Goal: Task Accomplishment & Management: Manage account settings

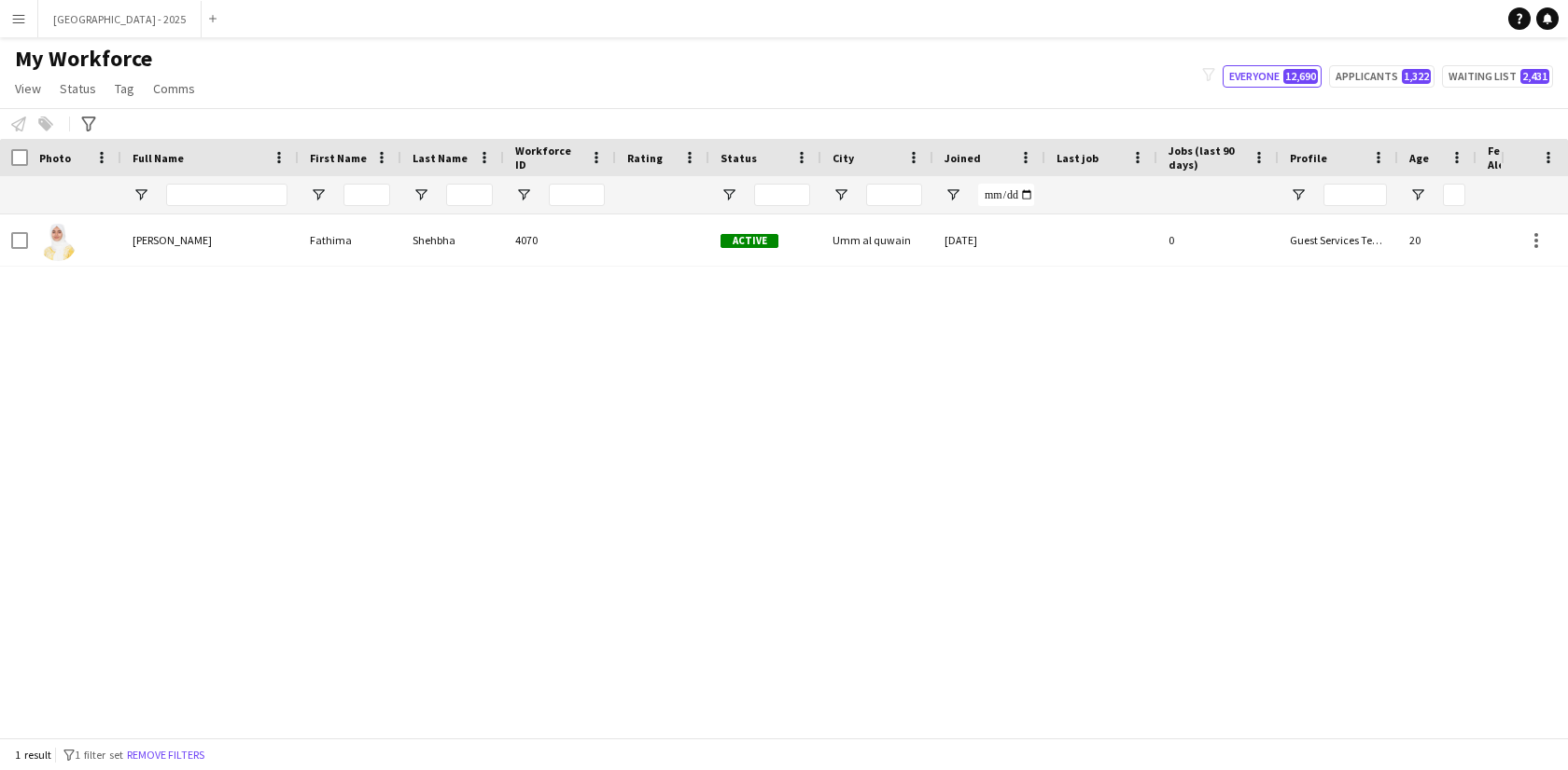
scroll to position [0, 405]
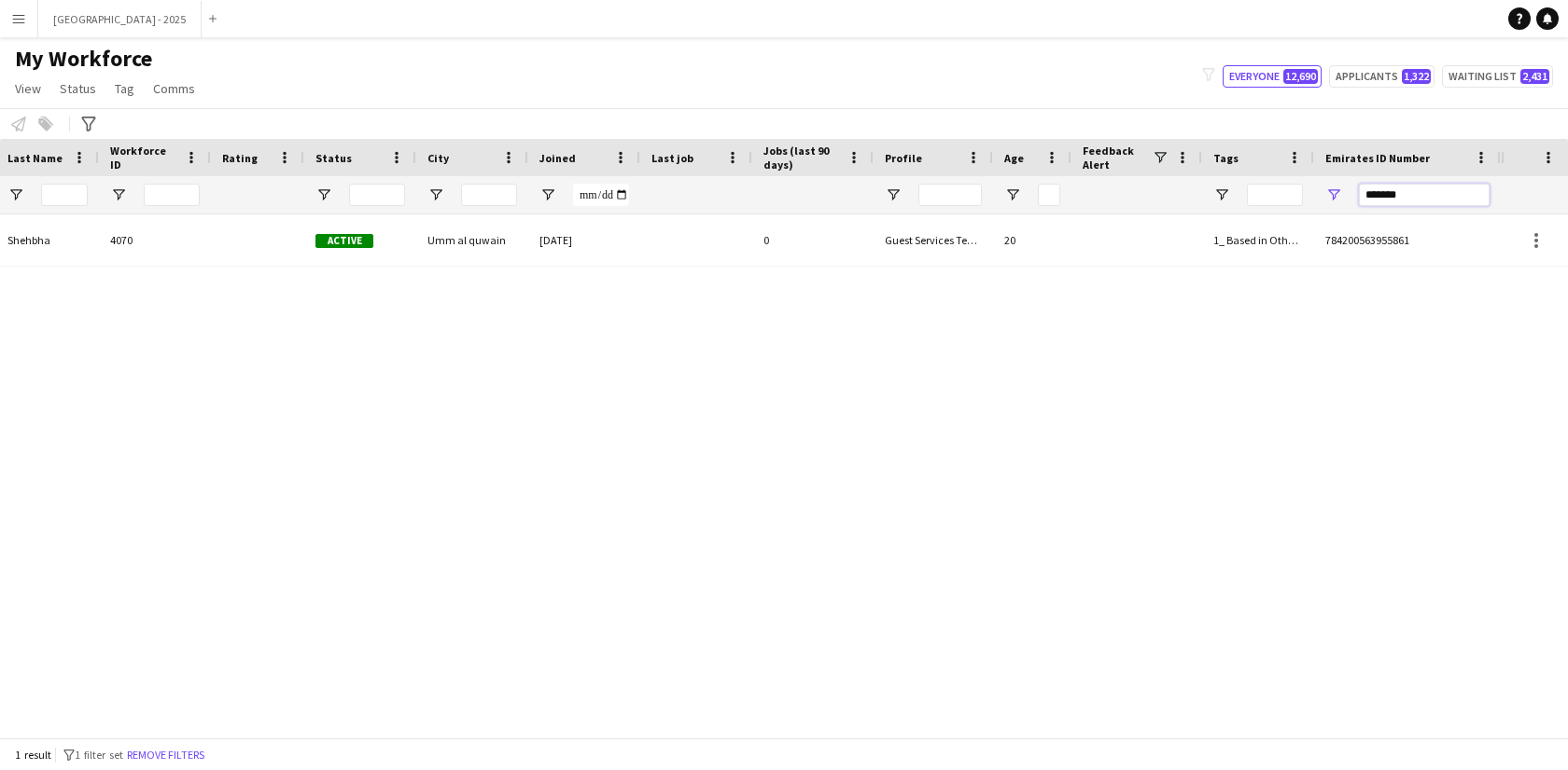
click at [1384, 196] on input "*******" at bounding box center [1424, 195] width 131 height 22
paste input "Emirates ID Number Filter Input"
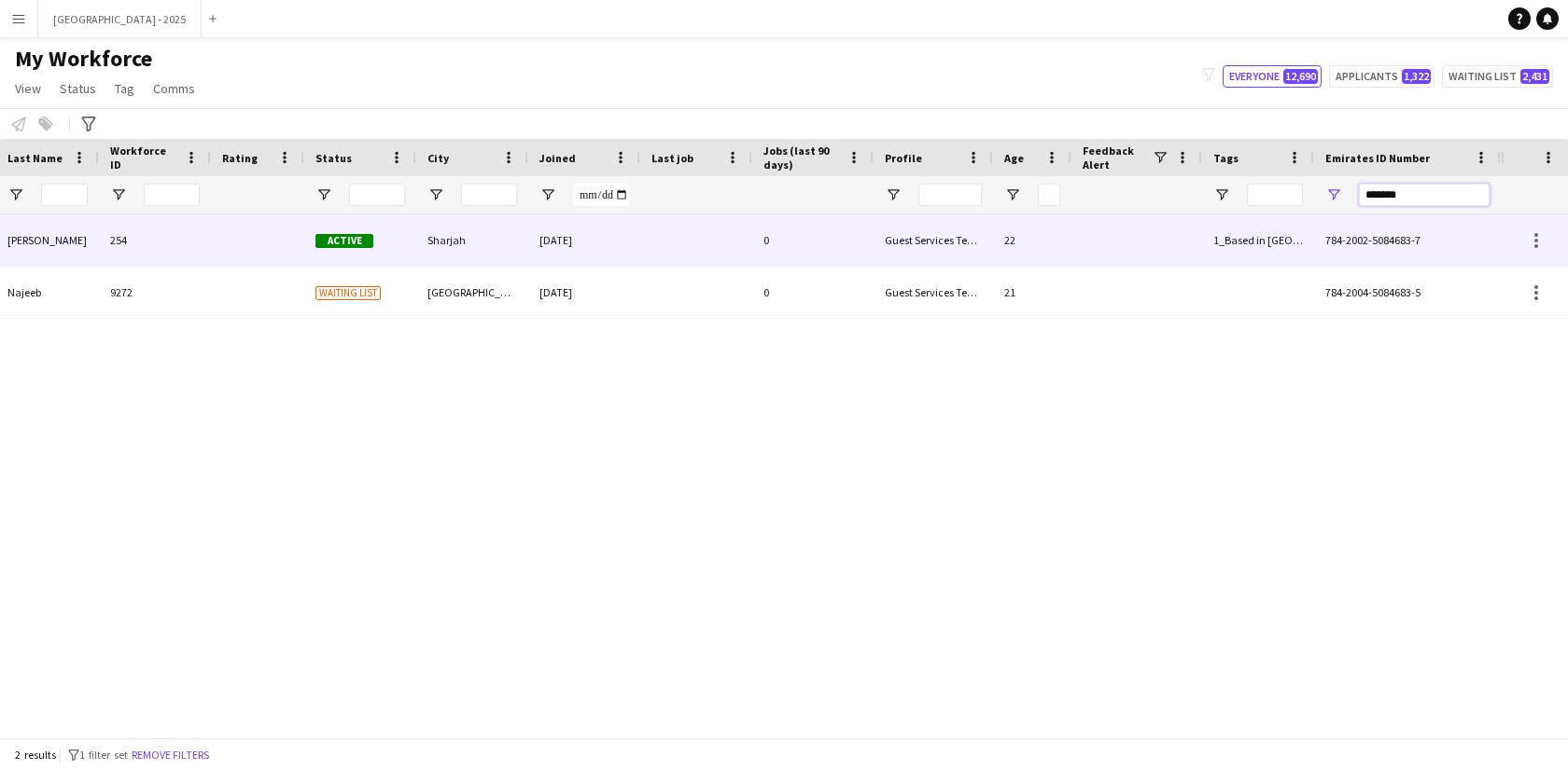
type input "*******"
click at [773, 242] on div "0" at bounding box center [813, 240] width 122 height 51
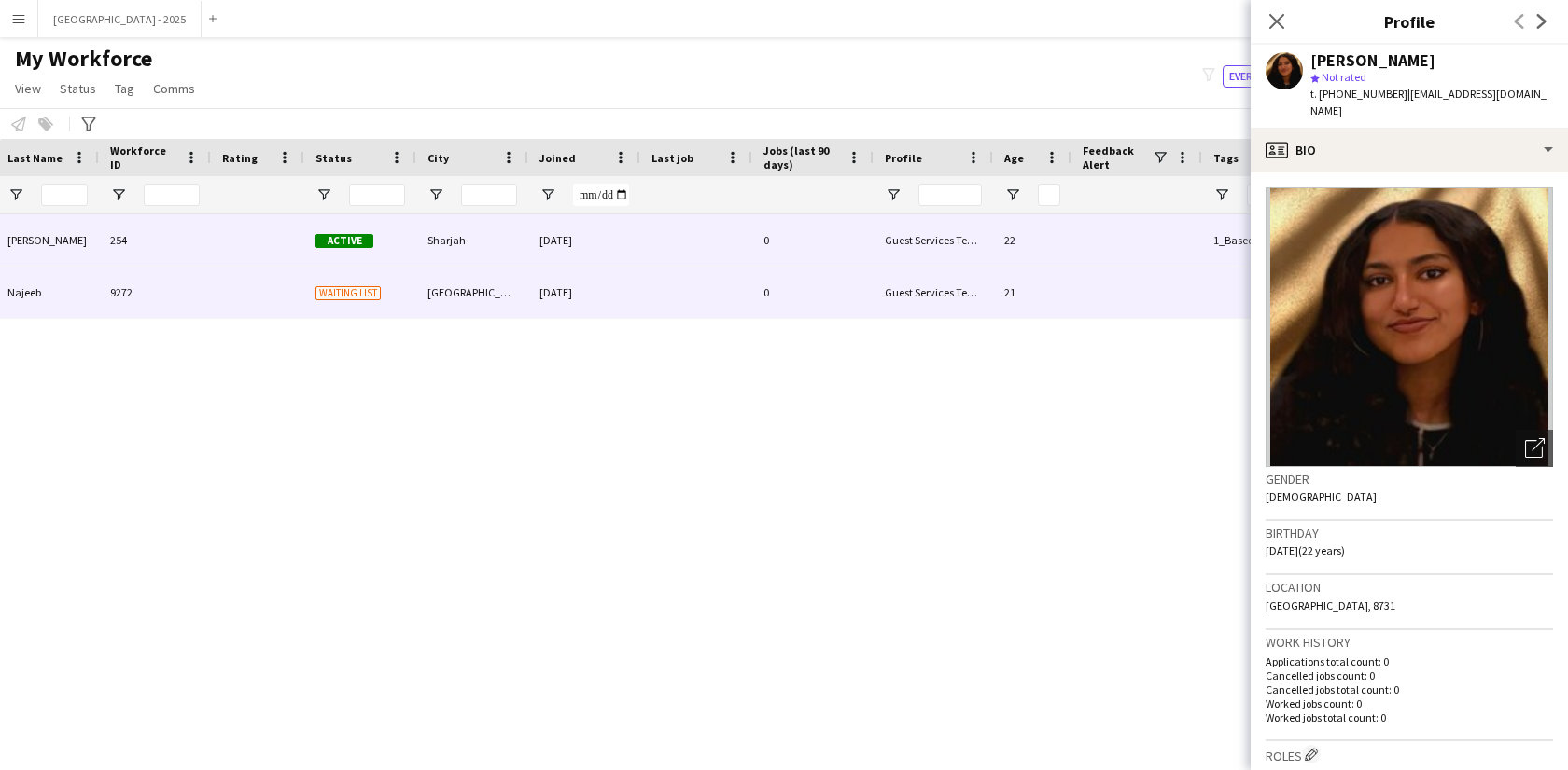
click at [668, 296] on div at bounding box center [697, 292] width 112 height 51
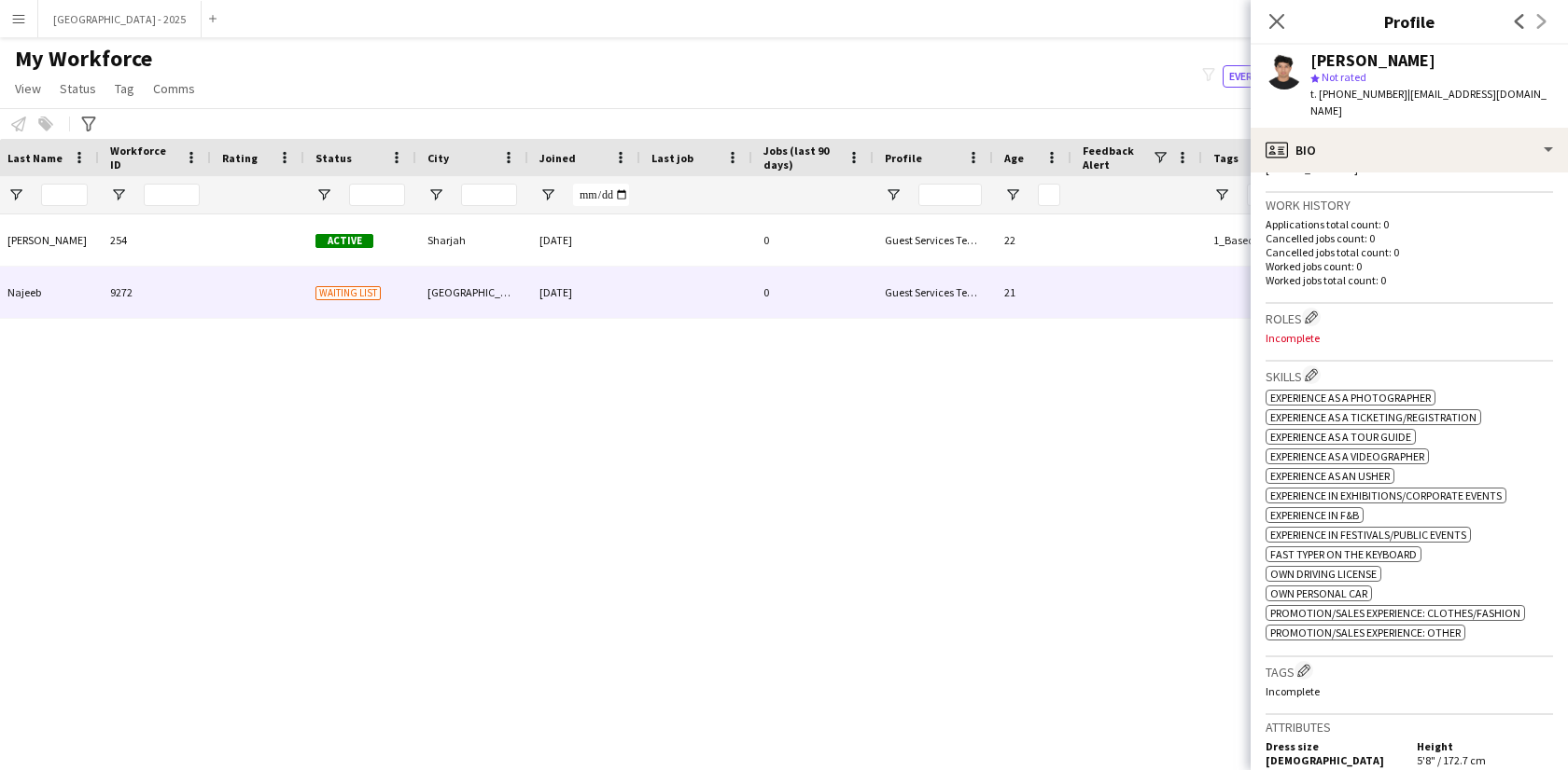
scroll to position [551, 0]
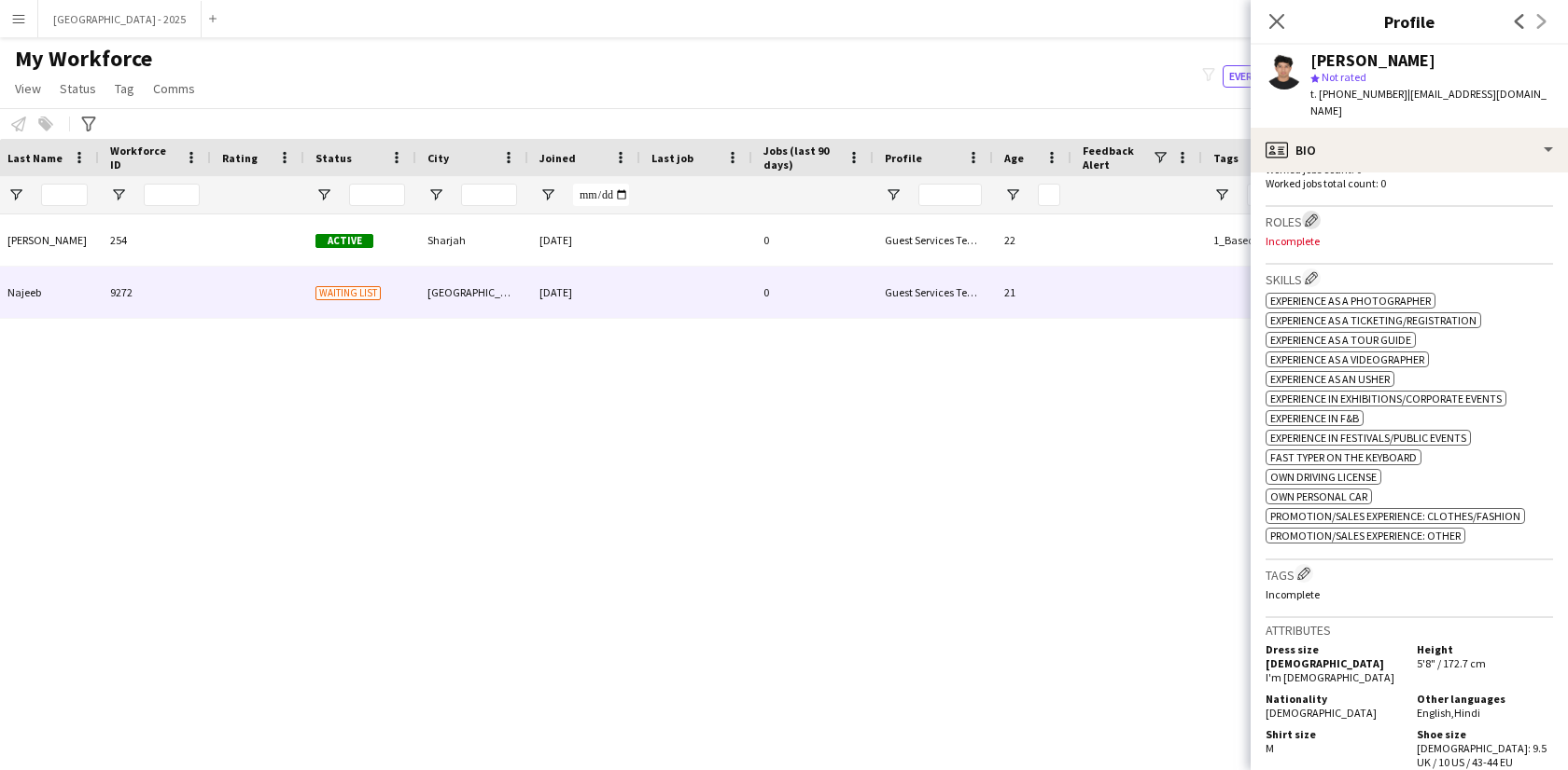
click at [1317, 214] on app-icon "Edit crew company roles" at bounding box center [1311, 221] width 13 height 13
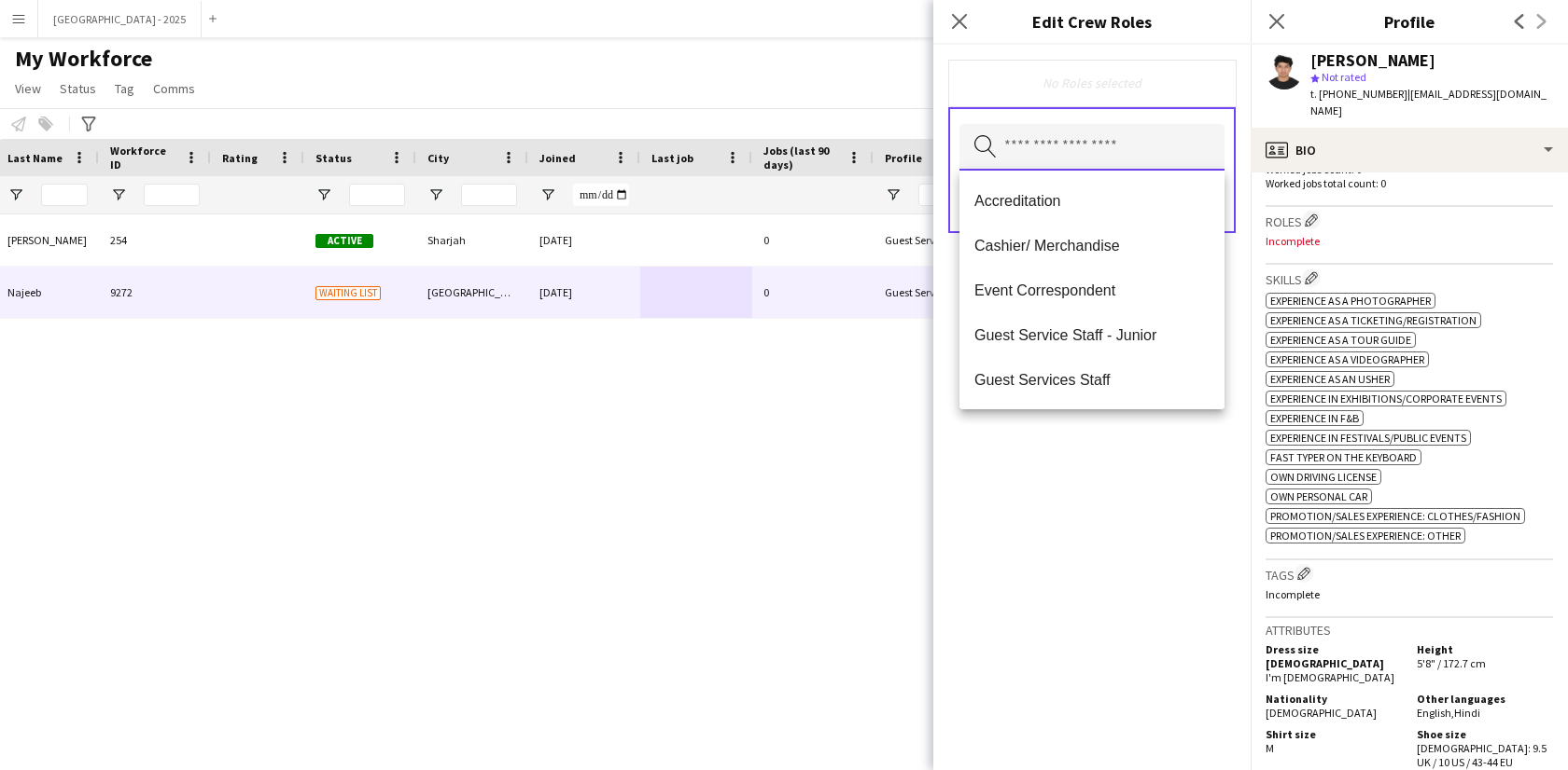
click at [1058, 146] on input "text" at bounding box center [1091, 148] width 265 height 47
click at [1126, 385] on span "Guest Services Staff" at bounding box center [1092, 379] width 236 height 18
click at [1126, 385] on span "Guest Services Staff - Senior" at bounding box center [1092, 380] width 236 height 18
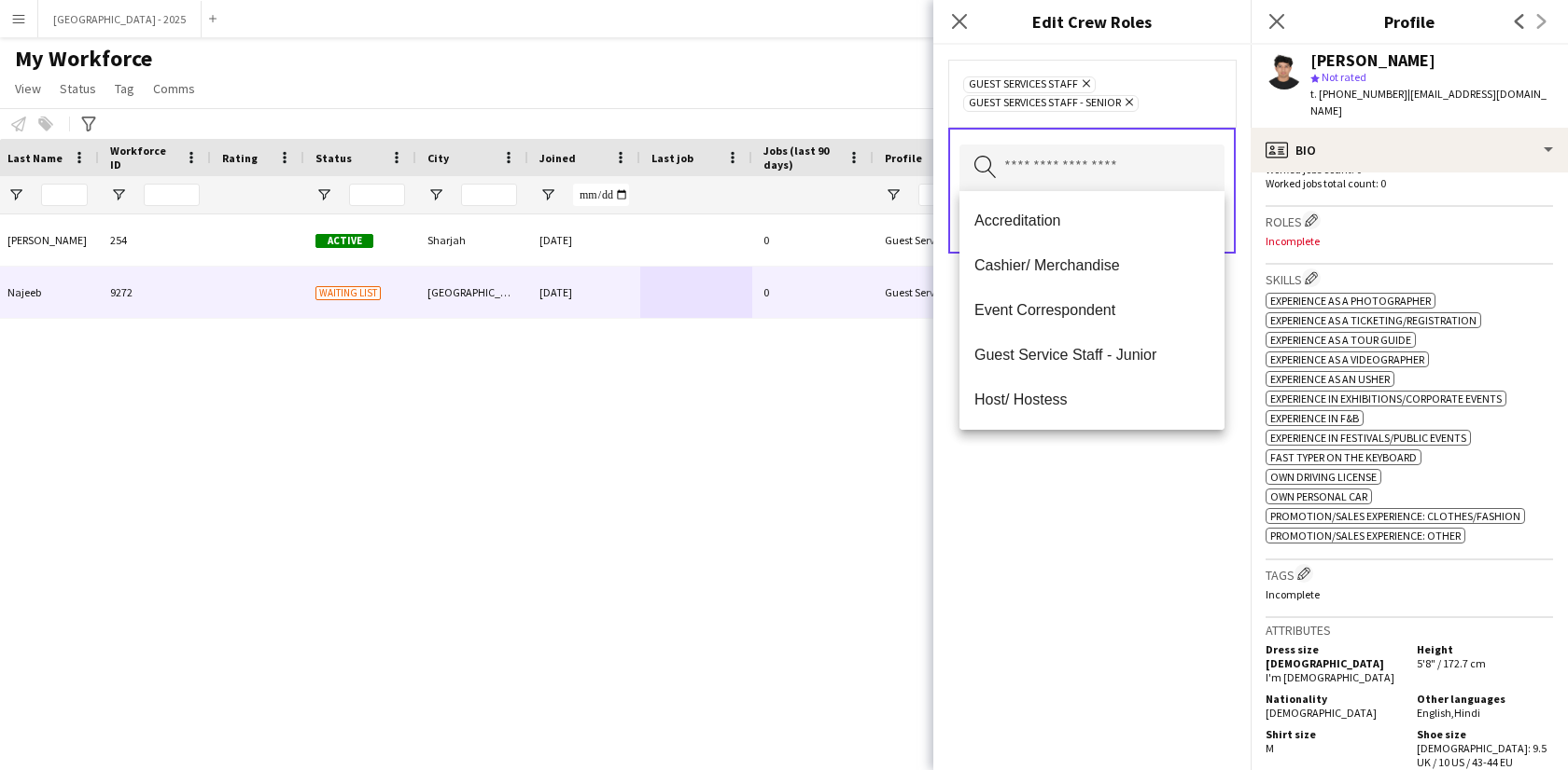
click at [1138, 472] on div "Guest Services Staff Remove Guest Services Staff - Senior Remove Search by role…" at bounding box center [1091, 407] width 317 height 726
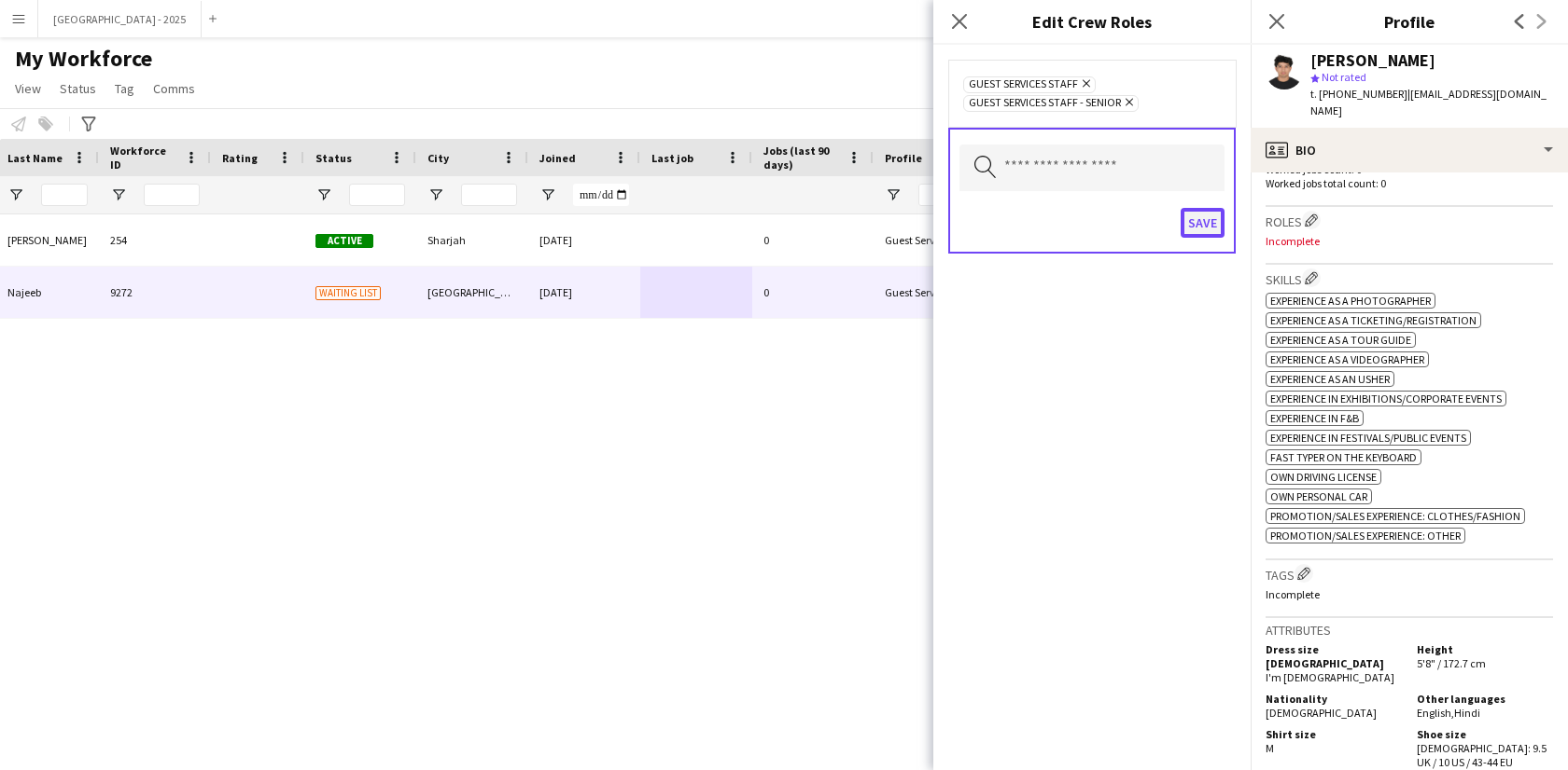
click at [1208, 212] on button "Save" at bounding box center [1202, 223] width 44 height 30
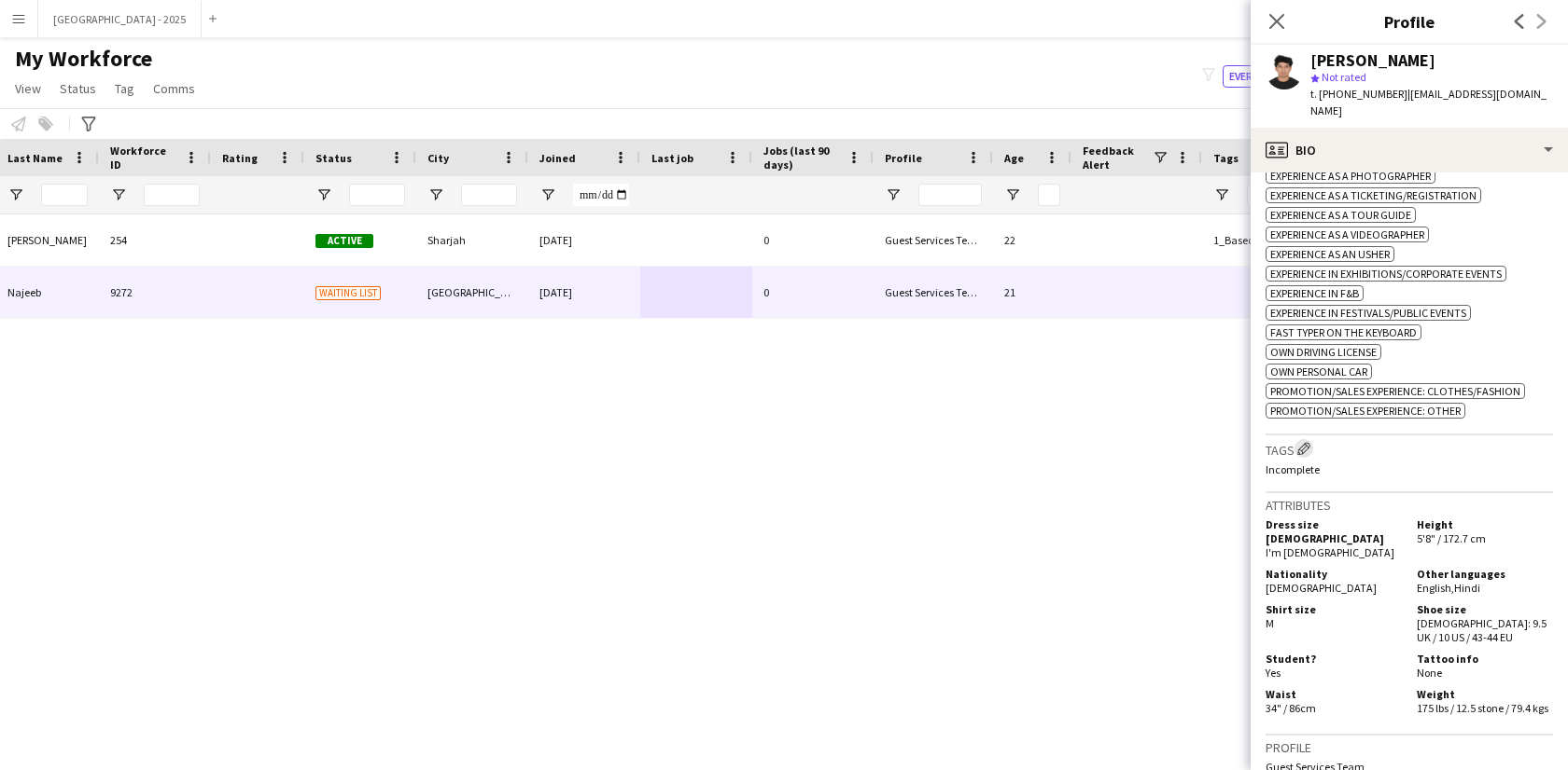
click at [1308, 442] on app-icon "Edit crew company tags" at bounding box center [1303, 449] width 13 height 13
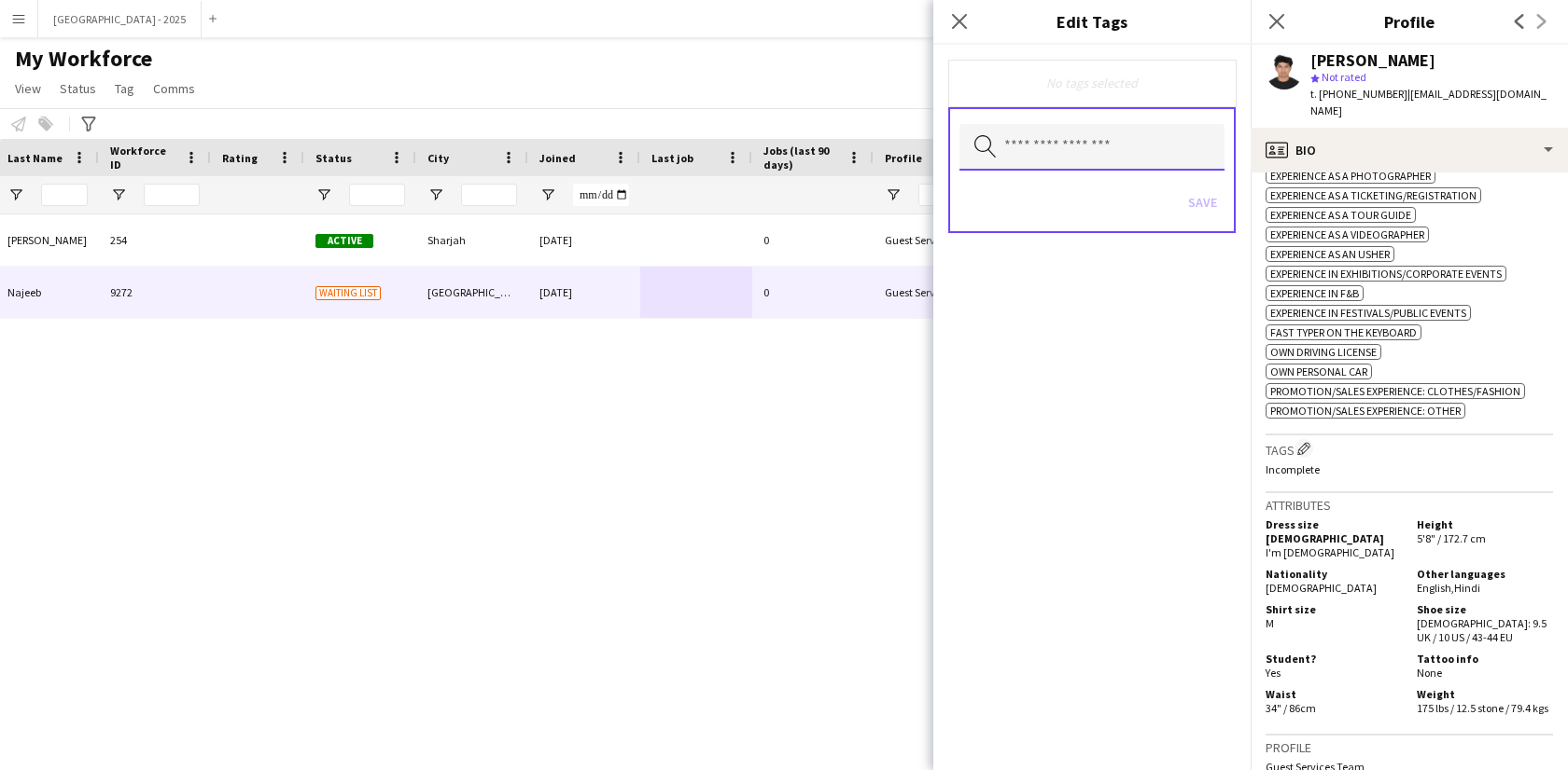
click at [1123, 154] on input "text" at bounding box center [1091, 148] width 265 height 47
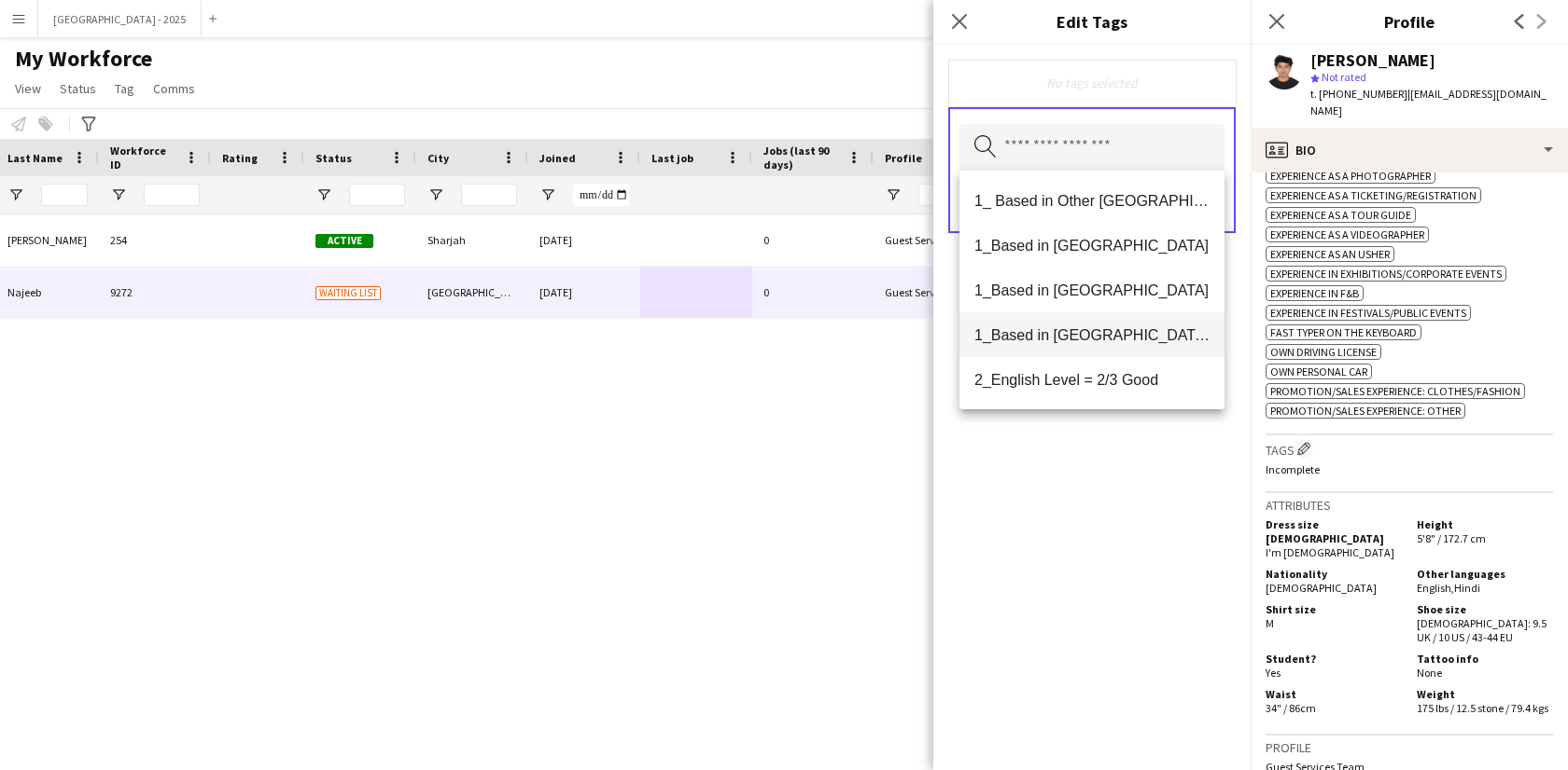
click at [1108, 335] on span "1_Based in [GEOGRAPHIC_DATA]/[GEOGRAPHIC_DATA]/Ajman" at bounding box center [1092, 335] width 236 height 18
click at [1112, 349] on mat-option "2_English Level = 2/3 Good" at bounding box center [1091, 336] width 265 height 45
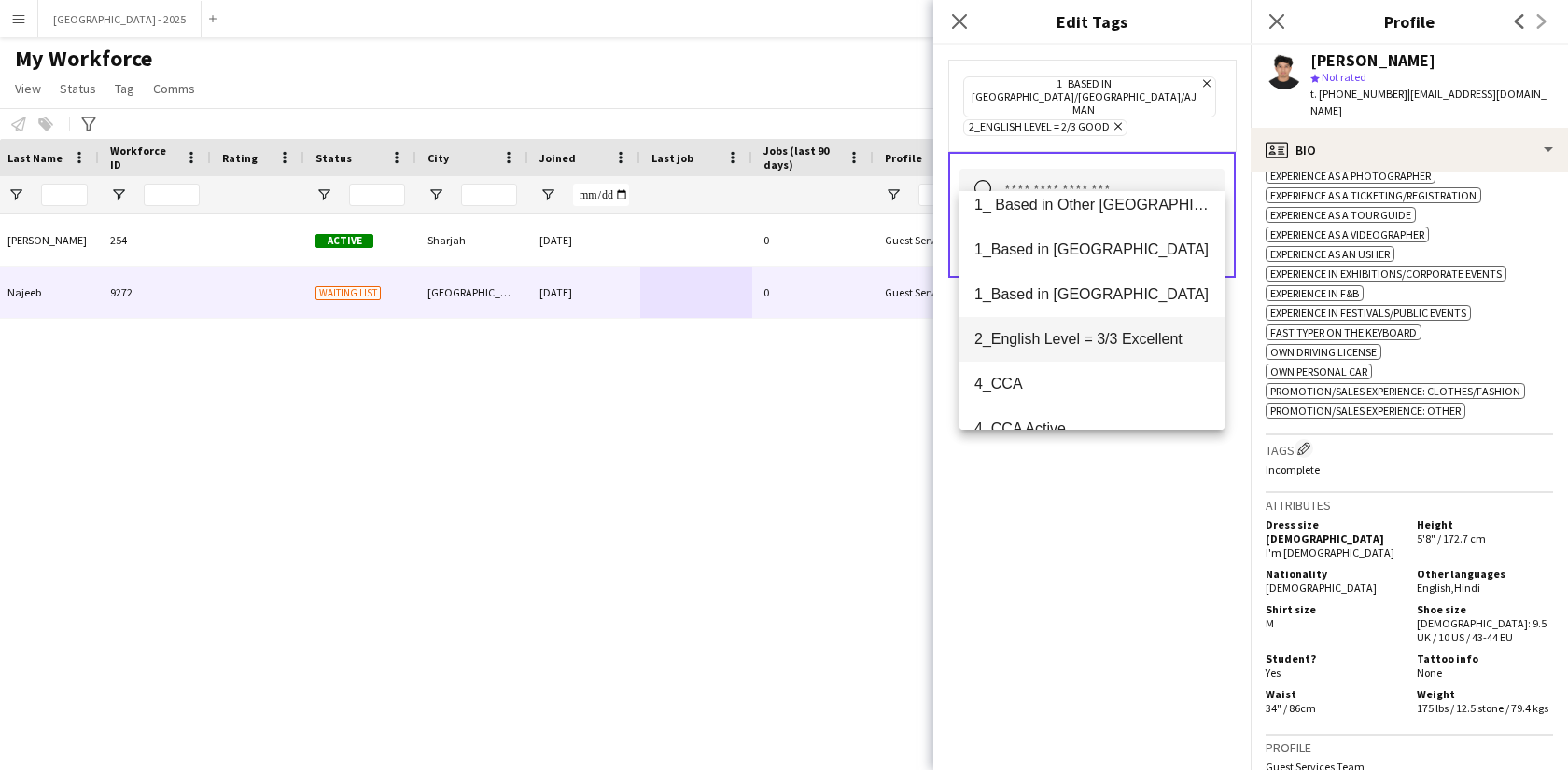
scroll to position [36, 0]
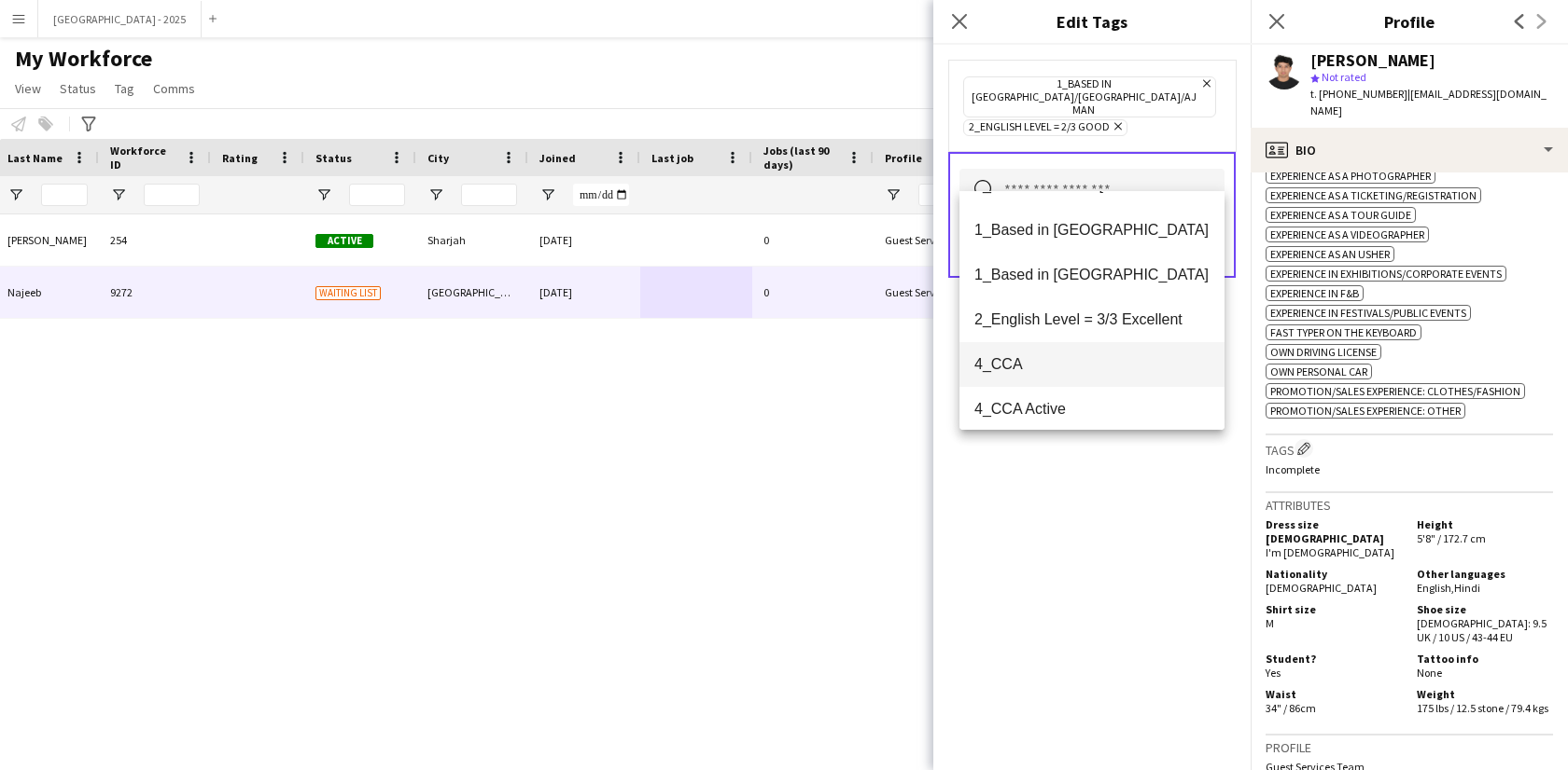
click at [1100, 360] on span "4_CCA" at bounding box center [1092, 364] width 236 height 18
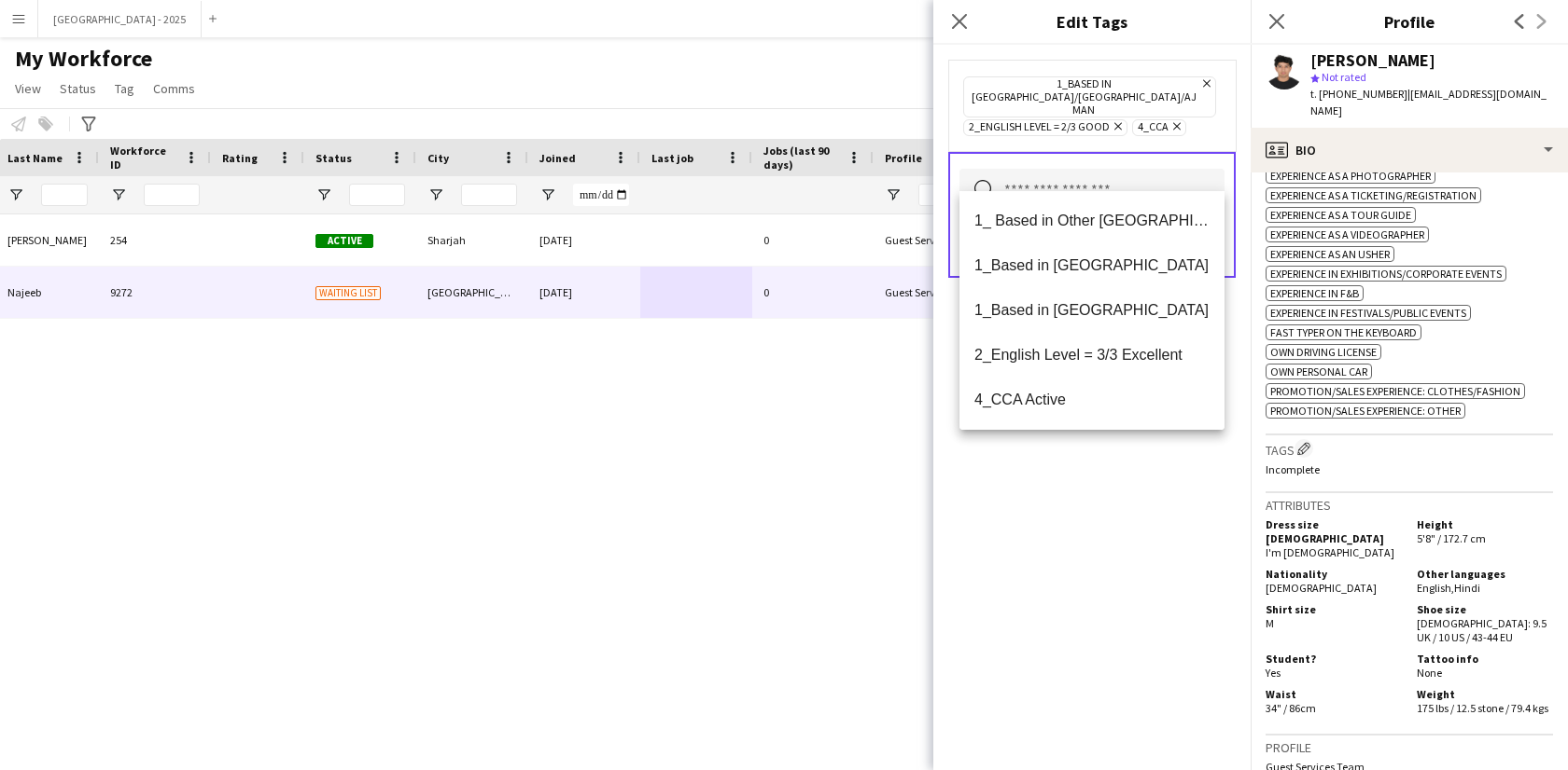
click at [1124, 487] on div "1_Based in [GEOGRAPHIC_DATA]/[GEOGRAPHIC_DATA]/Ajman Remove 2_English Level = 2…" at bounding box center [1091, 407] width 317 height 726
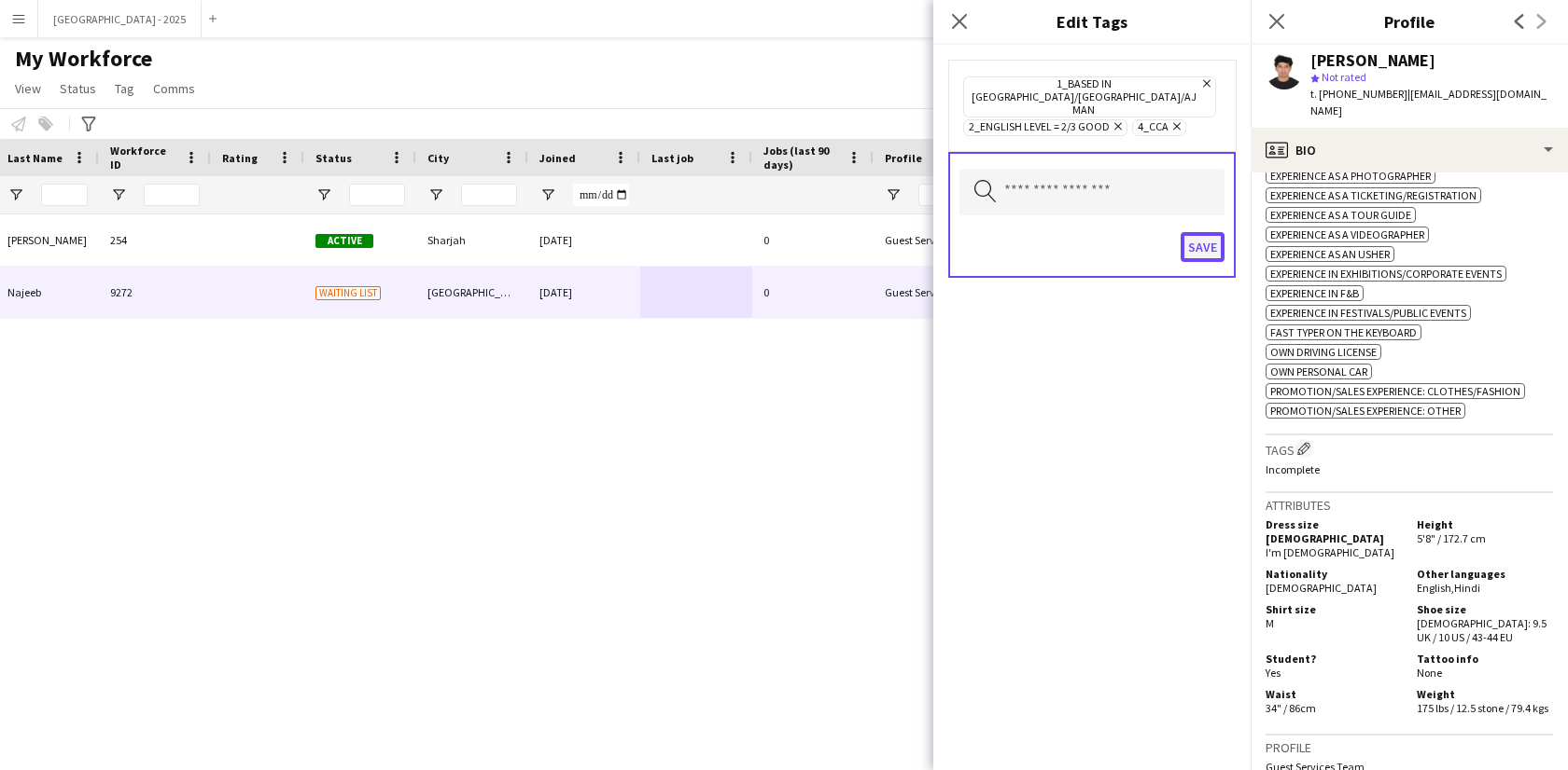
click at [1195, 233] on button "Save" at bounding box center [1202, 248] width 44 height 30
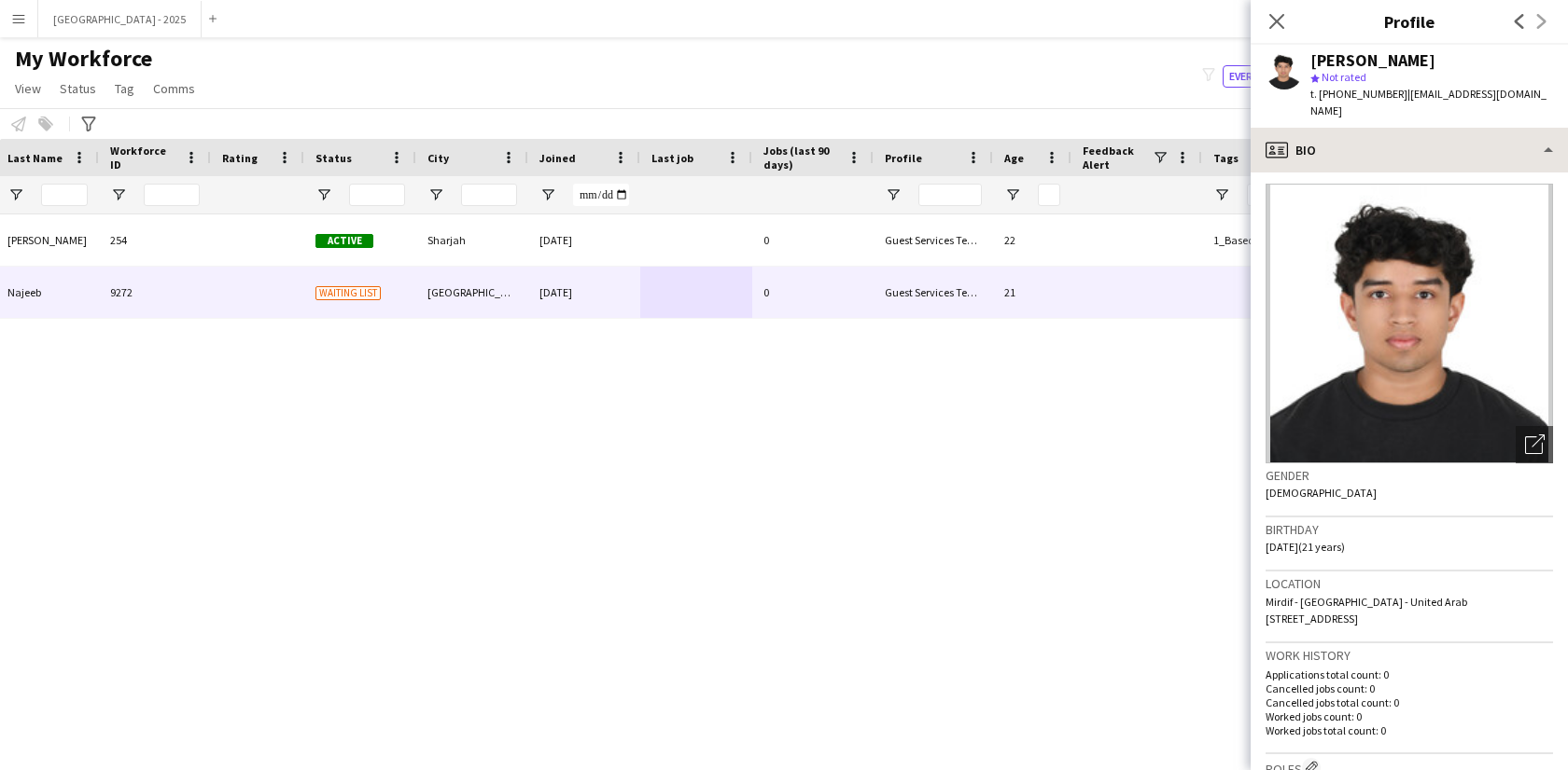
scroll to position [0, 0]
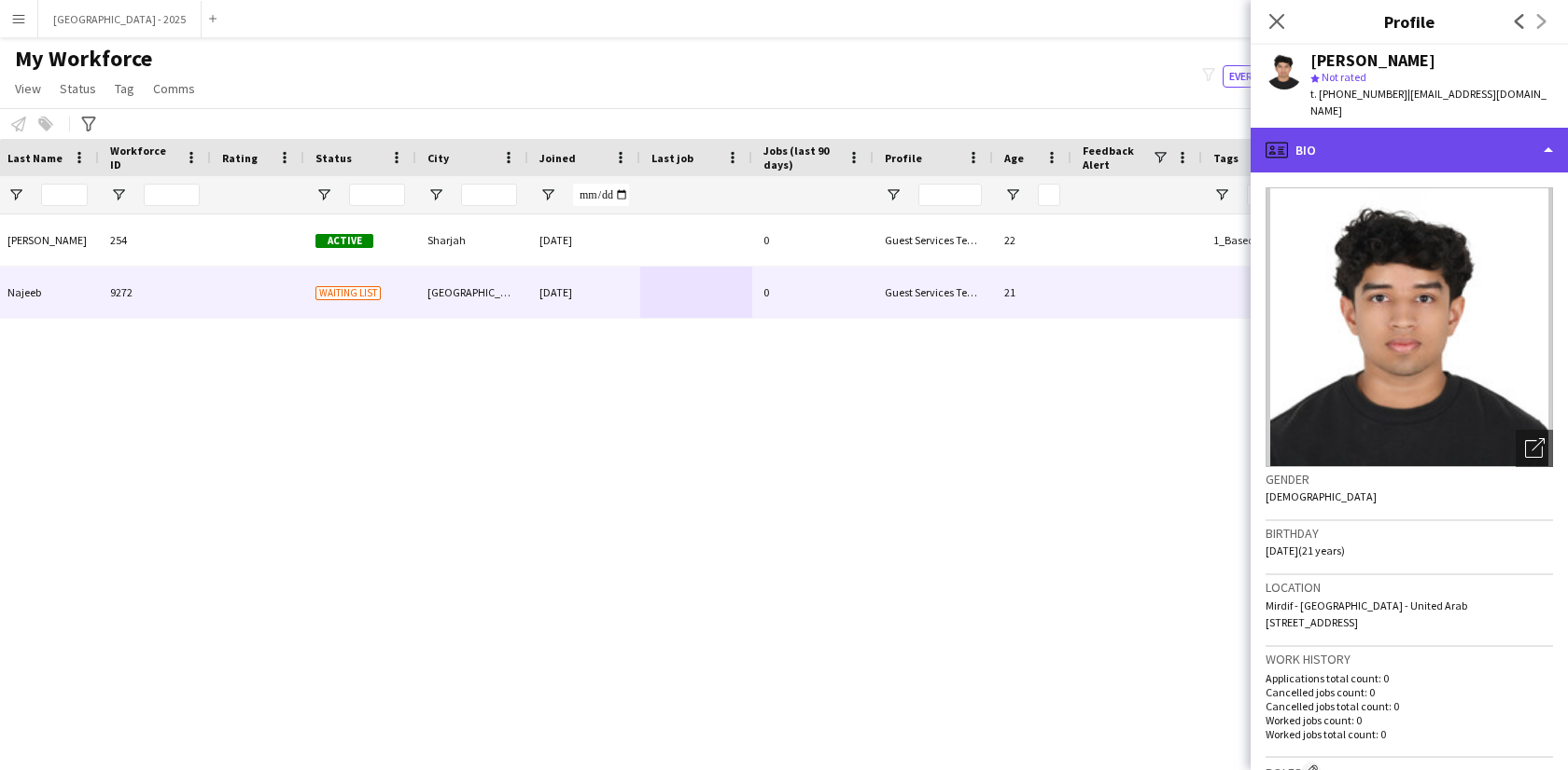
click at [1403, 128] on div "profile Bio" at bounding box center [1408, 150] width 317 height 45
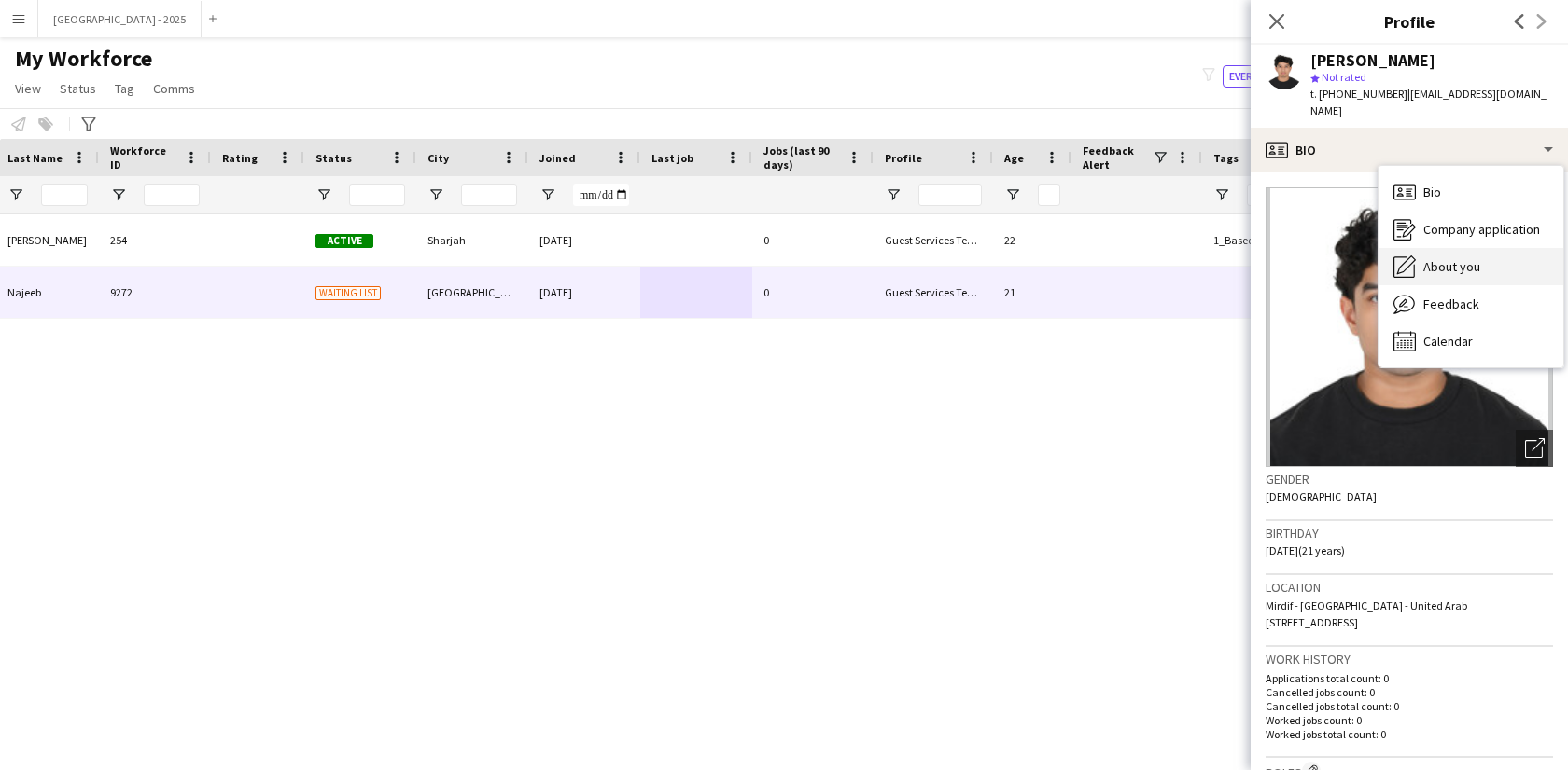
click at [1451, 248] on div "About you About you" at bounding box center [1471, 266] width 185 height 37
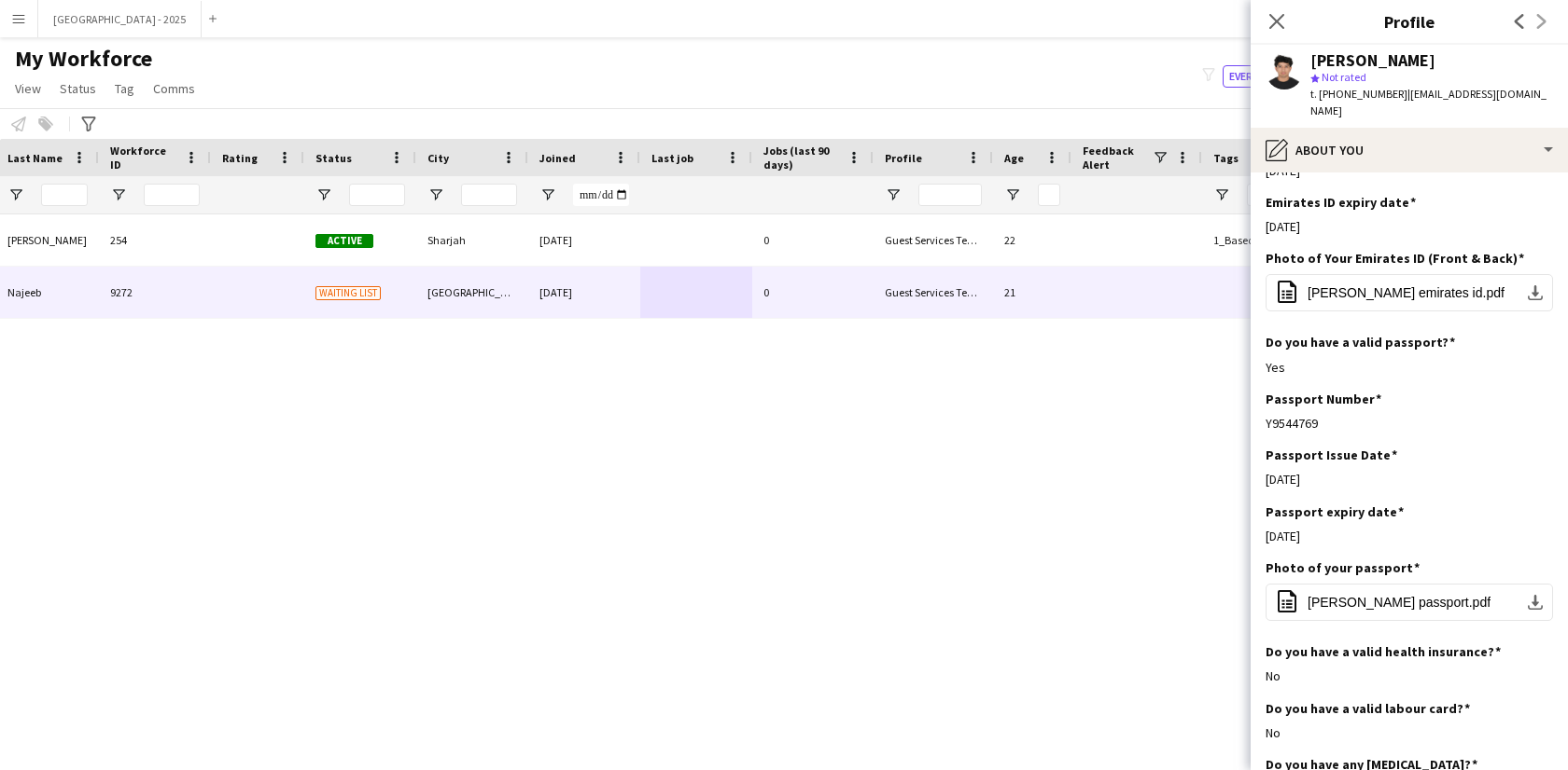
scroll to position [924, 0]
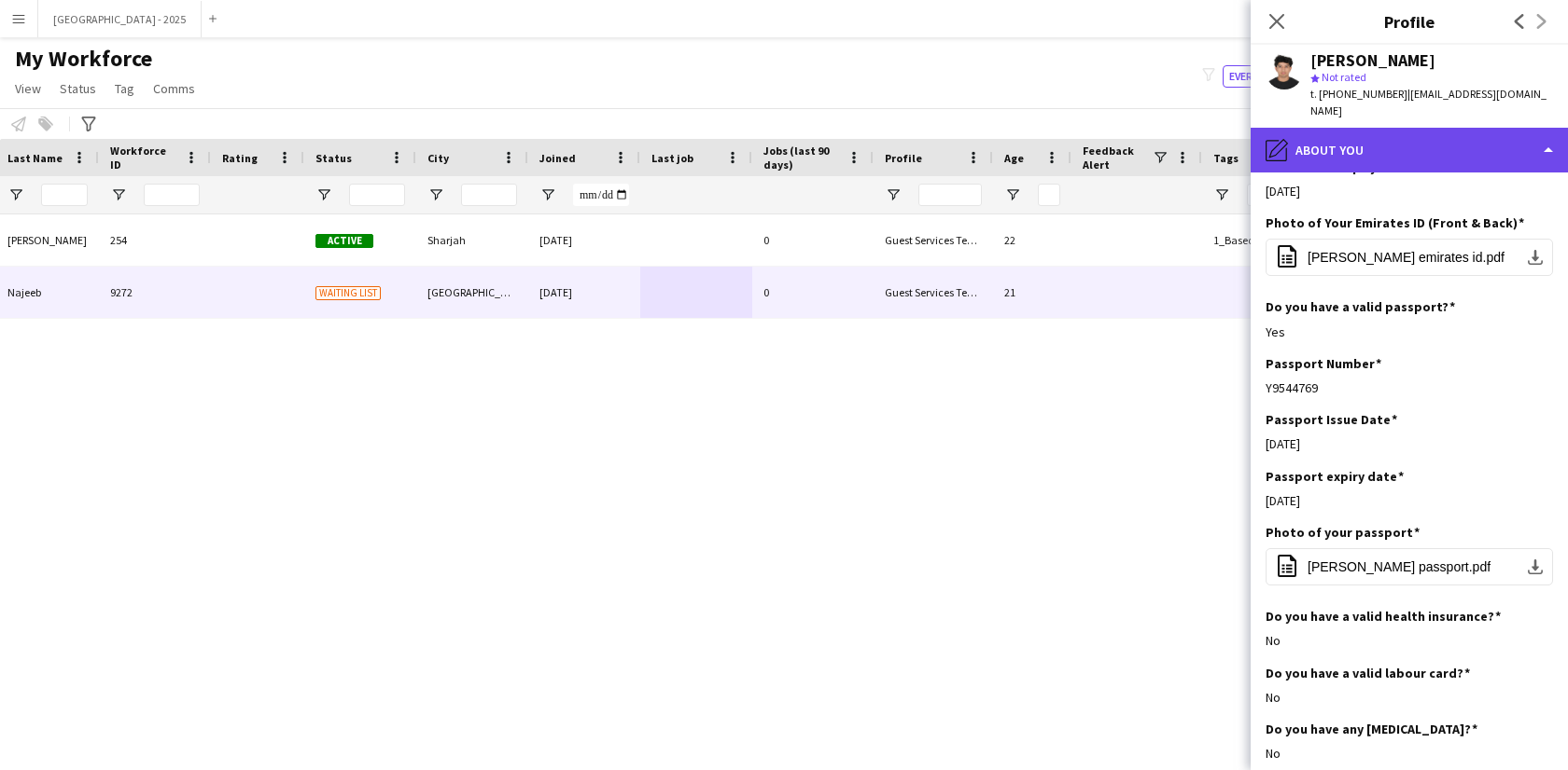
click at [1338, 128] on div "pencil4 About you" at bounding box center [1408, 150] width 317 height 45
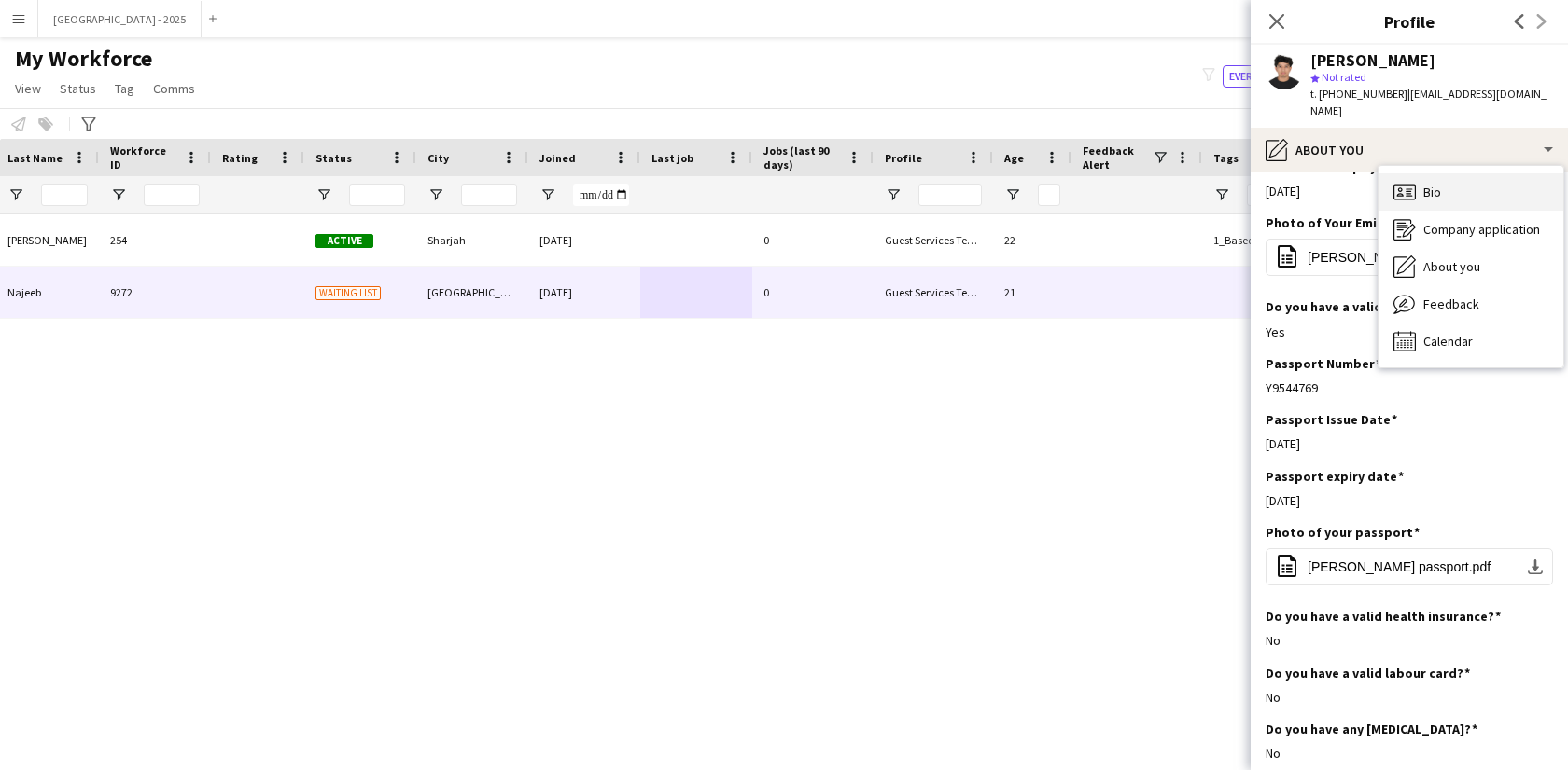
click at [1434, 189] on div "Bio Bio" at bounding box center [1471, 192] width 185 height 37
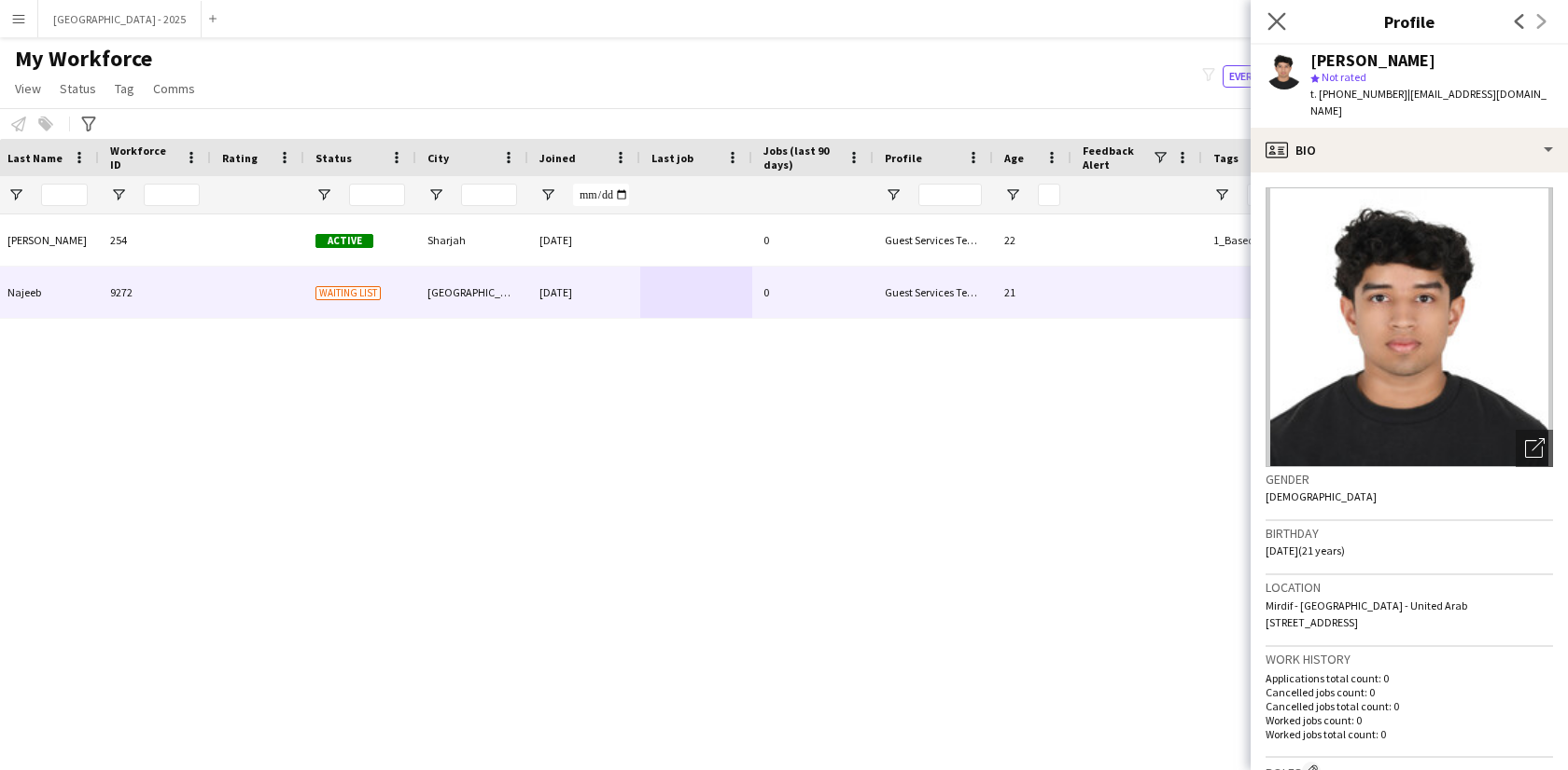
click at [1276, 10] on app-icon "Close pop-in" at bounding box center [1276, 21] width 27 height 27
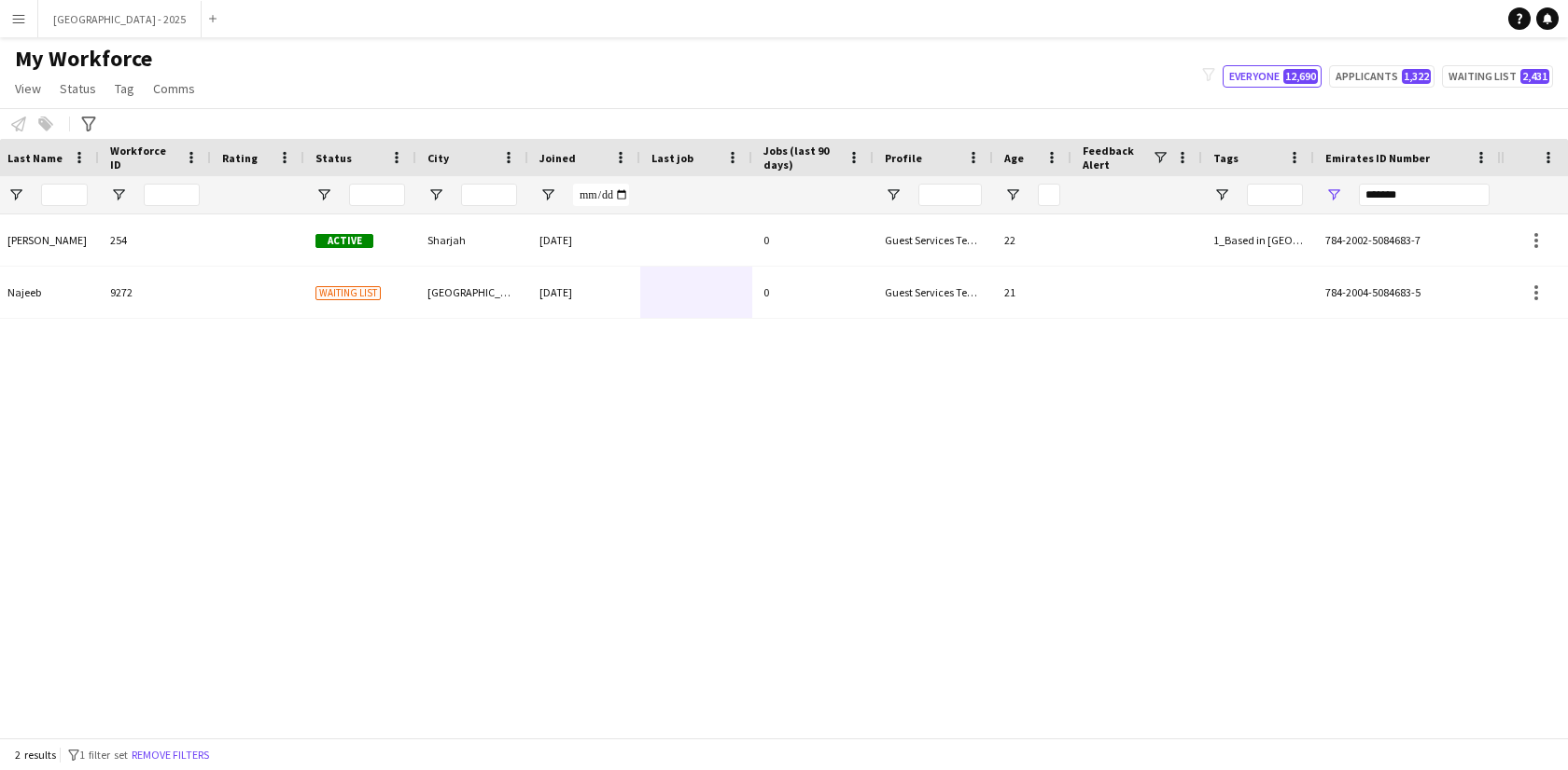
scroll to position [0, 0]
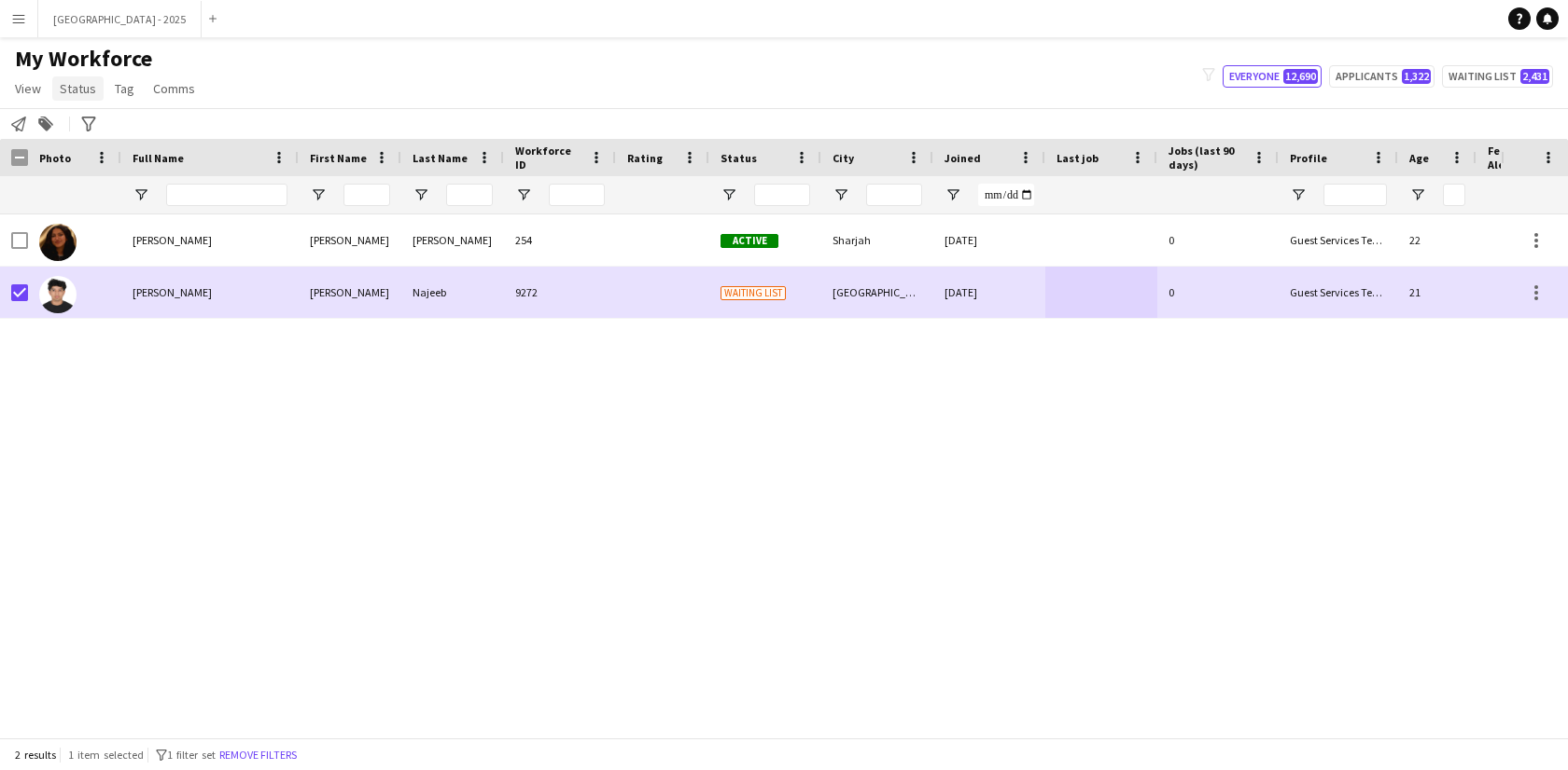
click at [76, 91] on span "Status" at bounding box center [78, 89] width 36 height 17
click at [101, 138] on link "Edit" at bounding box center [119, 129] width 131 height 39
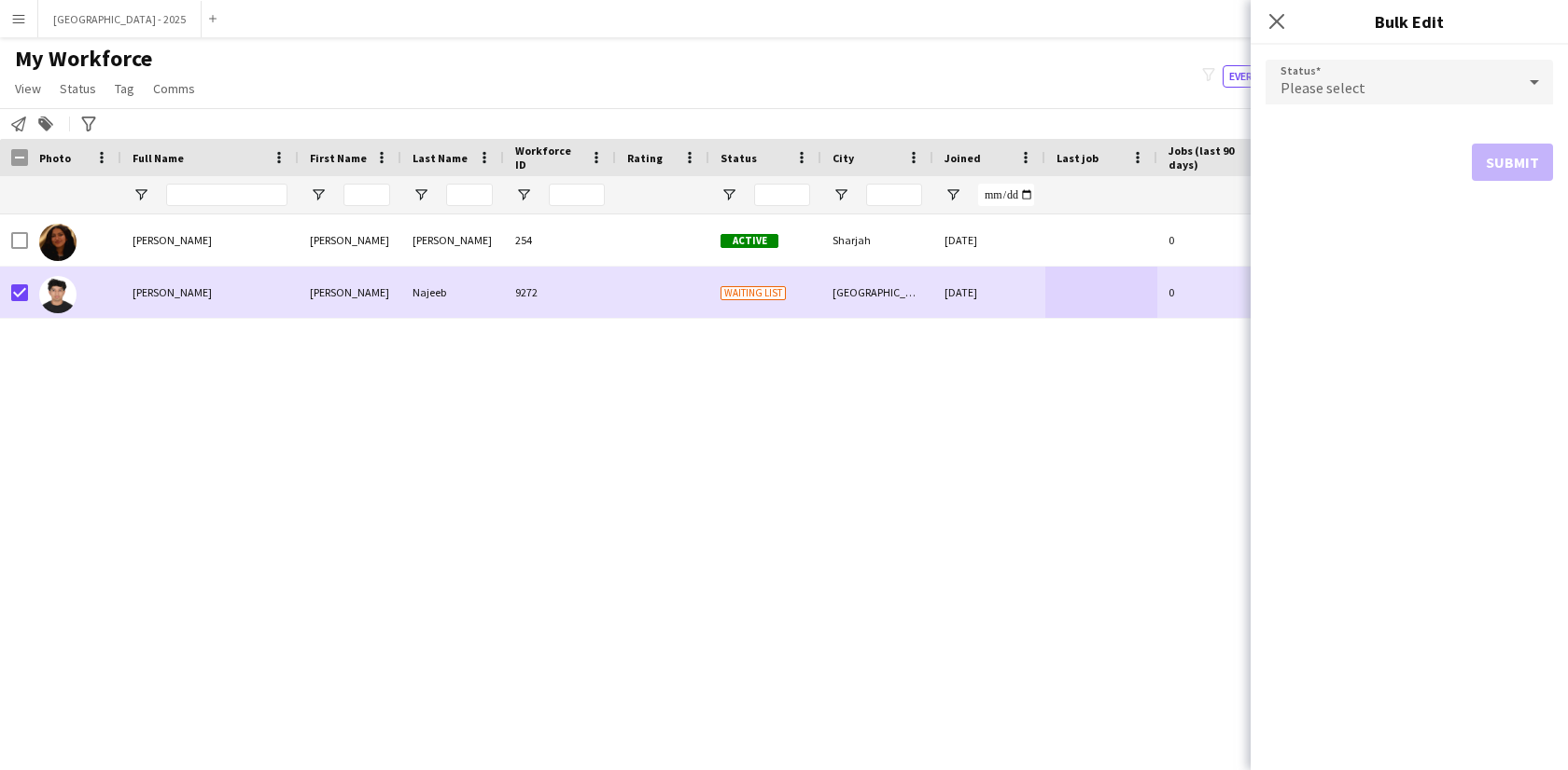
click at [1354, 57] on form "Status Please select Submit" at bounding box center [1408, 121] width 287 height 151
click at [1302, 96] on span "Please select" at bounding box center [1322, 88] width 85 height 19
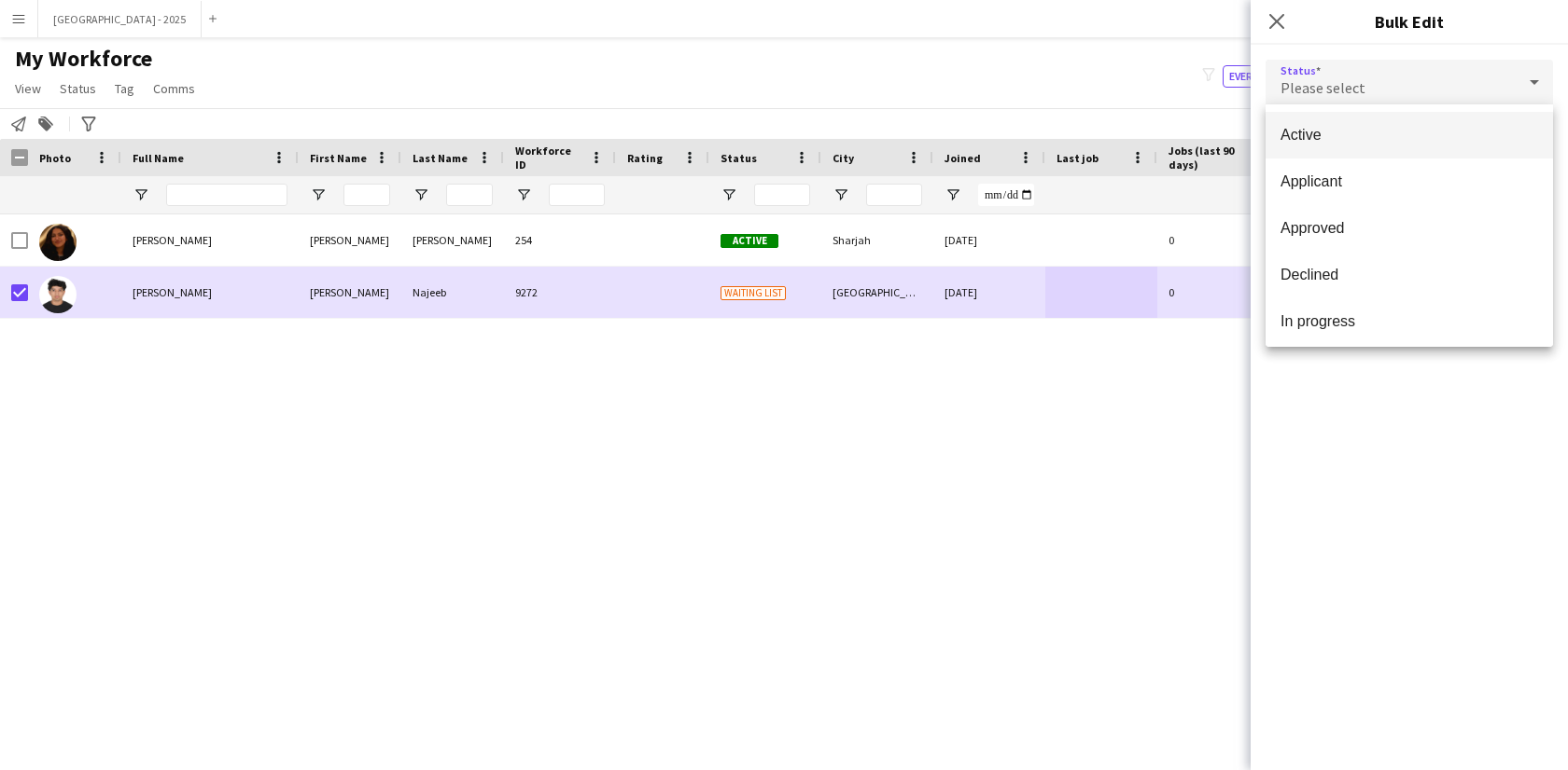
click at [1340, 152] on mat-option "Active" at bounding box center [1408, 135] width 287 height 47
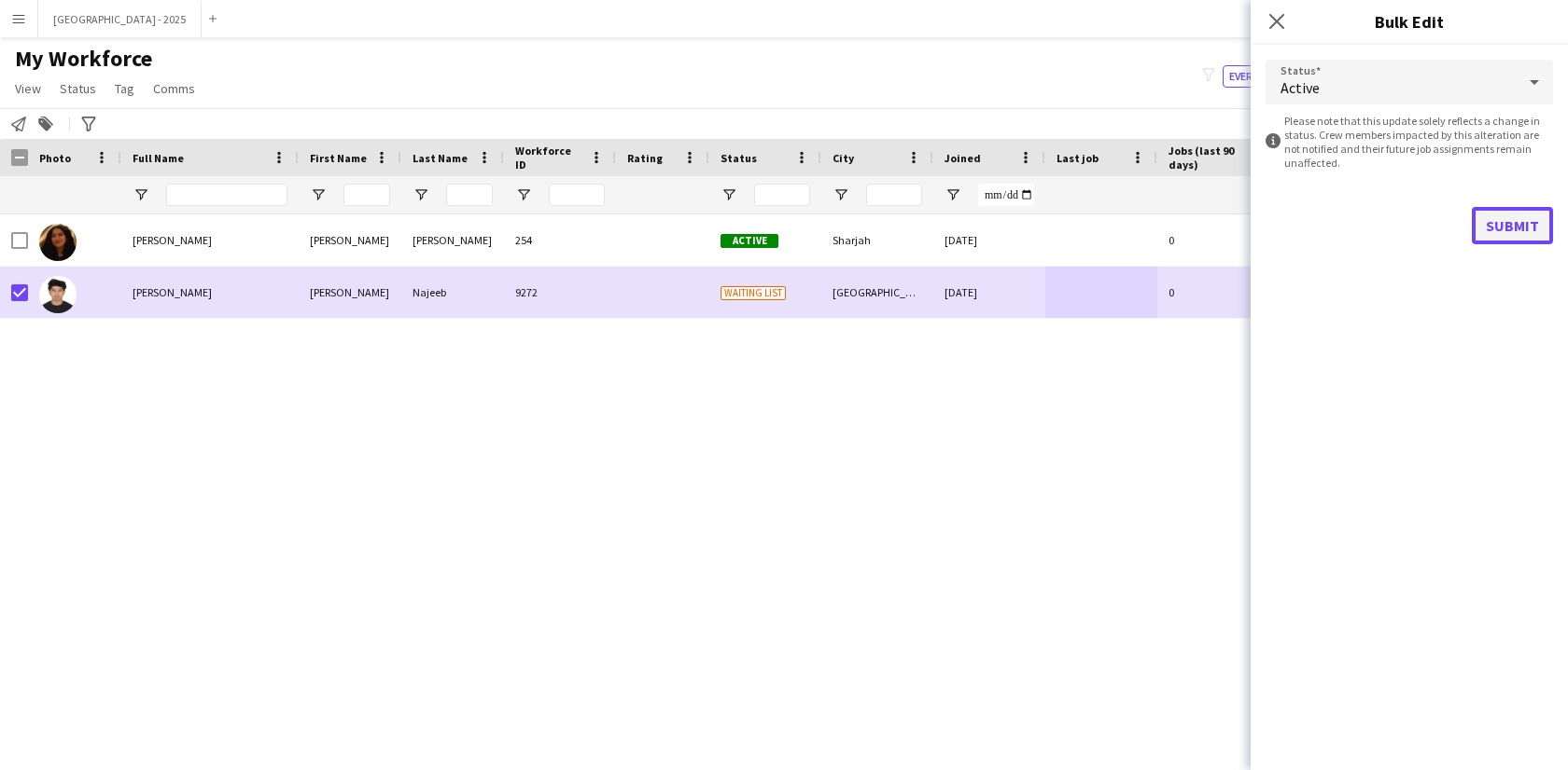
click at [1506, 220] on button "Submit" at bounding box center [1512, 226] width 81 height 37
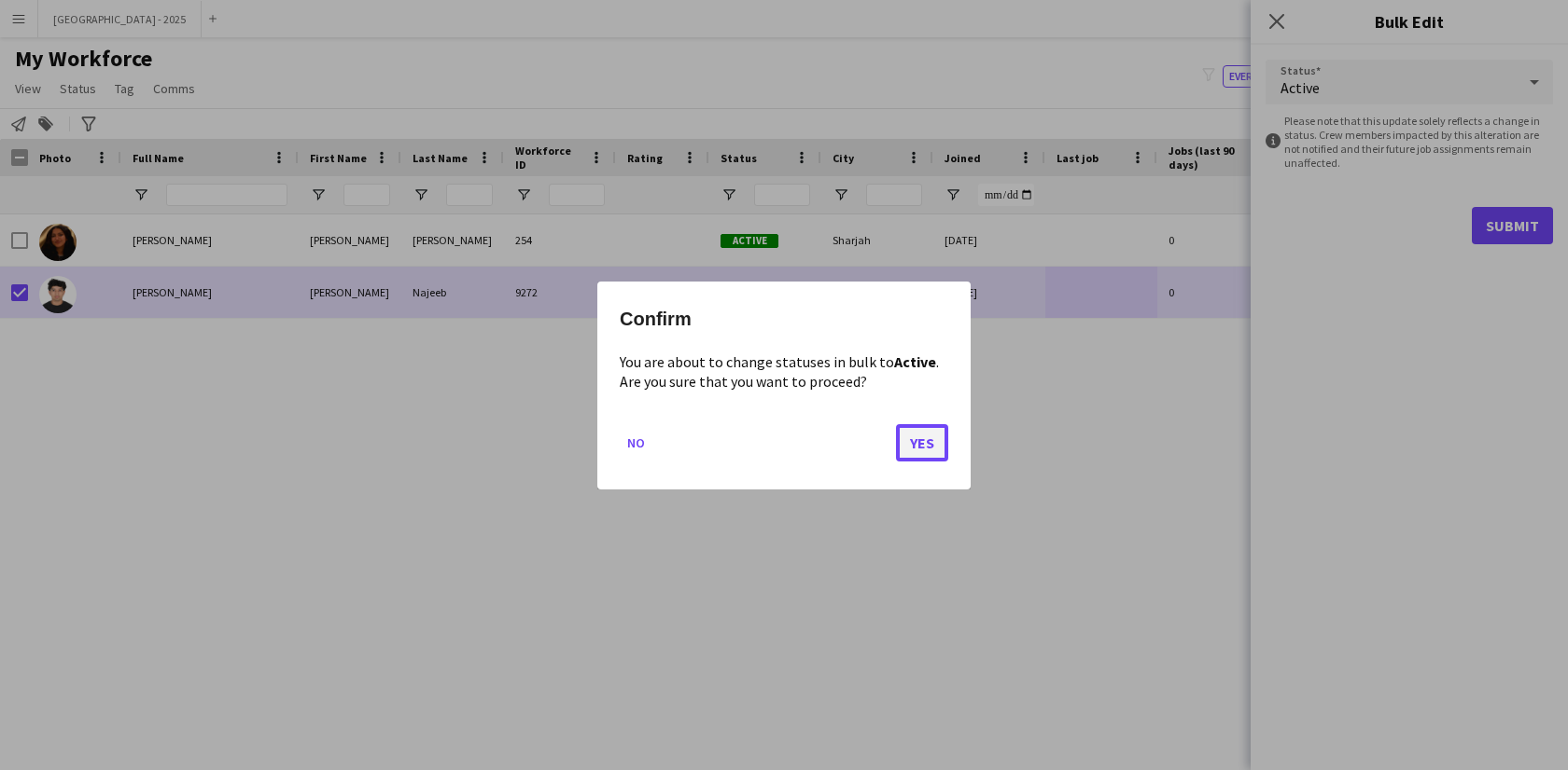
click at [943, 454] on button "Yes" at bounding box center [922, 442] width 52 height 37
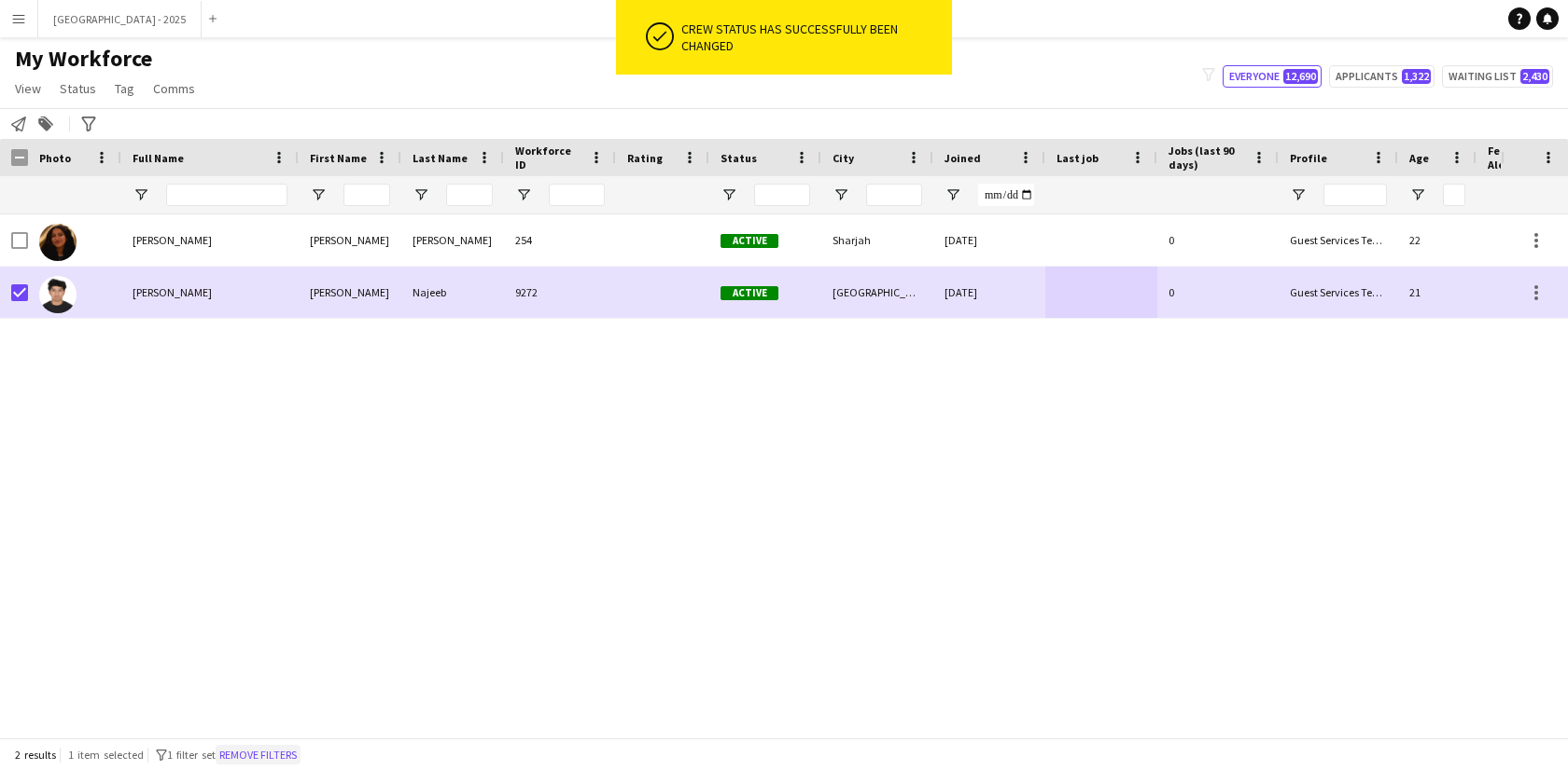
click at [275, 750] on button "Remove filters" at bounding box center [258, 755] width 85 height 21
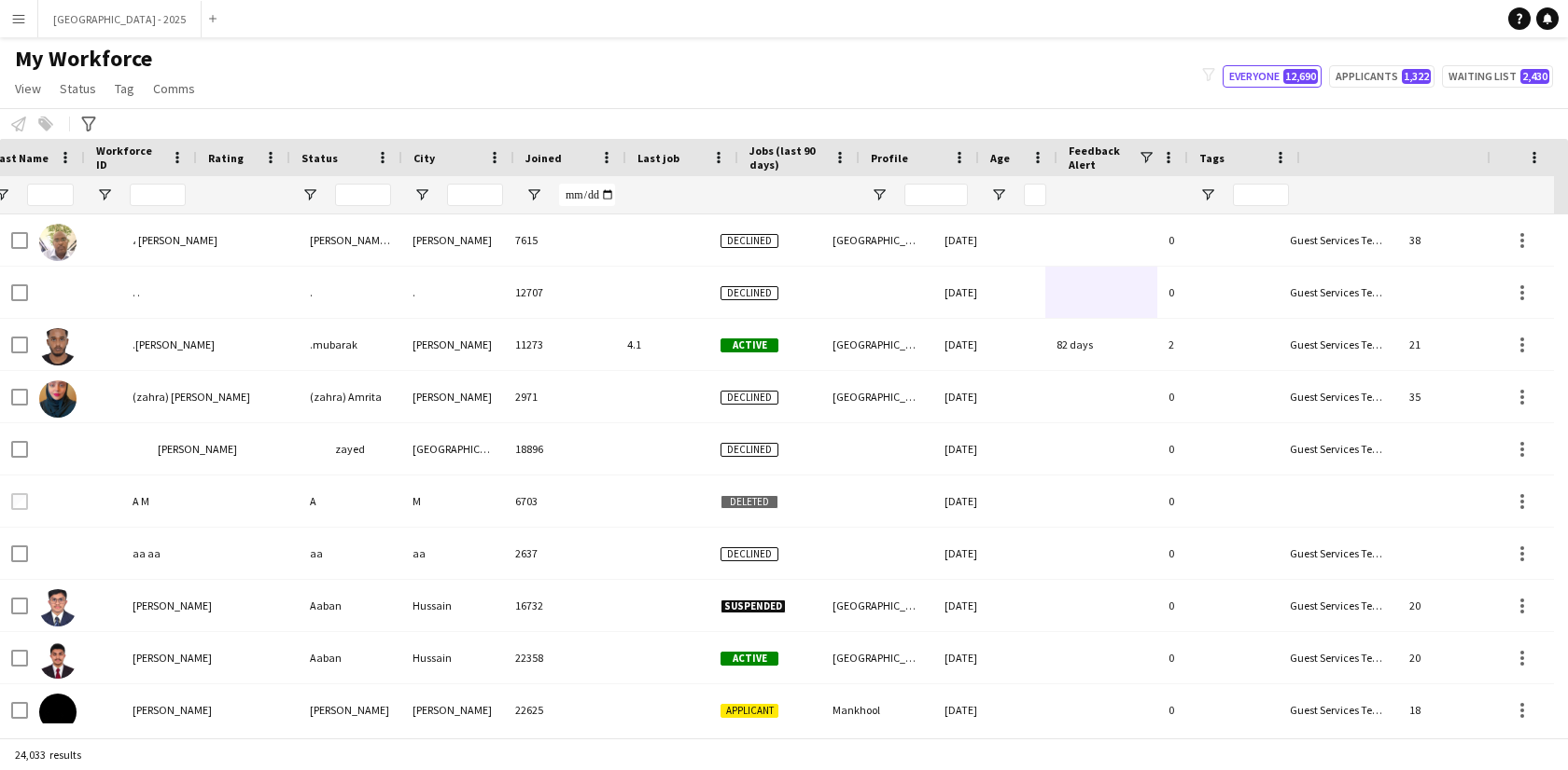
scroll to position [0, 419]
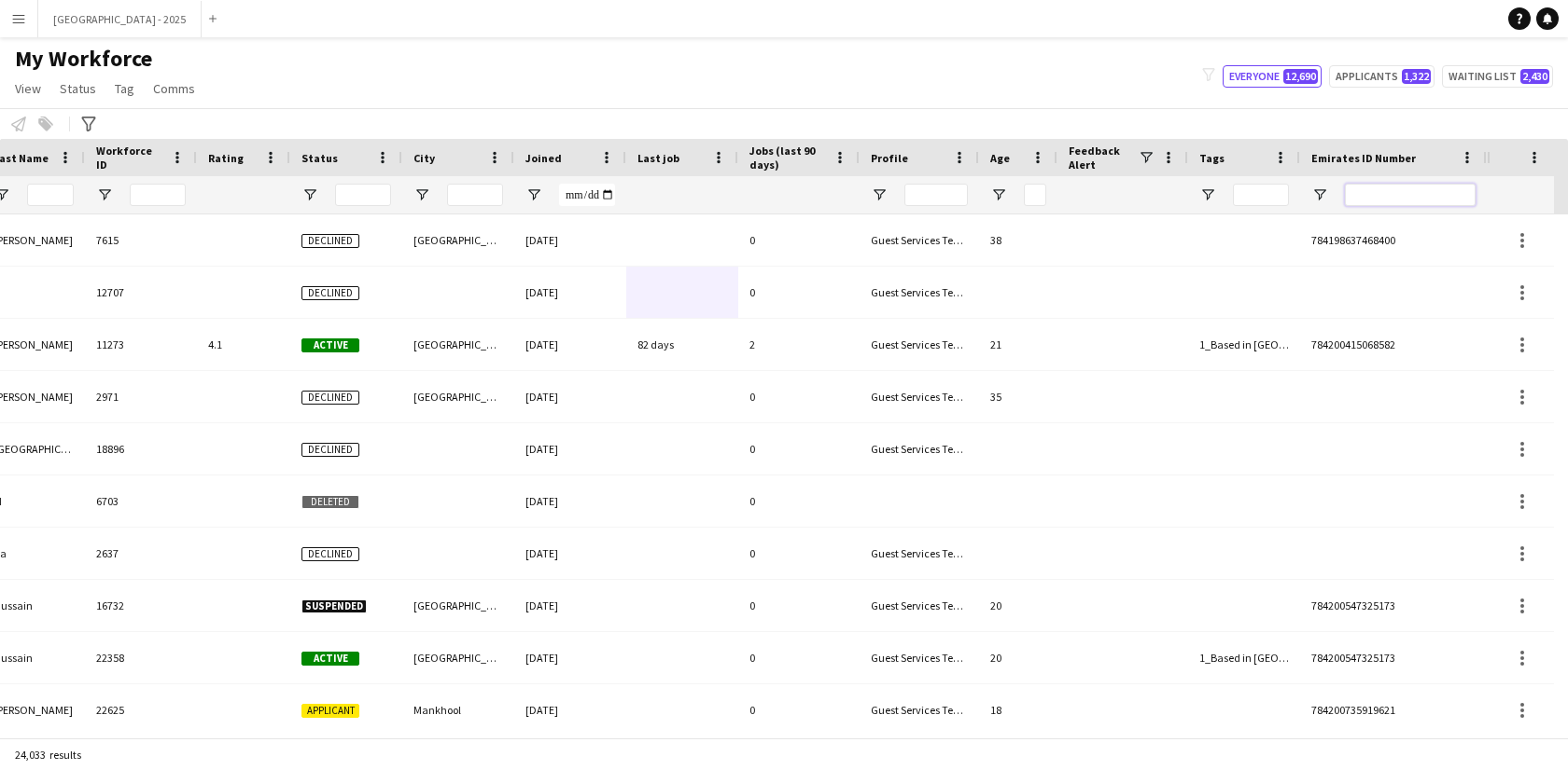
click at [1391, 198] on input "Emirates ID Number Filter Input" at bounding box center [1410, 195] width 131 height 22
paste input "*******"
paste input "********"
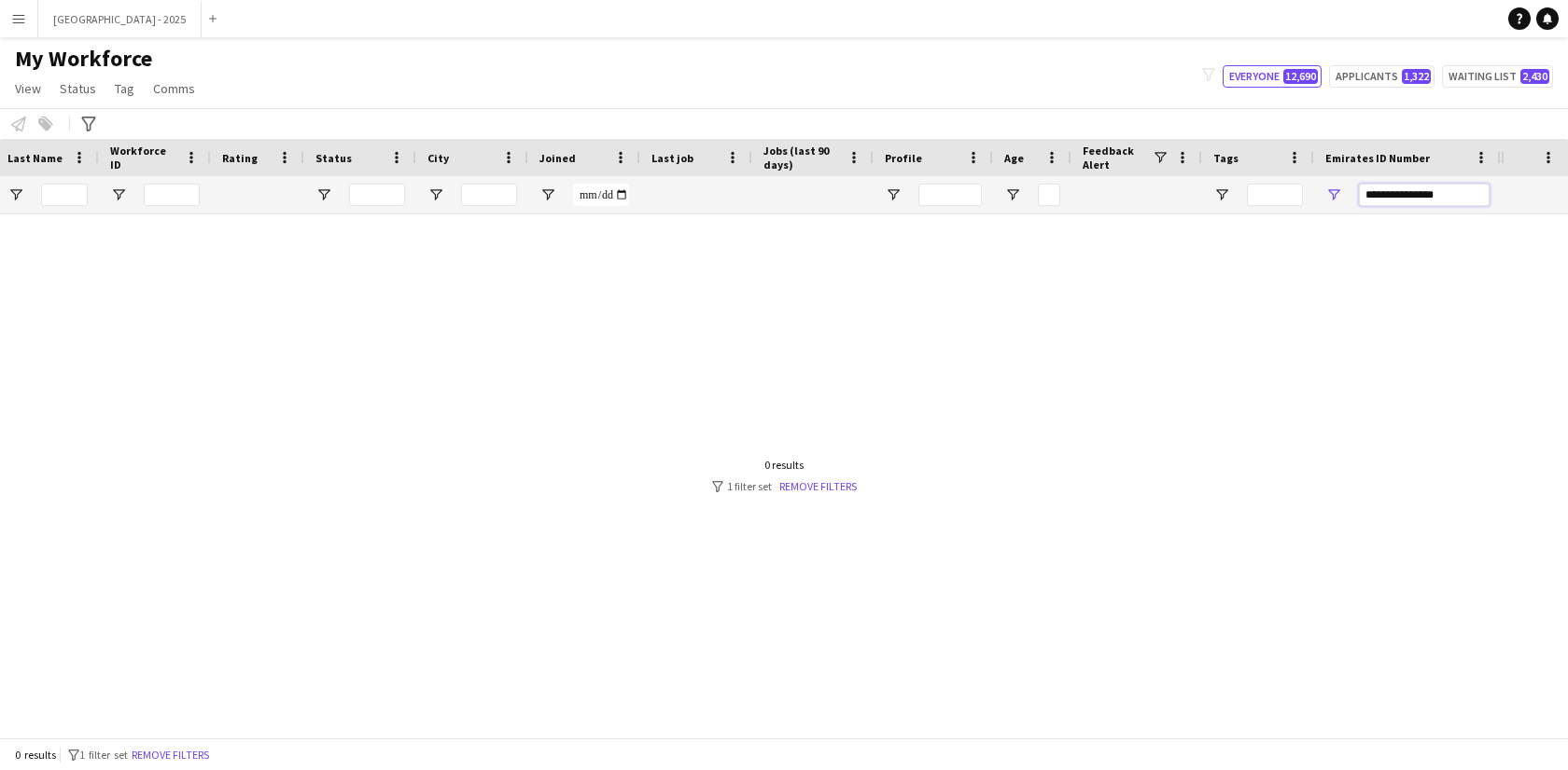
scroll to position [0, 405]
drag, startPoint x: 1443, startPoint y: 199, endPoint x: 1407, endPoint y: 199, distance: 36.0
click at [1407, 199] on input "**********" at bounding box center [1424, 195] width 131 height 22
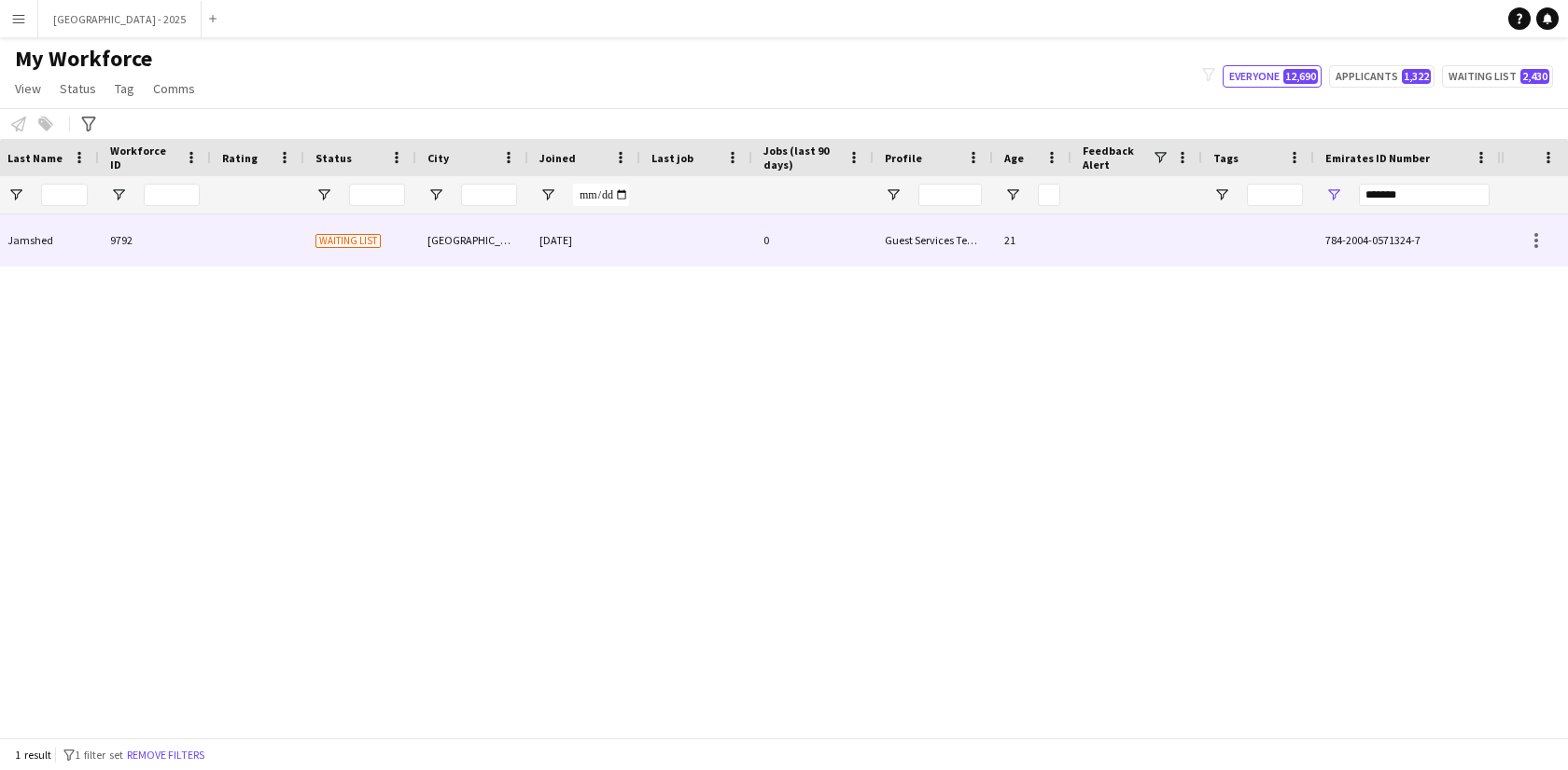
click at [632, 245] on div "[DATE]" at bounding box center [584, 240] width 112 height 51
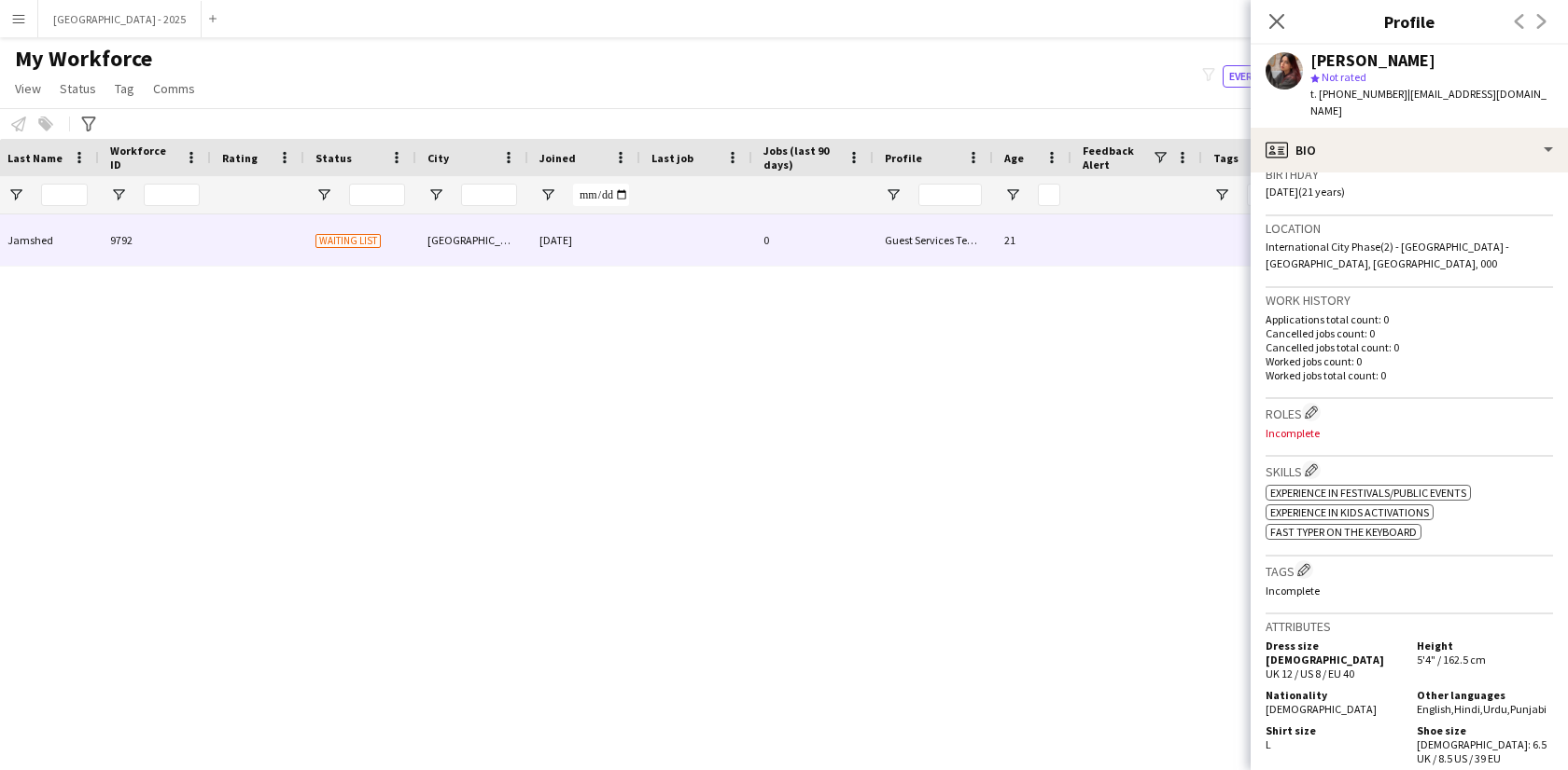
scroll to position [0, 0]
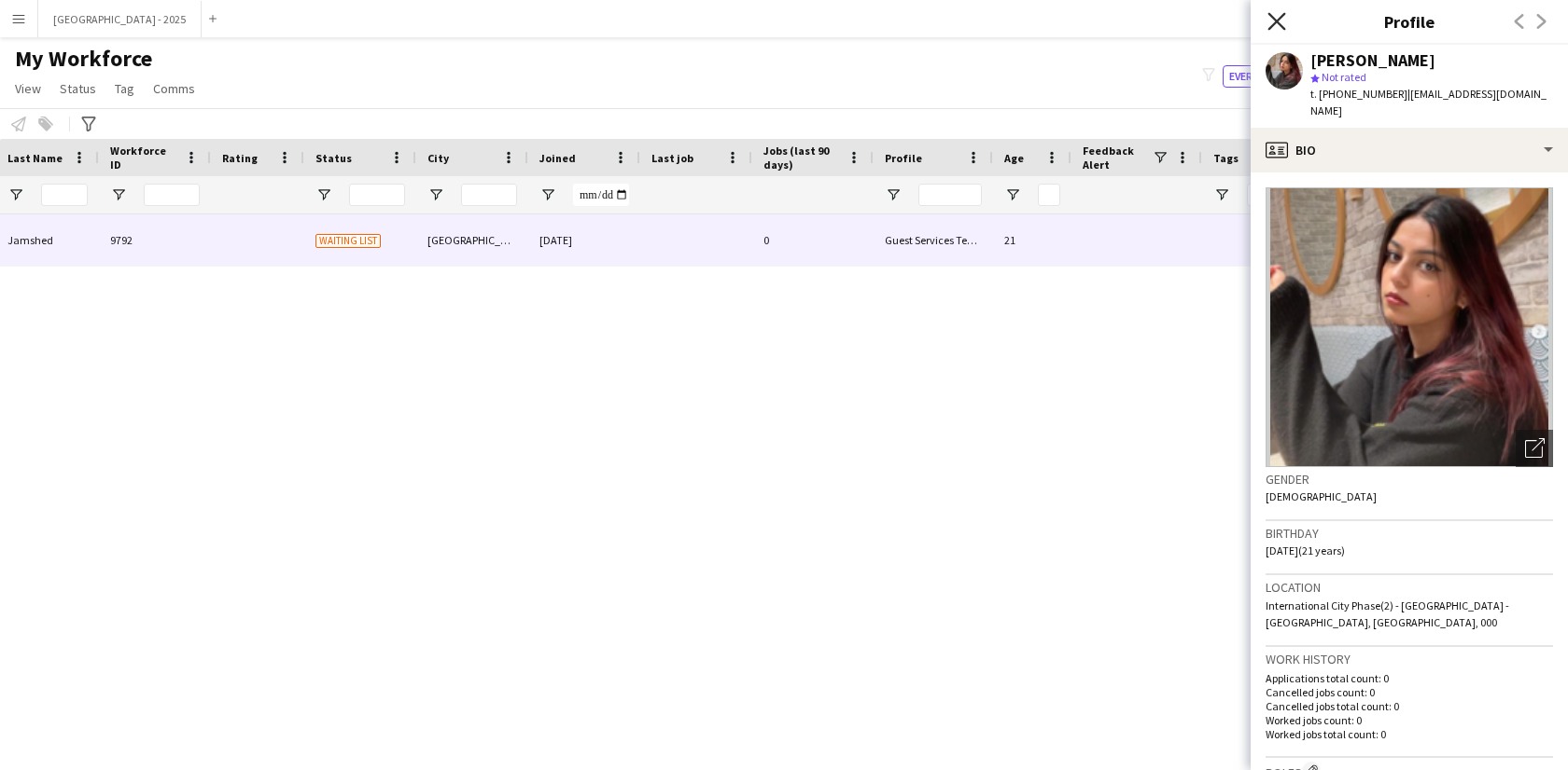
click at [1277, 24] on icon "Close pop-in" at bounding box center [1275, 21] width 18 height 18
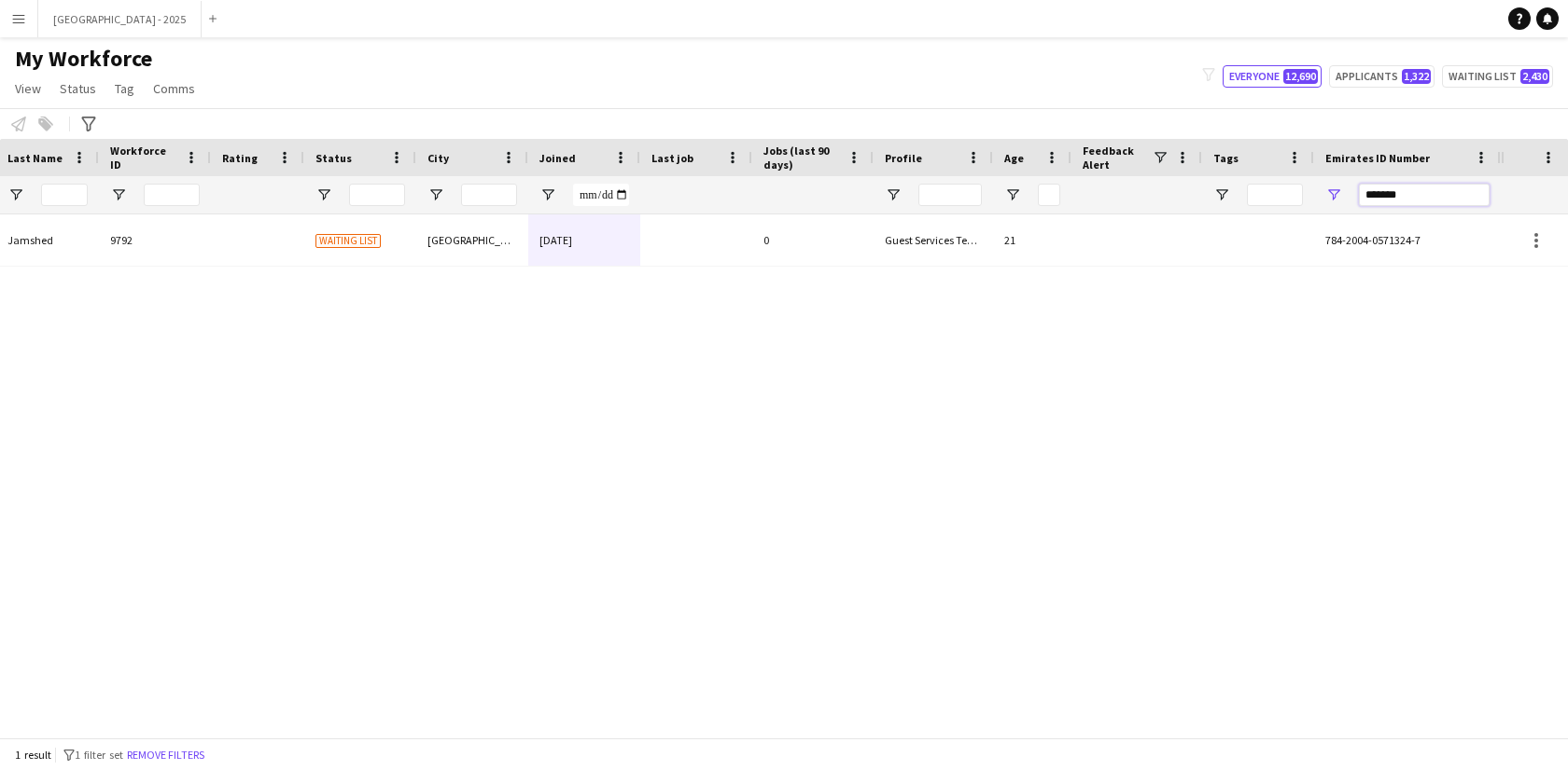
click at [1369, 204] on input "*******" at bounding box center [1424, 195] width 131 height 22
click at [1368, 204] on input "*******" at bounding box center [1424, 195] width 131 height 22
paste input "Emirates ID Number Filter Input"
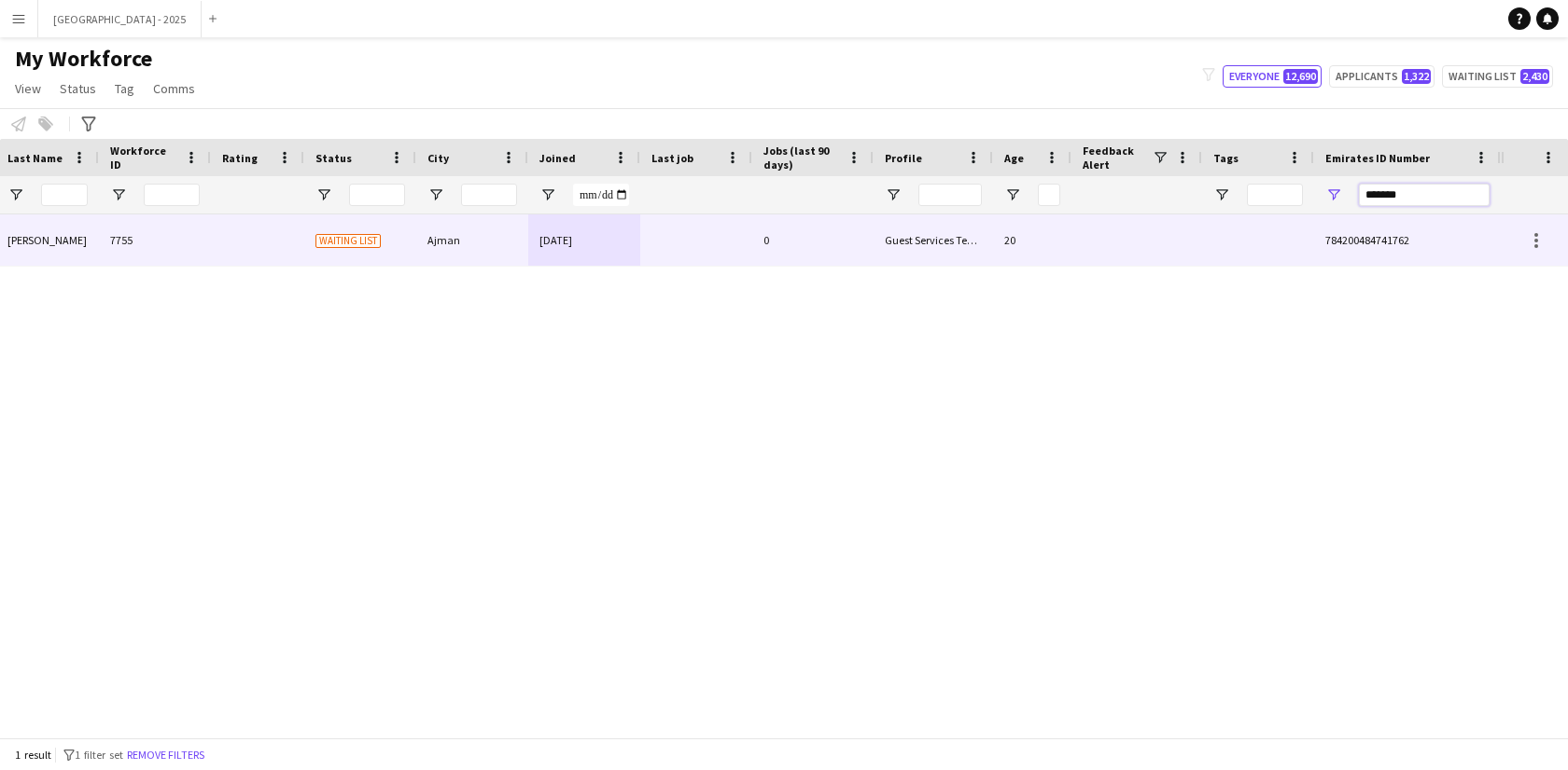
type input "*******"
click at [391, 223] on div "Waiting list" at bounding box center [360, 240] width 112 height 51
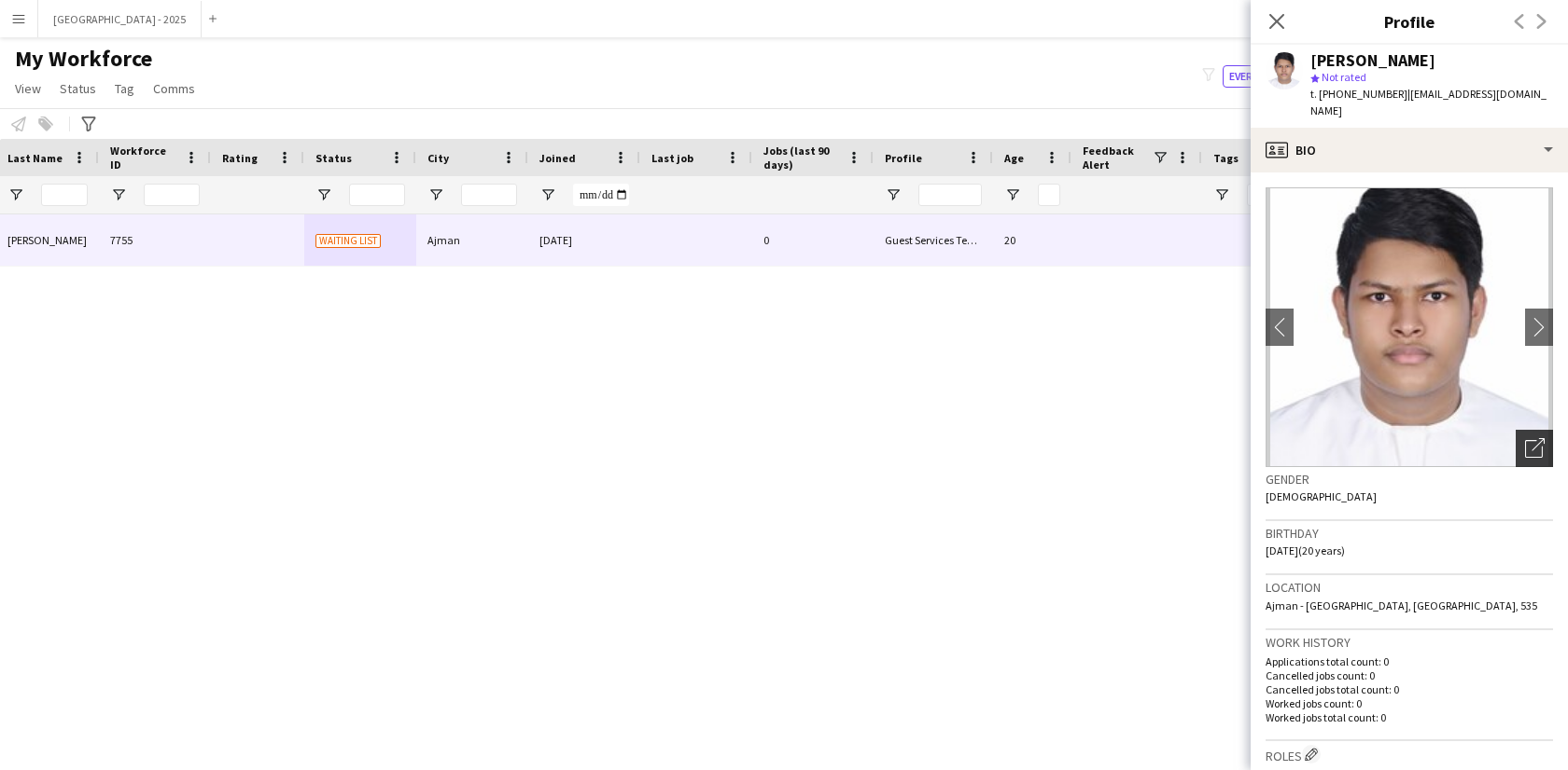
click at [1525, 438] on icon "Open photos pop-in" at bounding box center [1534, 448] width 20 height 20
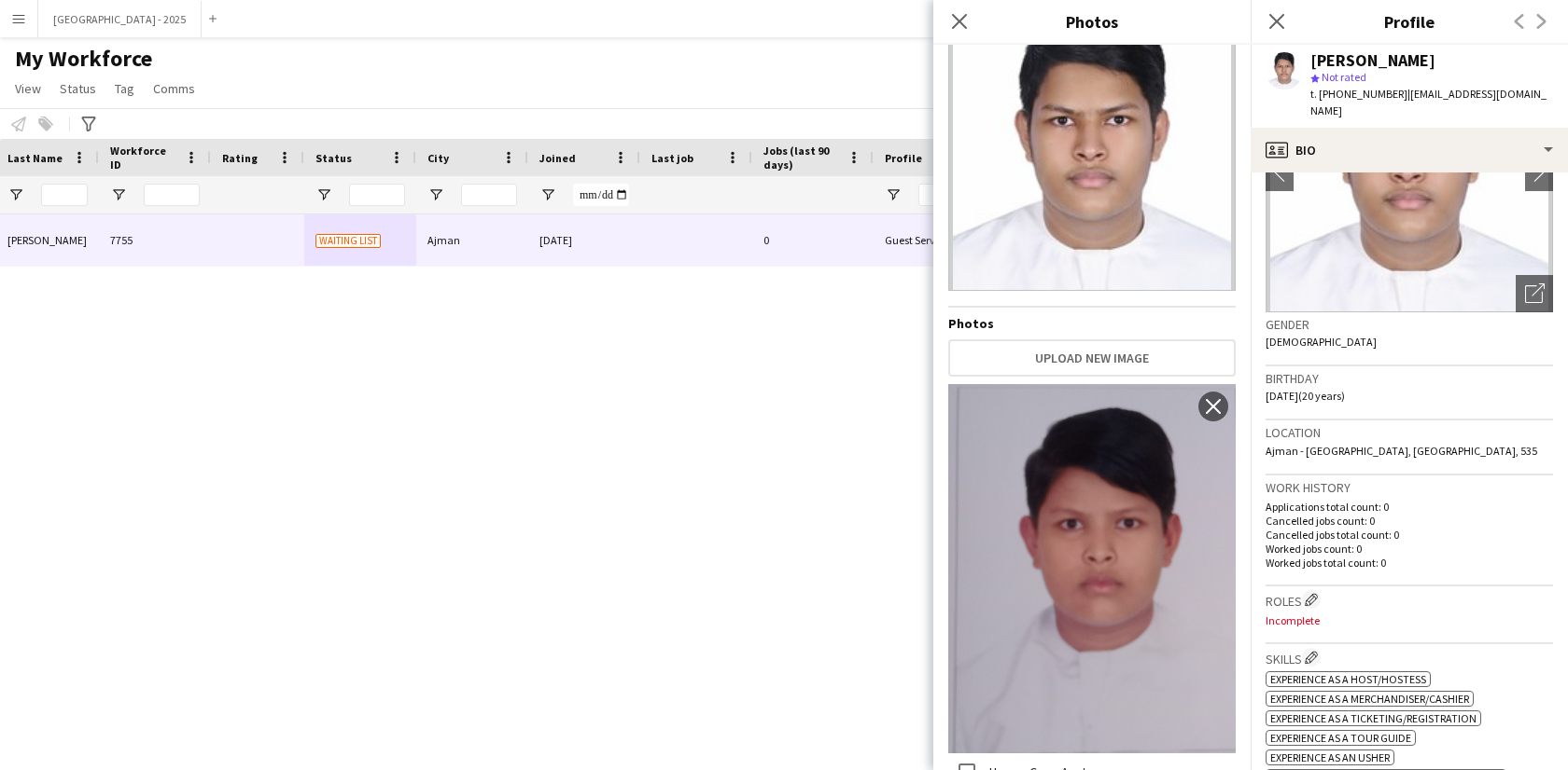
scroll to position [491, 0]
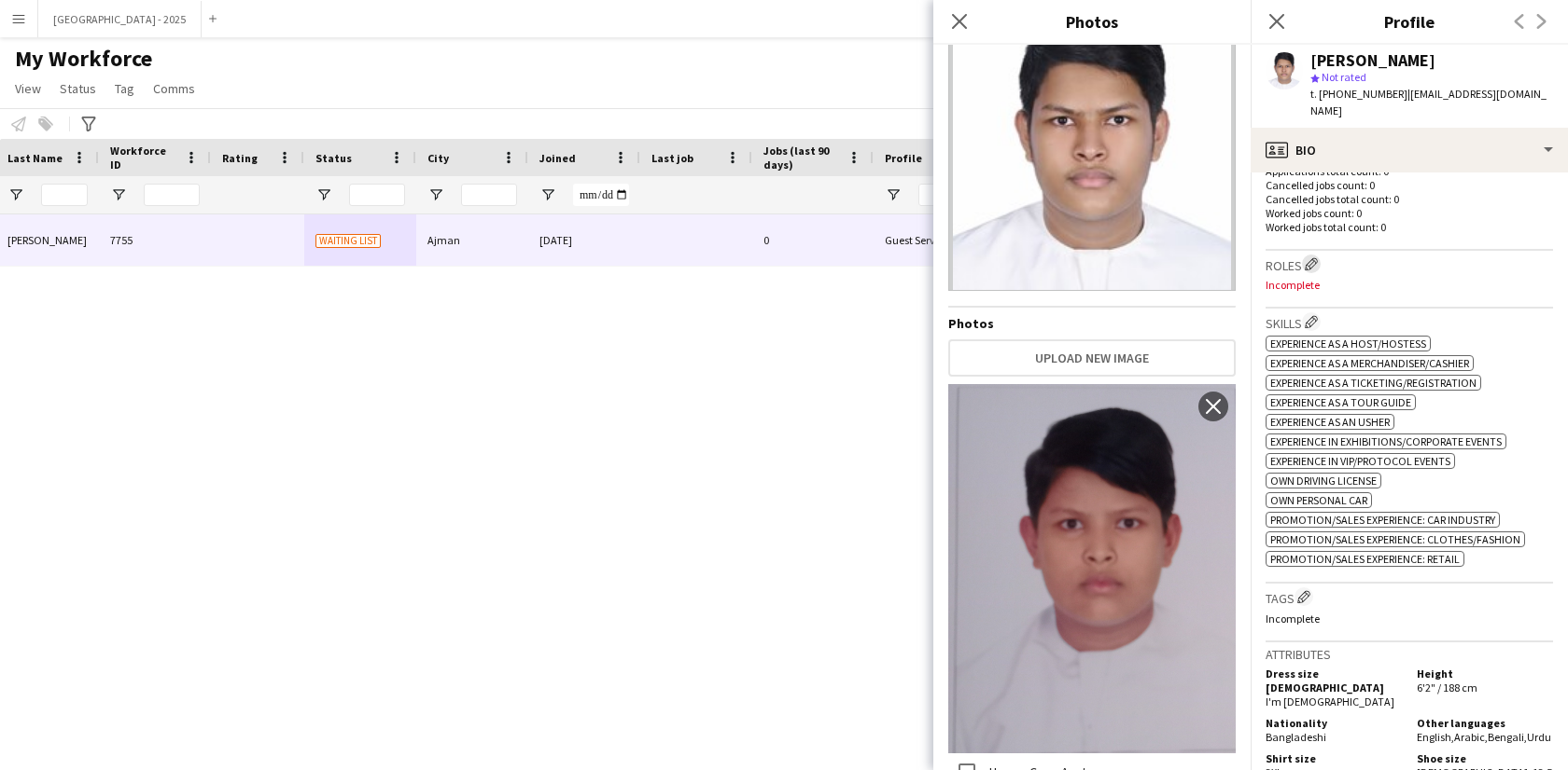
click at [1317, 257] on app-icon "Edit crew company roles" at bounding box center [1311, 264] width 13 height 13
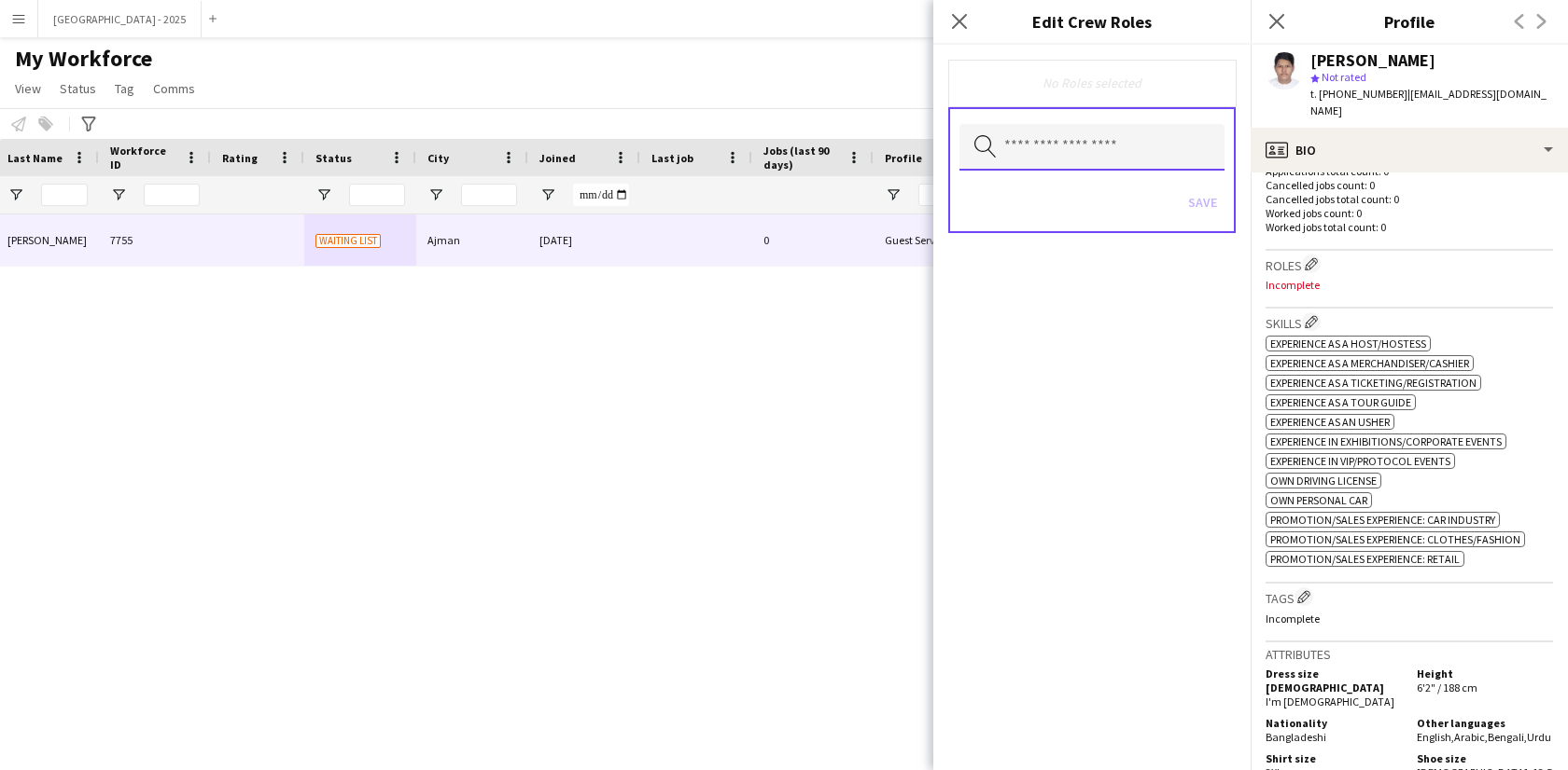
click at [1089, 160] on input "text" at bounding box center [1091, 148] width 265 height 47
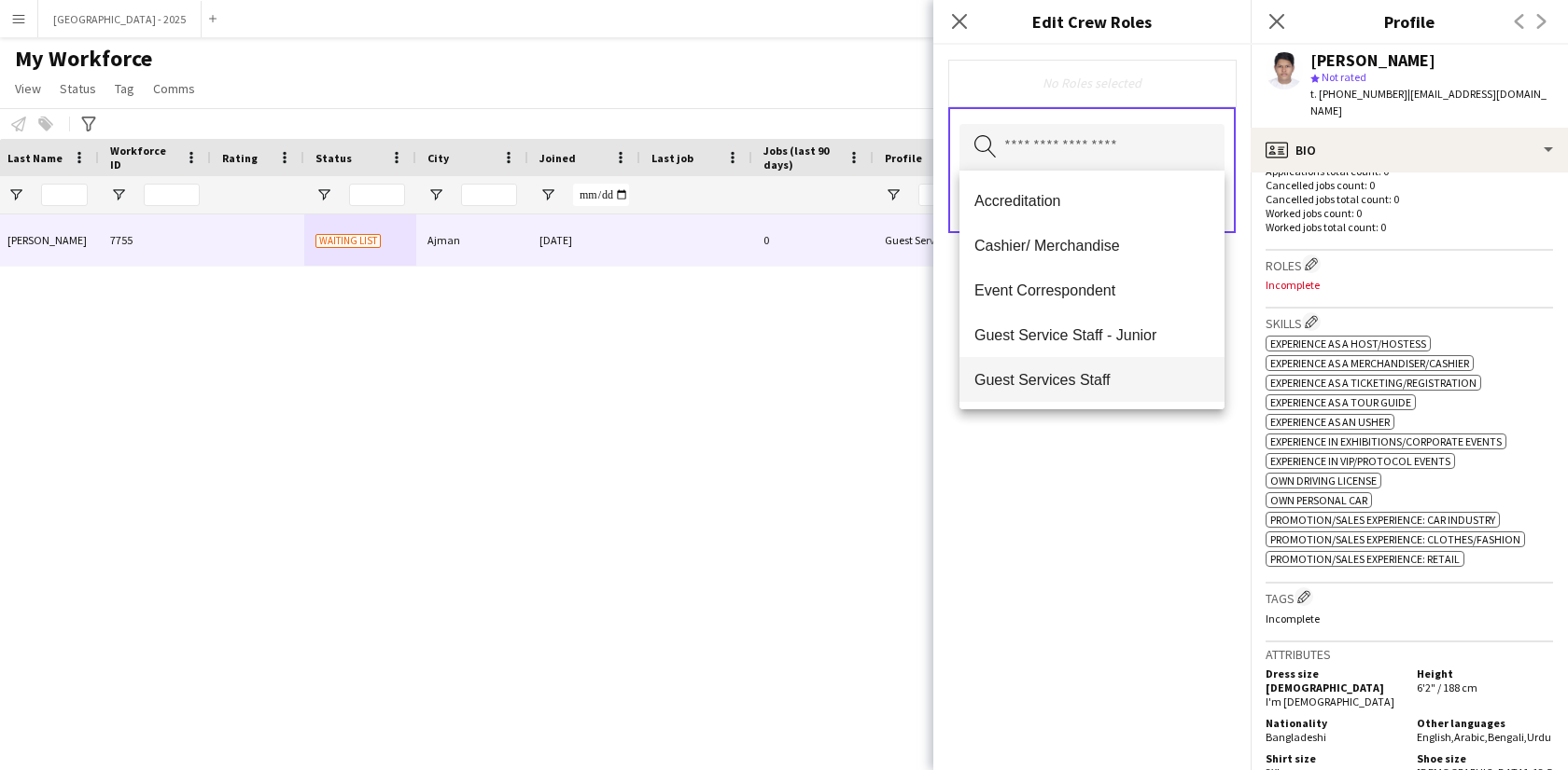
click at [1142, 383] on span "Guest Services Staff" at bounding box center [1092, 379] width 236 height 18
click at [1239, 268] on form "Guest Services Staff Remove Search by role type Save" at bounding box center [1091, 166] width 317 height 243
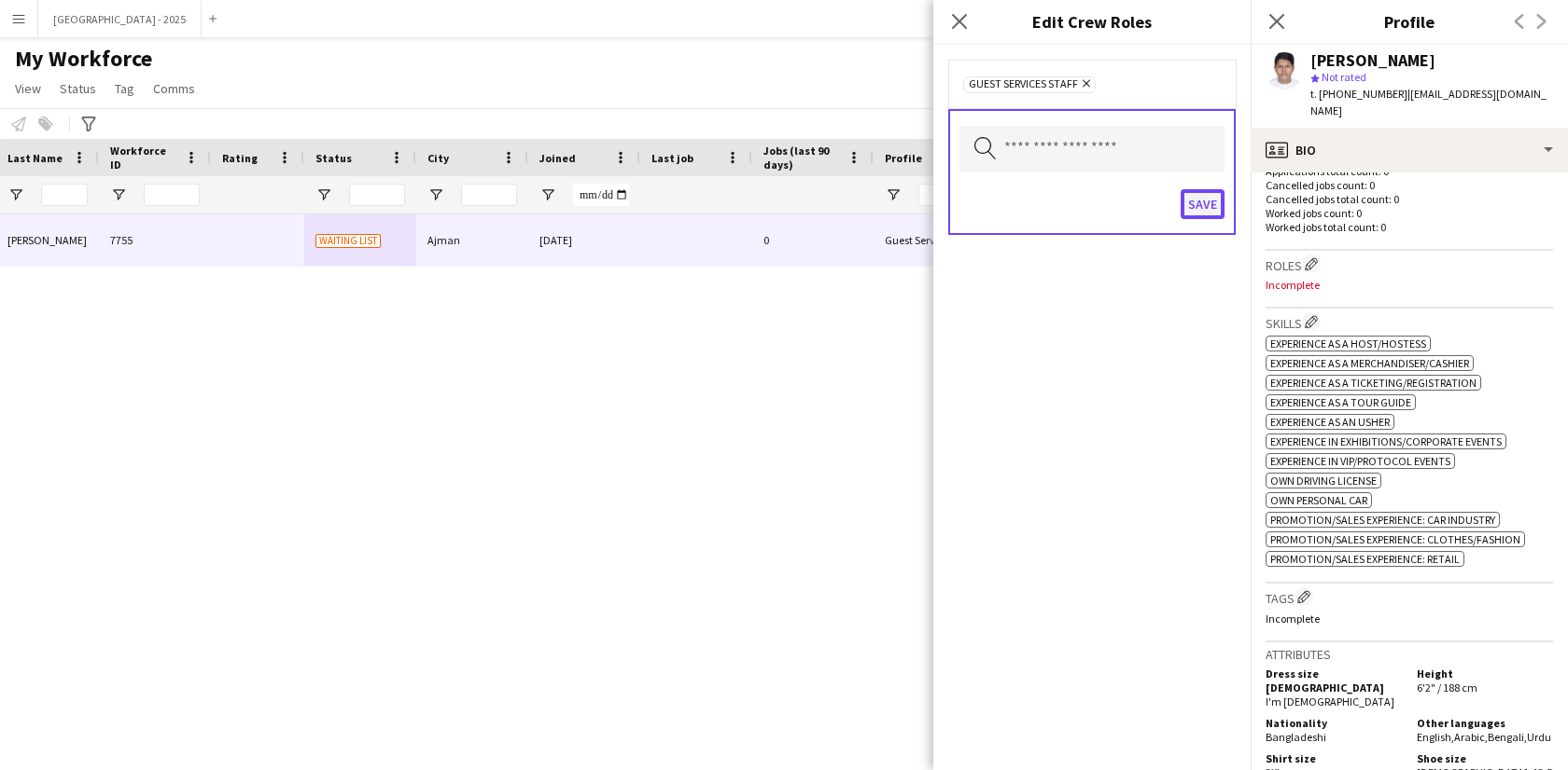
click at [1187, 203] on button "Save" at bounding box center [1202, 205] width 44 height 30
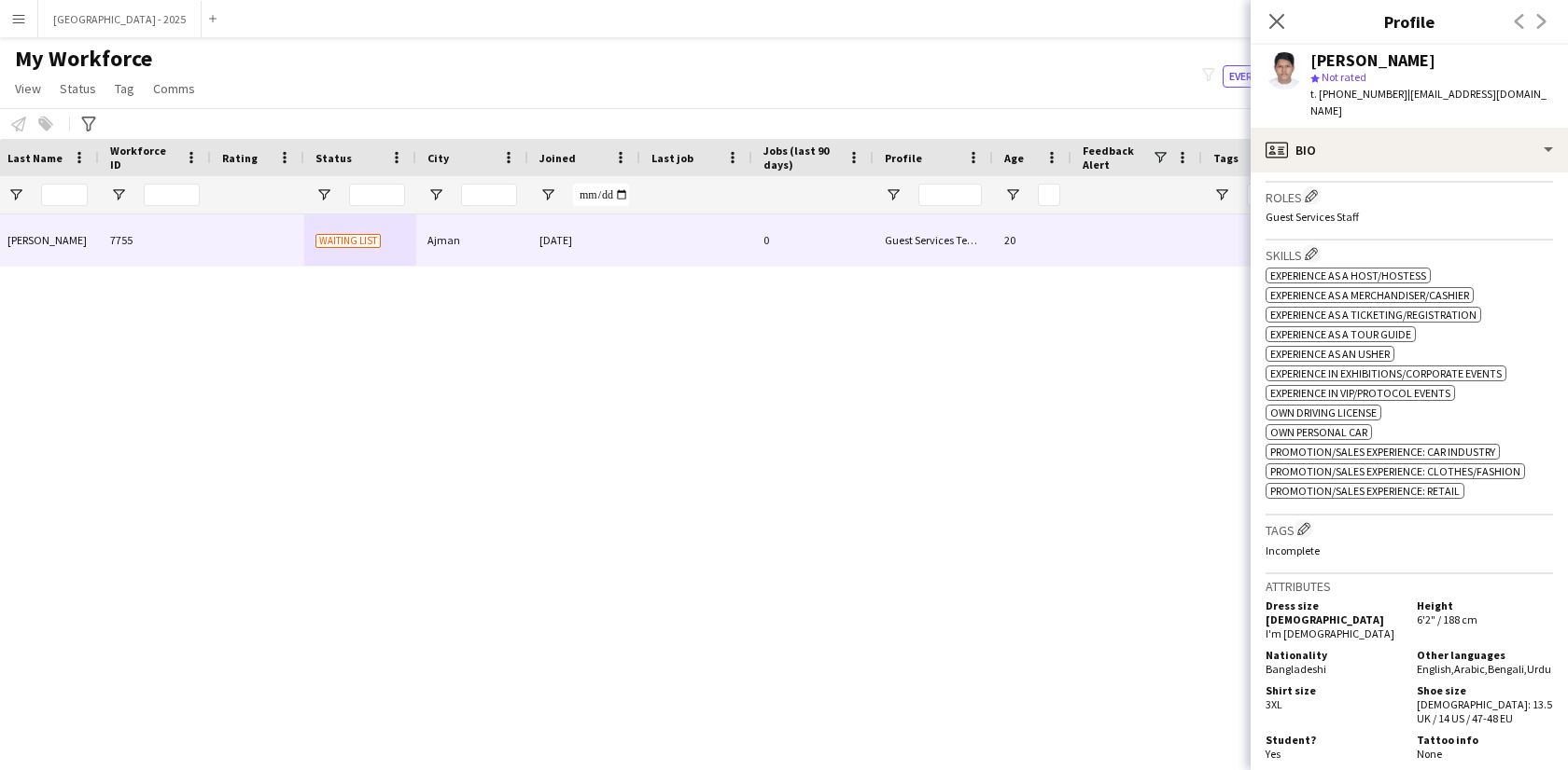
scroll to position [355, 0]
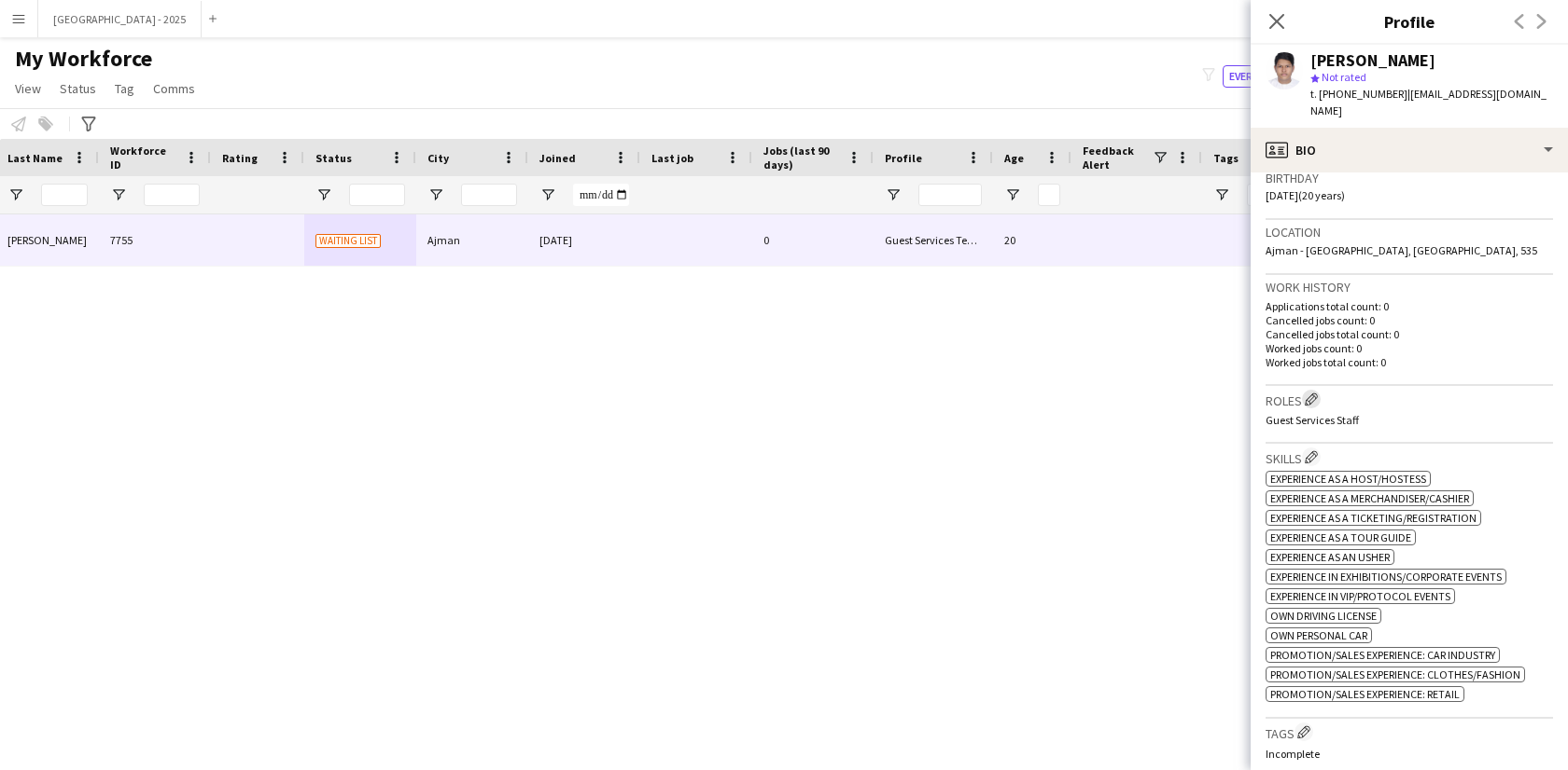
click at [1314, 392] on app-icon "Edit crew company roles" at bounding box center [1311, 399] width 13 height 13
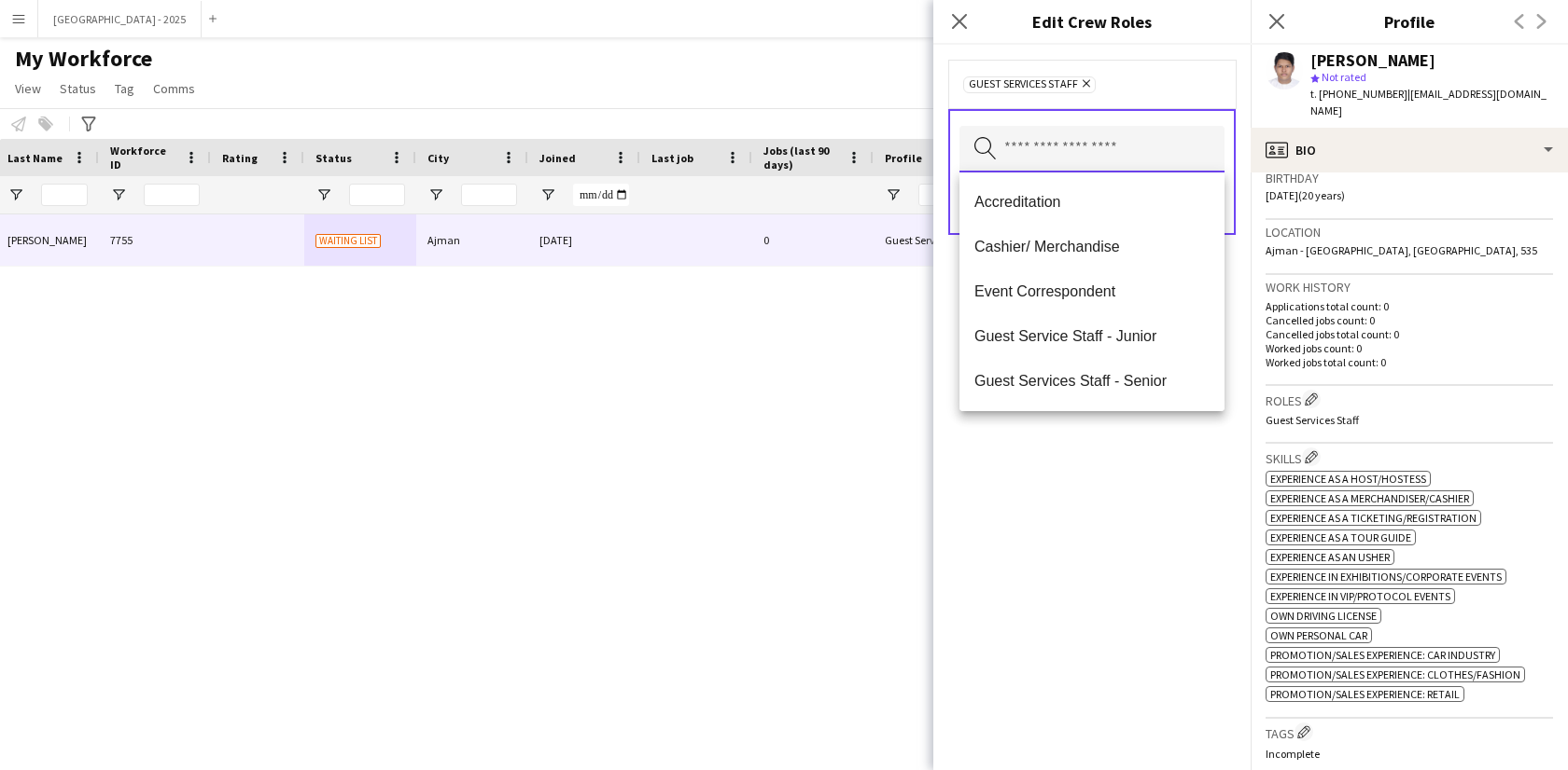
click at [1129, 133] on input "text" at bounding box center [1091, 150] width 265 height 47
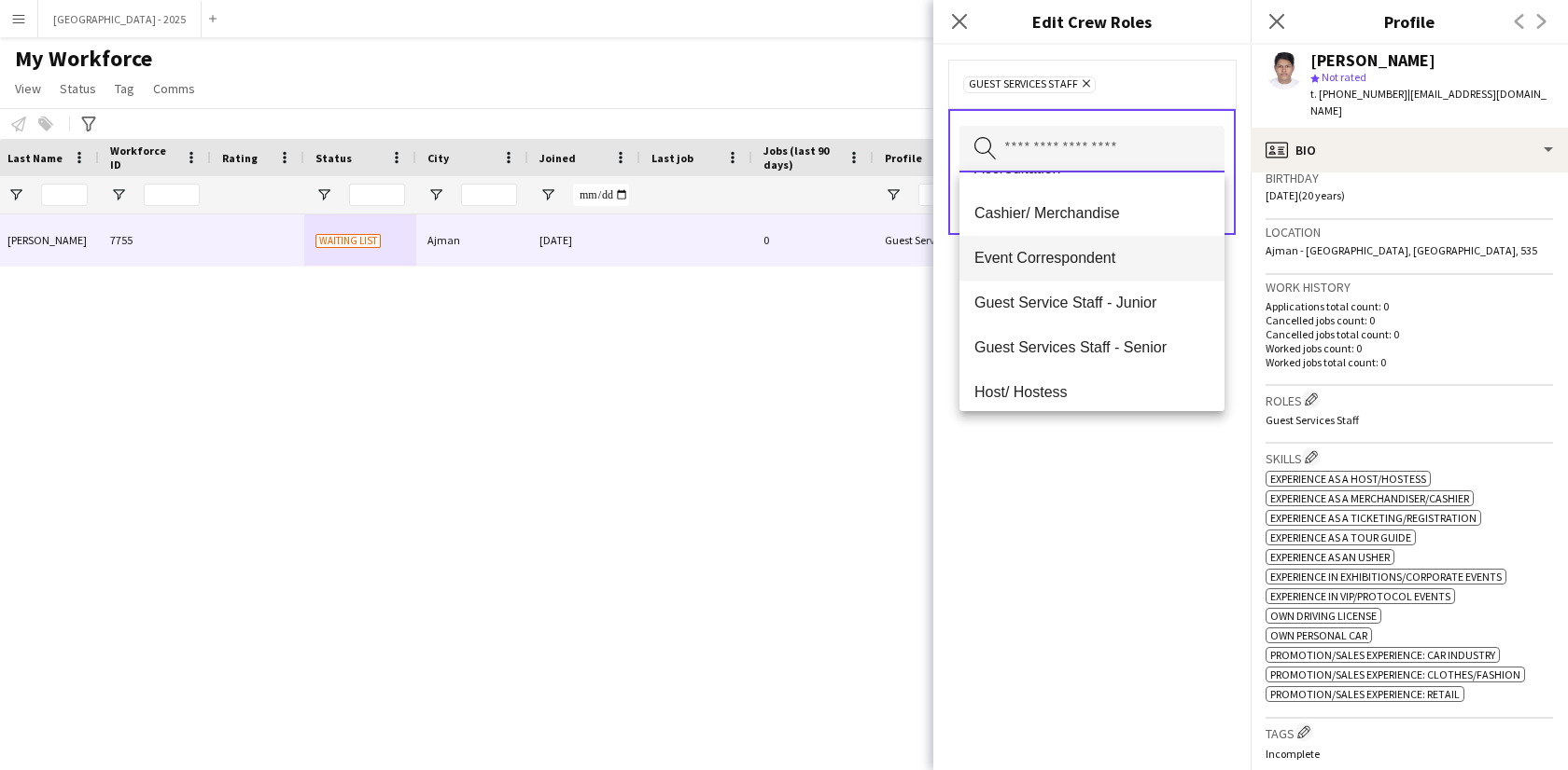
scroll to position [32, 0]
click at [1098, 231] on mat-option "Cashier/ Merchandise" at bounding box center [1091, 216] width 265 height 45
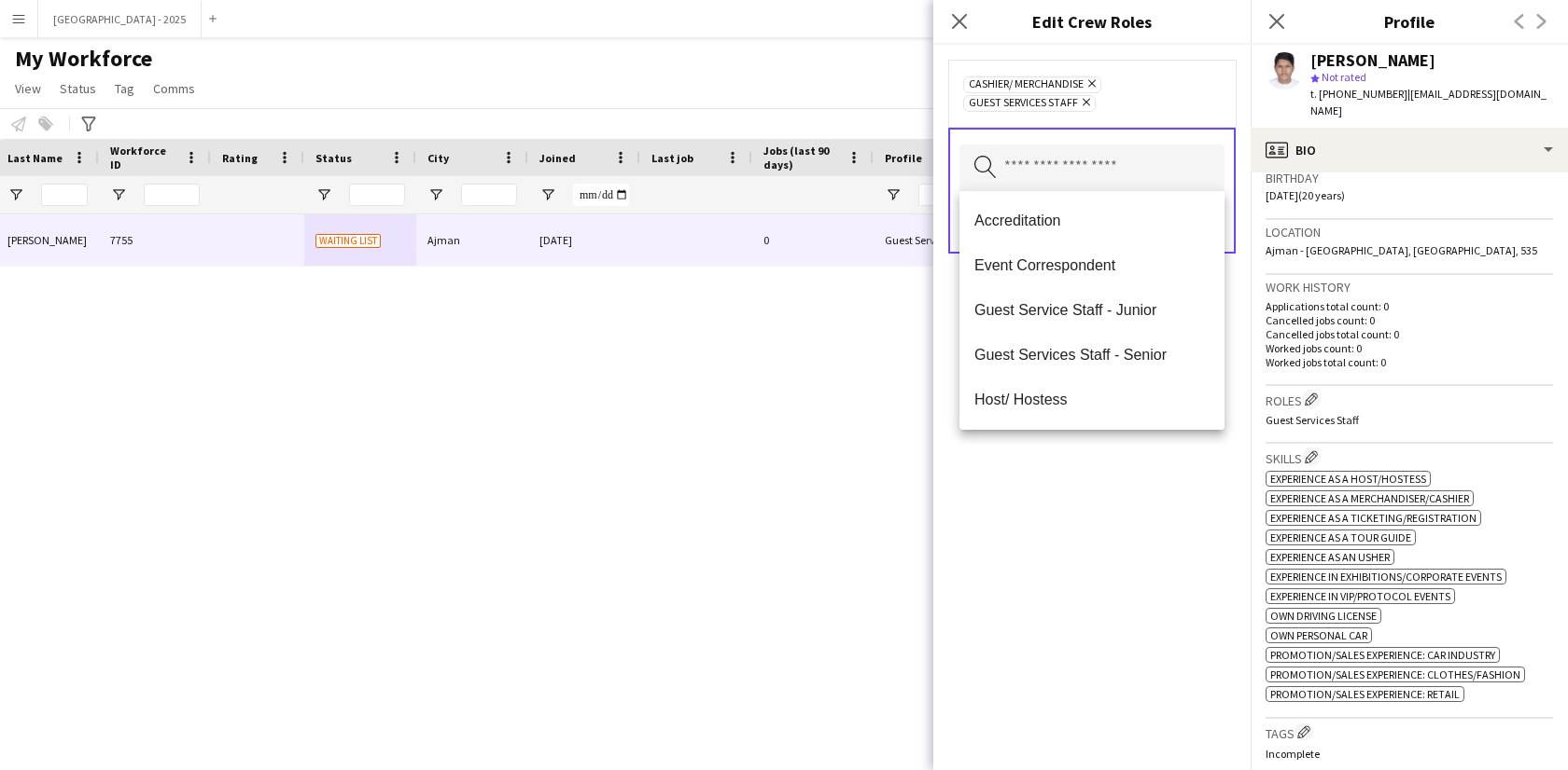
drag, startPoint x: 1151, startPoint y: 573, endPoint x: 1154, endPoint y: 226, distance: 347.0
click at [1151, 571] on div "Cashier/ Merchandise Remove Guest Services Staff Remove Search by role type Save" at bounding box center [1091, 407] width 317 height 726
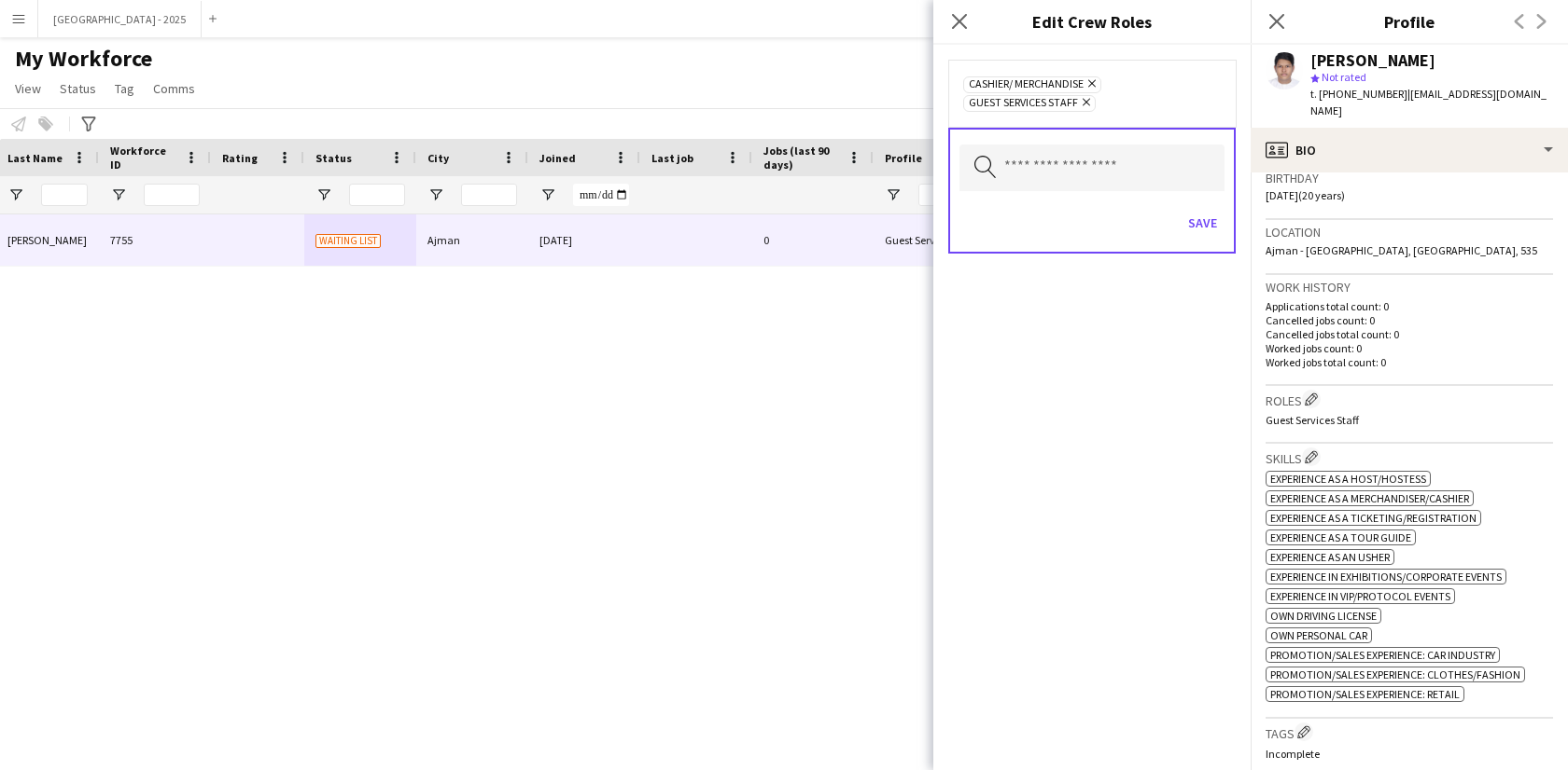
click at [1213, 246] on div "Save" at bounding box center [1091, 225] width 265 height 53
click at [1200, 217] on button "Save" at bounding box center [1202, 223] width 44 height 30
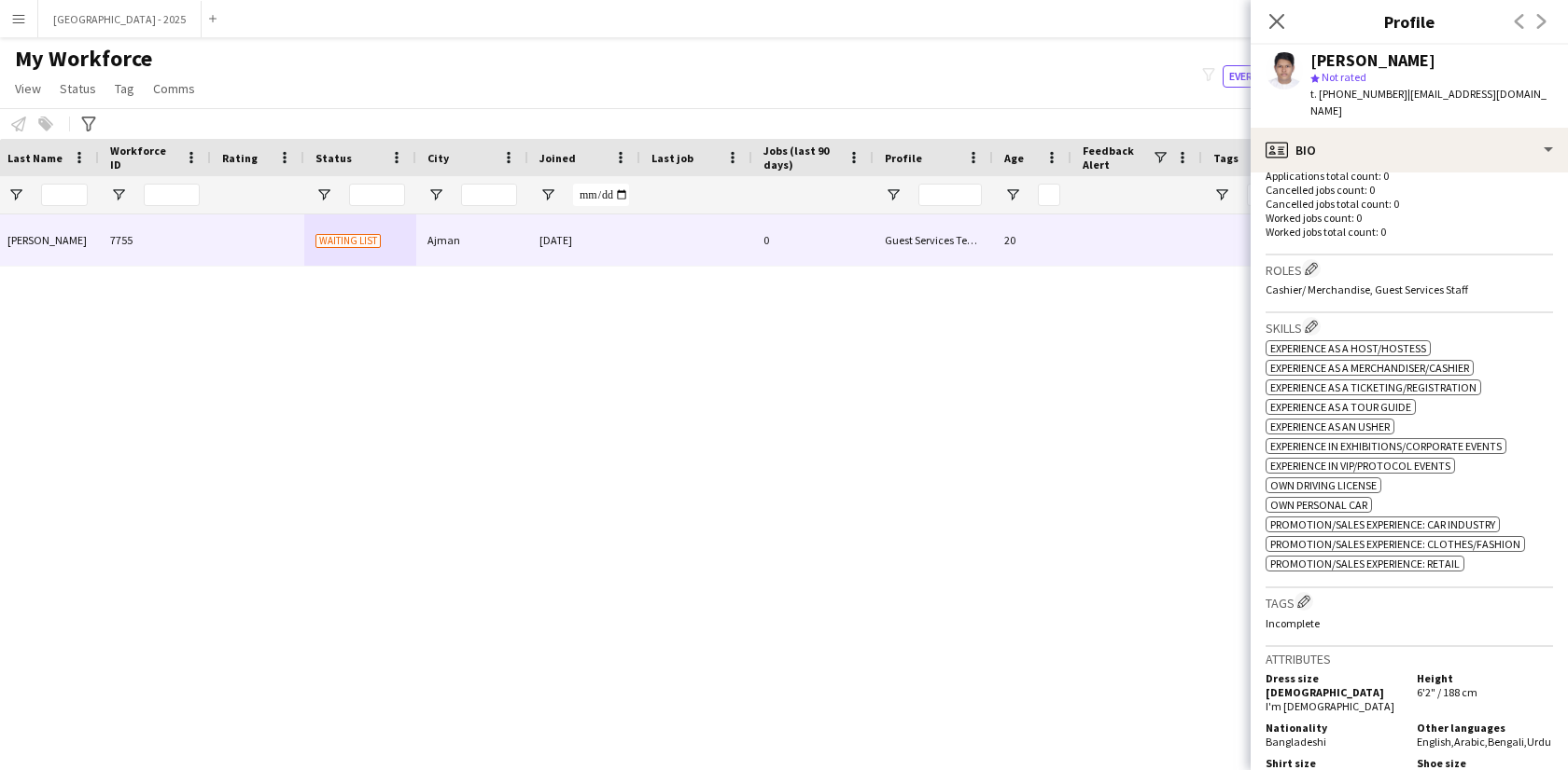
scroll to position [491, 0]
click at [1303, 597] on app-icon "Edit crew company tags" at bounding box center [1303, 597] width 13 height 13
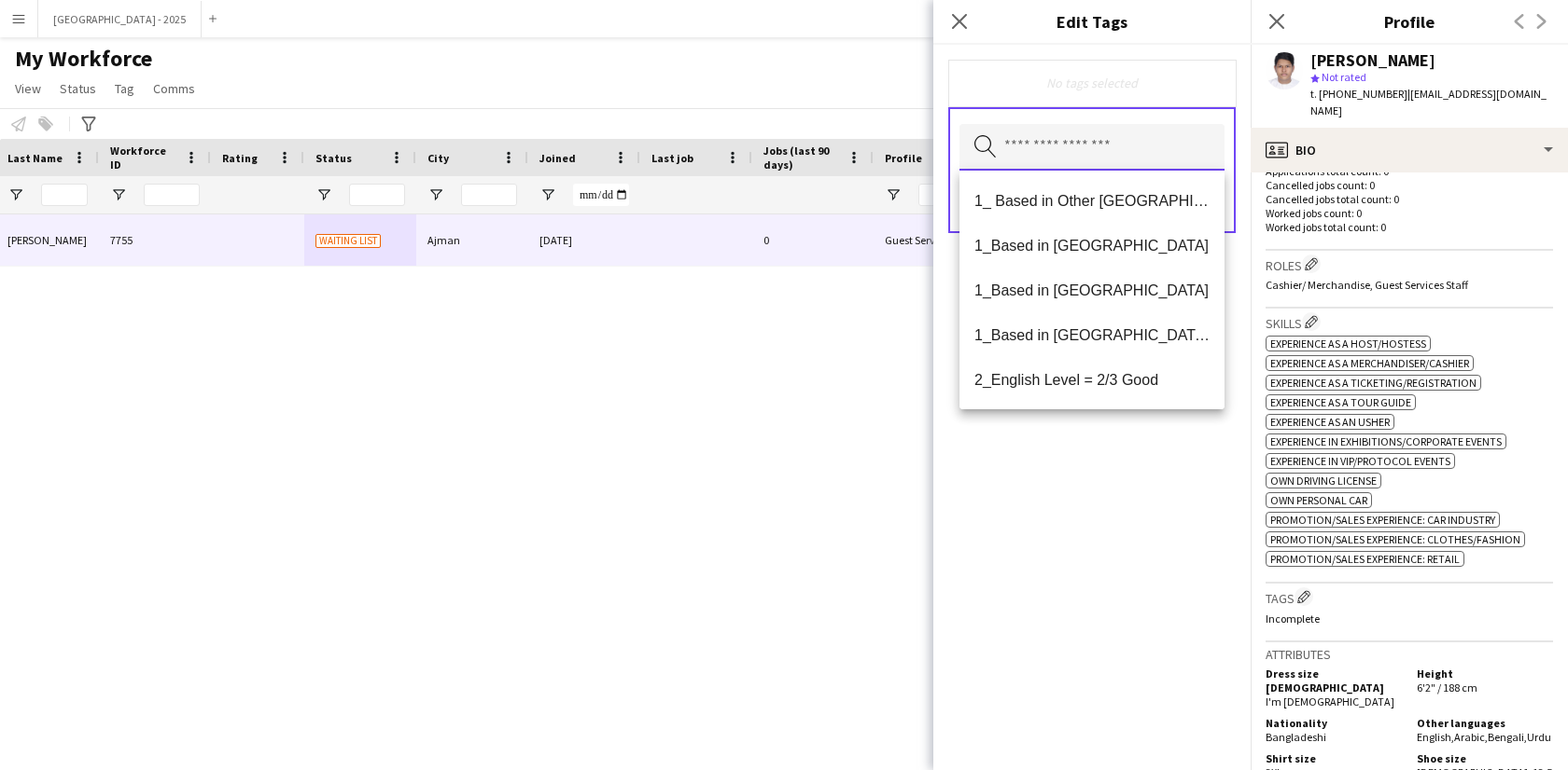
click at [1138, 142] on input "text" at bounding box center [1091, 148] width 265 height 47
click at [1120, 339] on span "1_Based in [GEOGRAPHIC_DATA]/[GEOGRAPHIC_DATA]/Ajman" at bounding box center [1092, 335] width 236 height 18
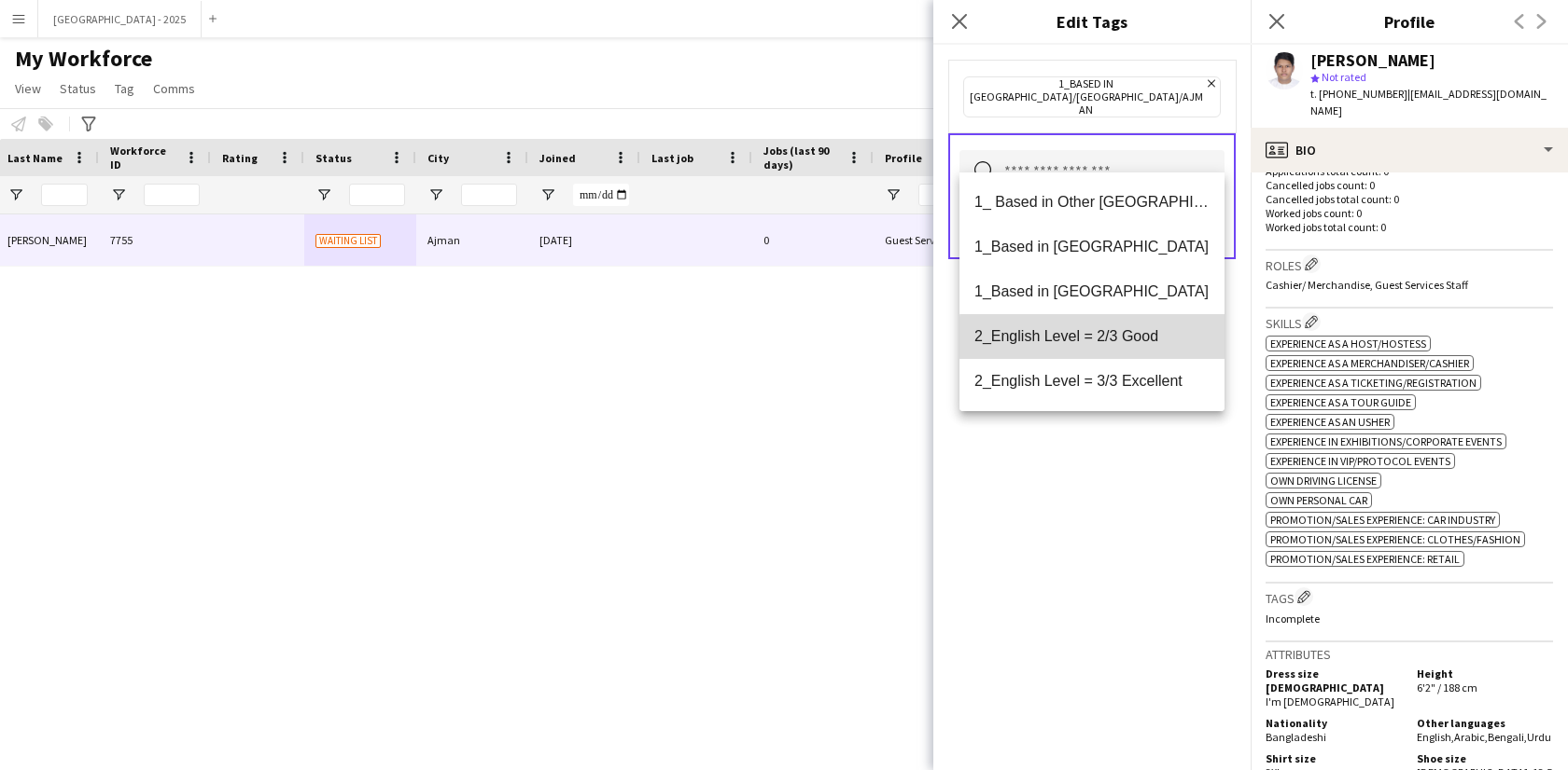
click at [1121, 346] on mat-option "2_English Level = 2/3 Good" at bounding box center [1091, 336] width 265 height 45
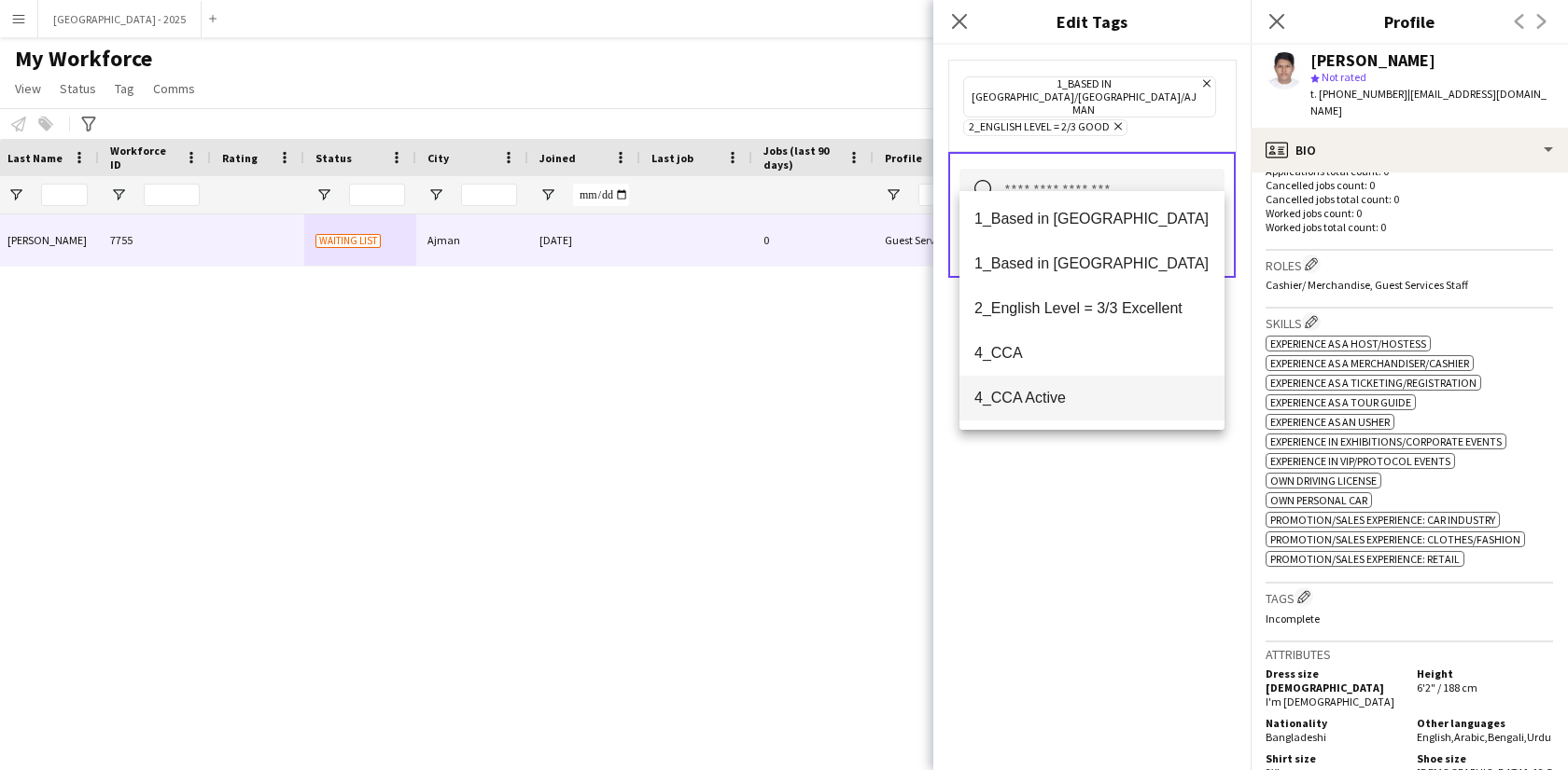
scroll to position [64, 0]
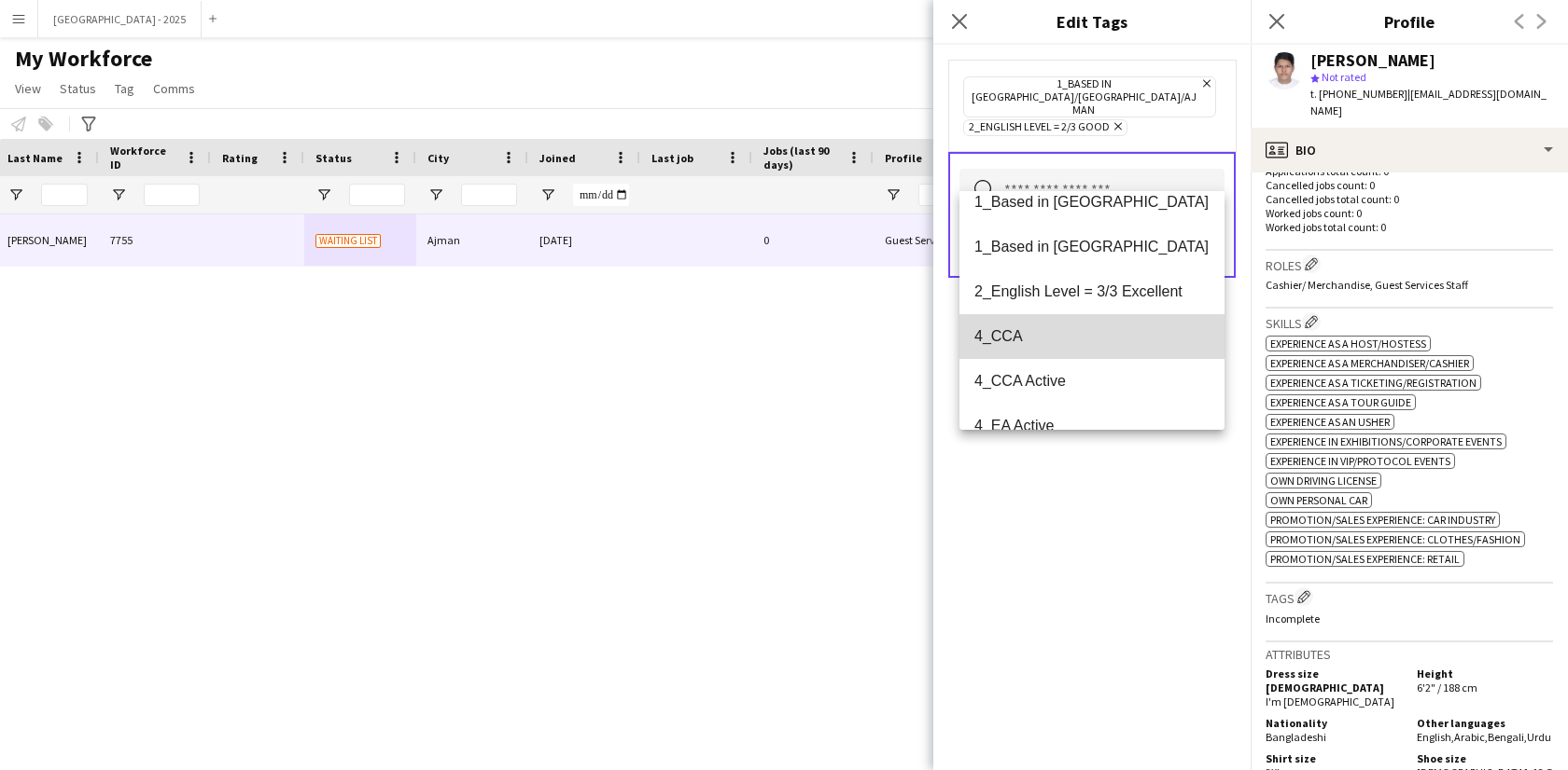
click at [1111, 348] on mat-option "4_CCA" at bounding box center [1091, 336] width 265 height 45
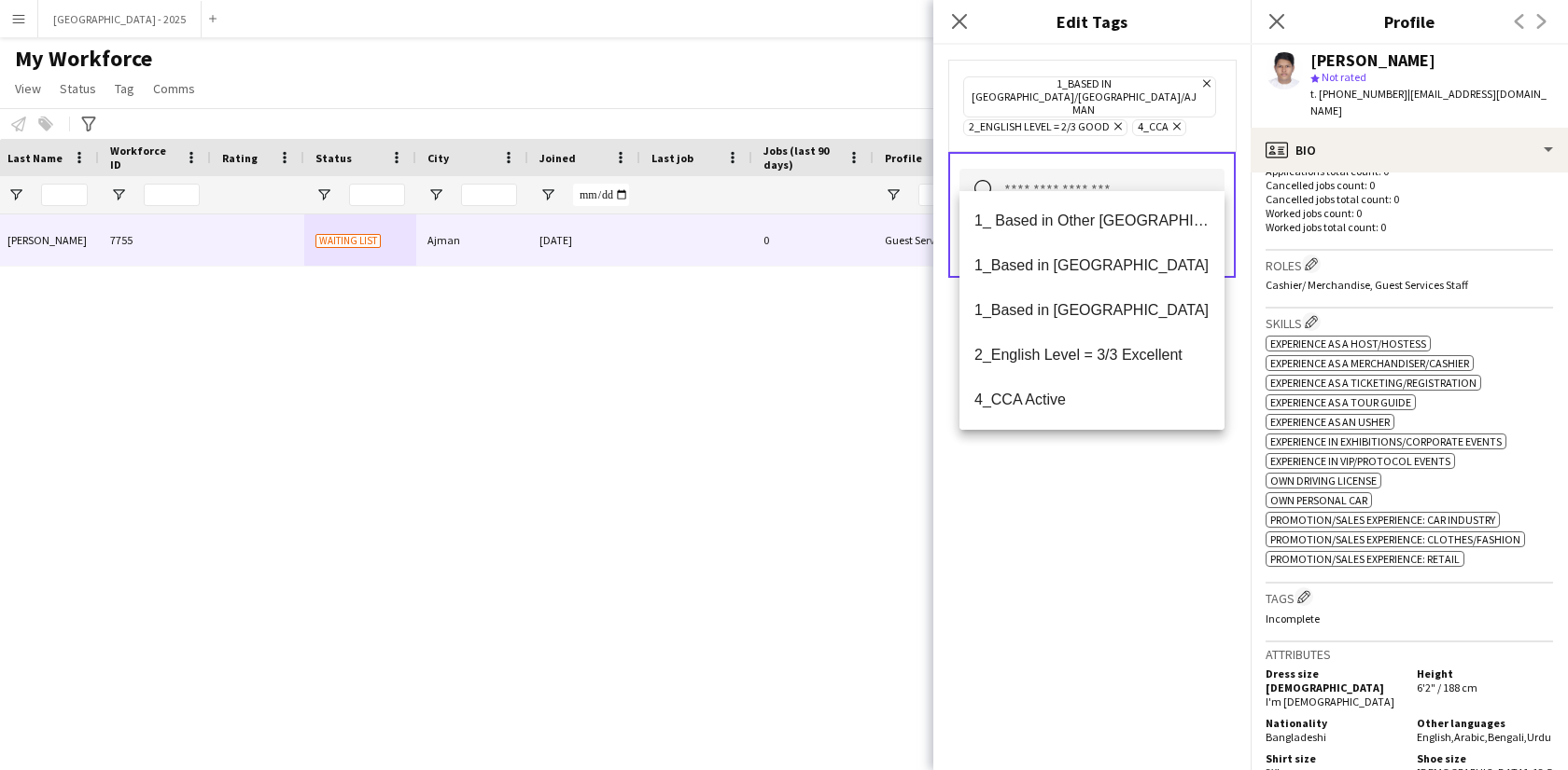
drag, startPoint x: 1166, startPoint y: 521, endPoint x: 1199, endPoint y: 257, distance: 266.1
click at [1165, 520] on div "1_Based in [GEOGRAPHIC_DATA]/[GEOGRAPHIC_DATA]/Ajman Remove 2_English Level = 2…" at bounding box center [1091, 407] width 317 height 726
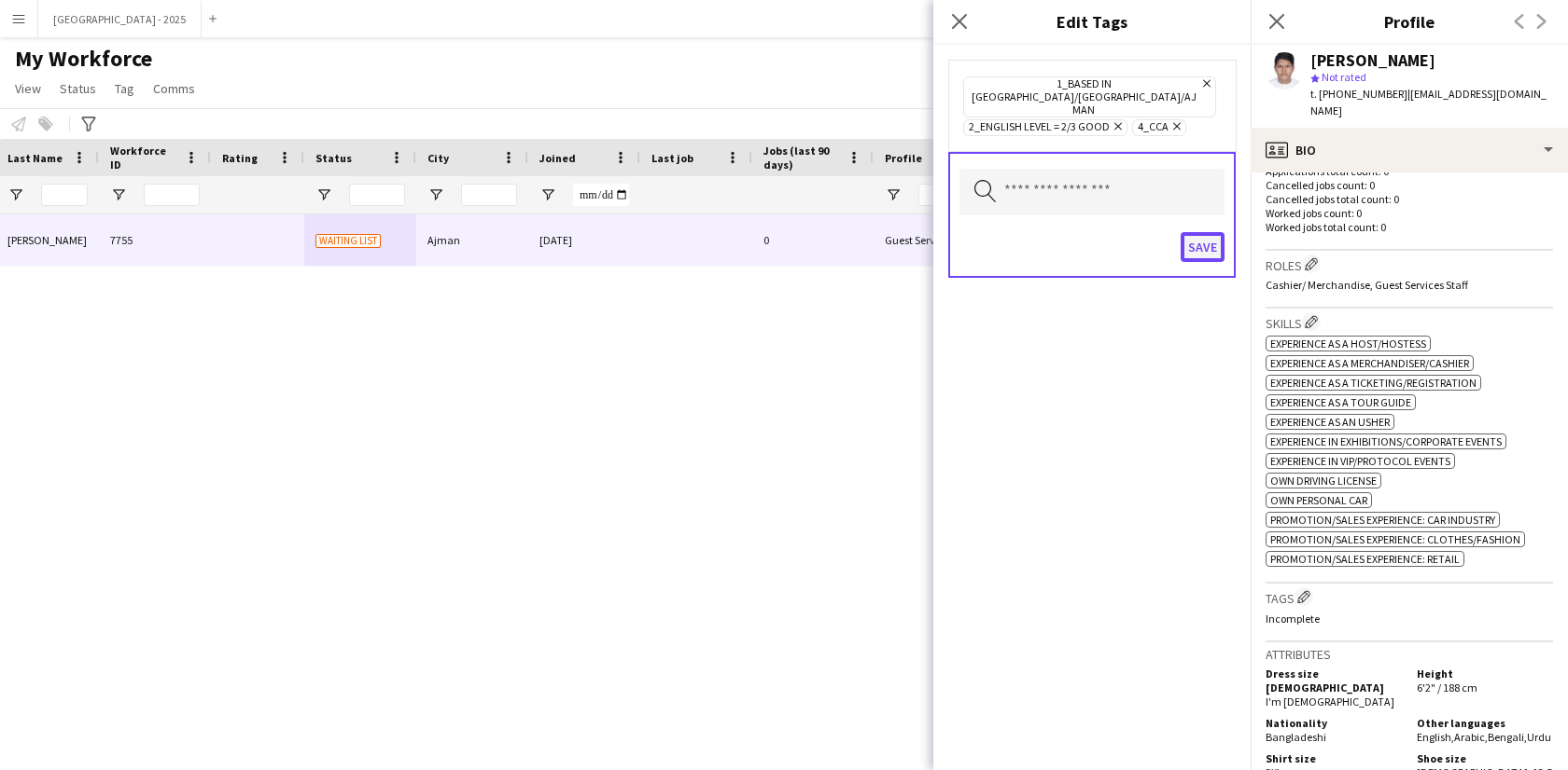
click at [1192, 235] on button "Save" at bounding box center [1202, 248] width 44 height 30
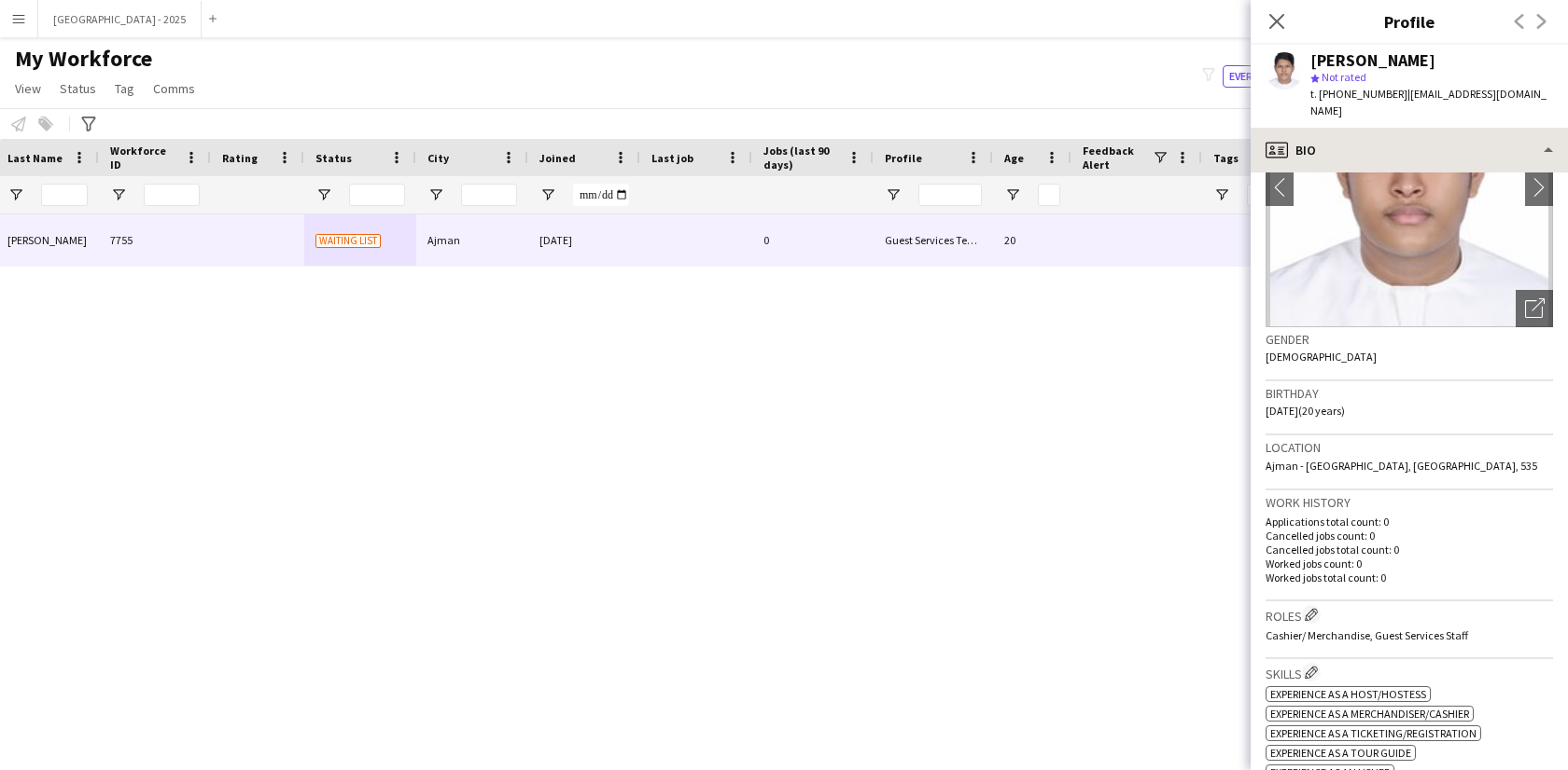
scroll to position [72, 0]
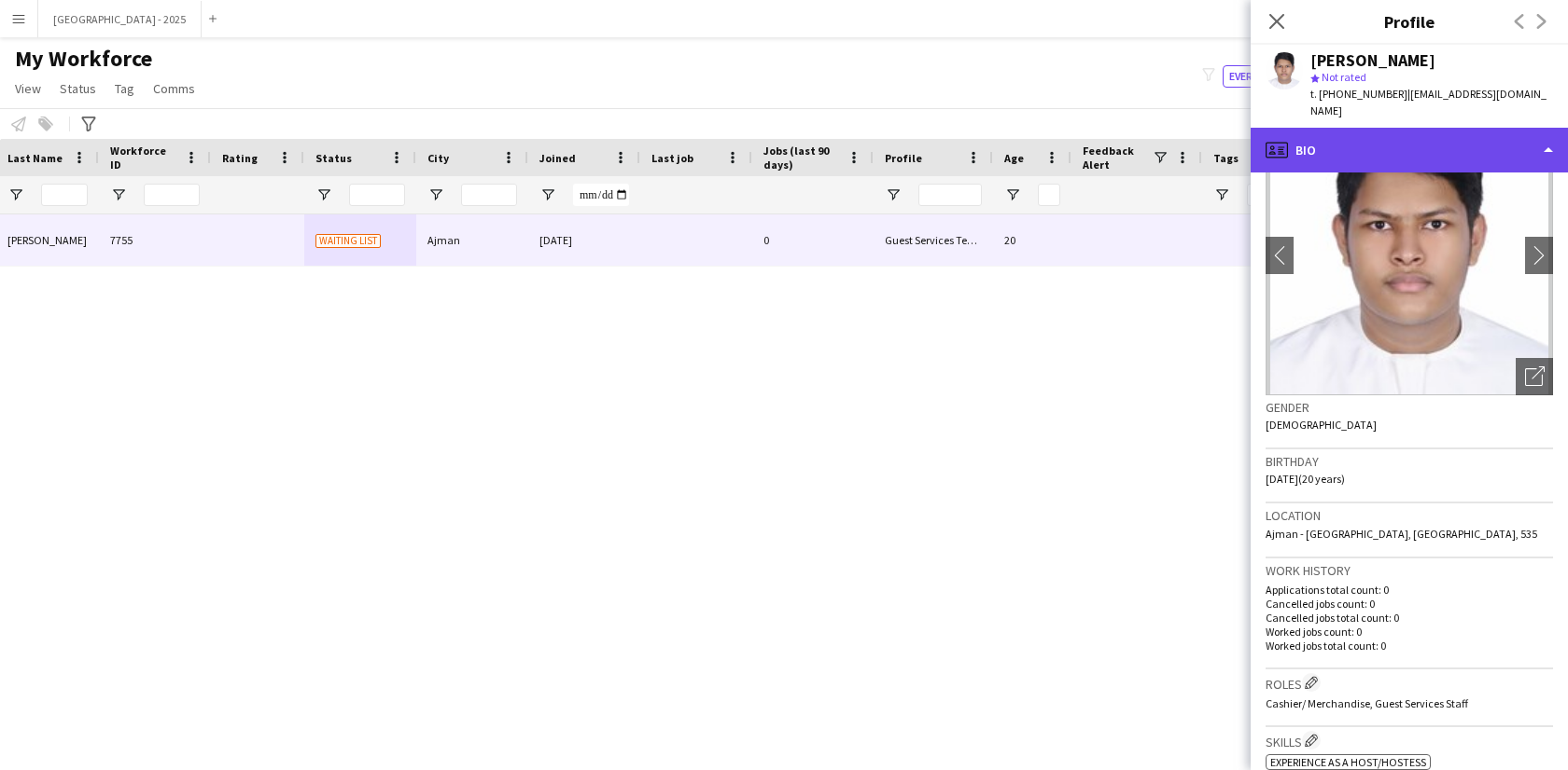
click at [1341, 128] on div "profile Bio" at bounding box center [1408, 150] width 317 height 45
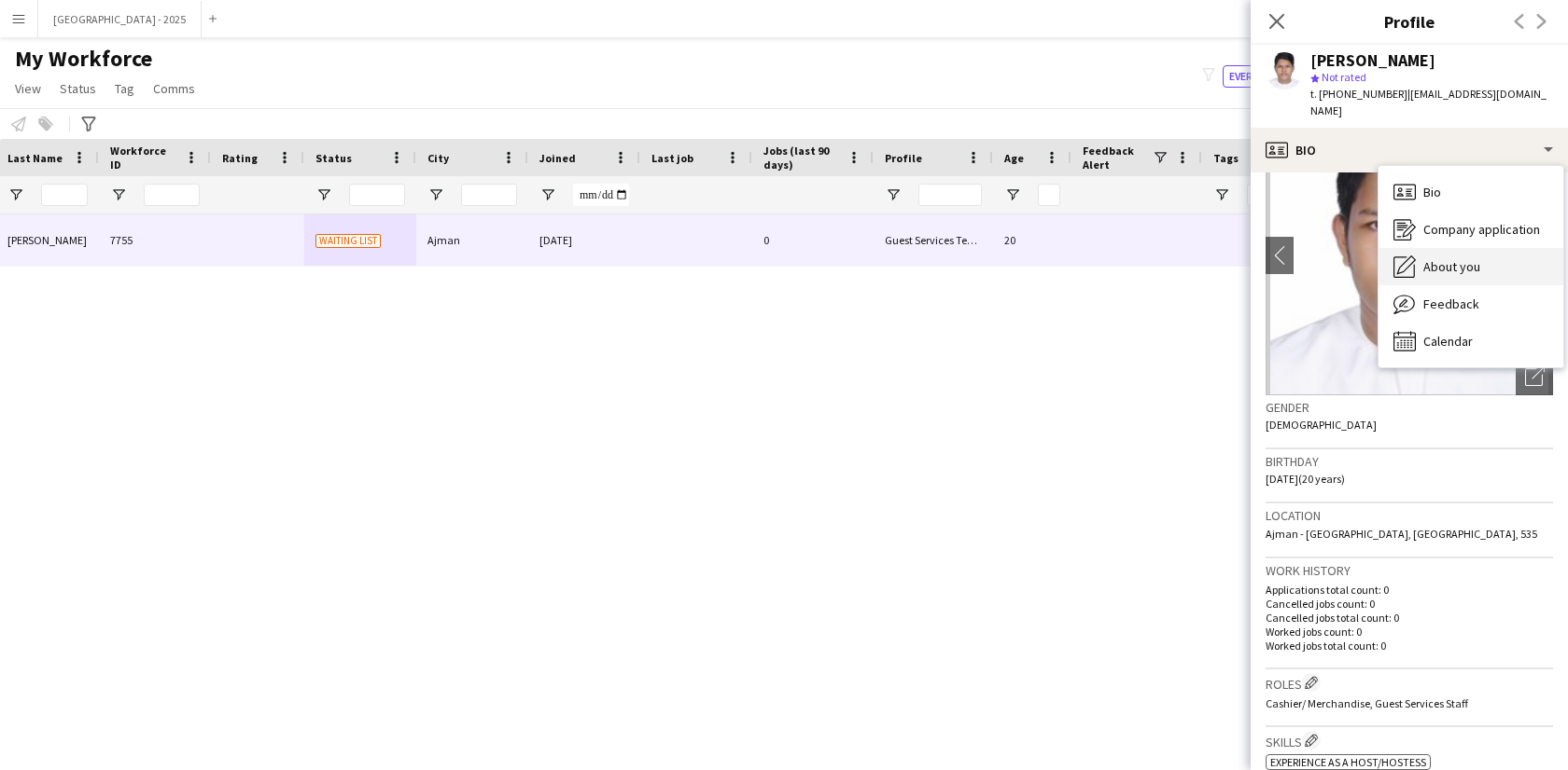
click at [1522, 248] on div "About you About you" at bounding box center [1471, 266] width 185 height 37
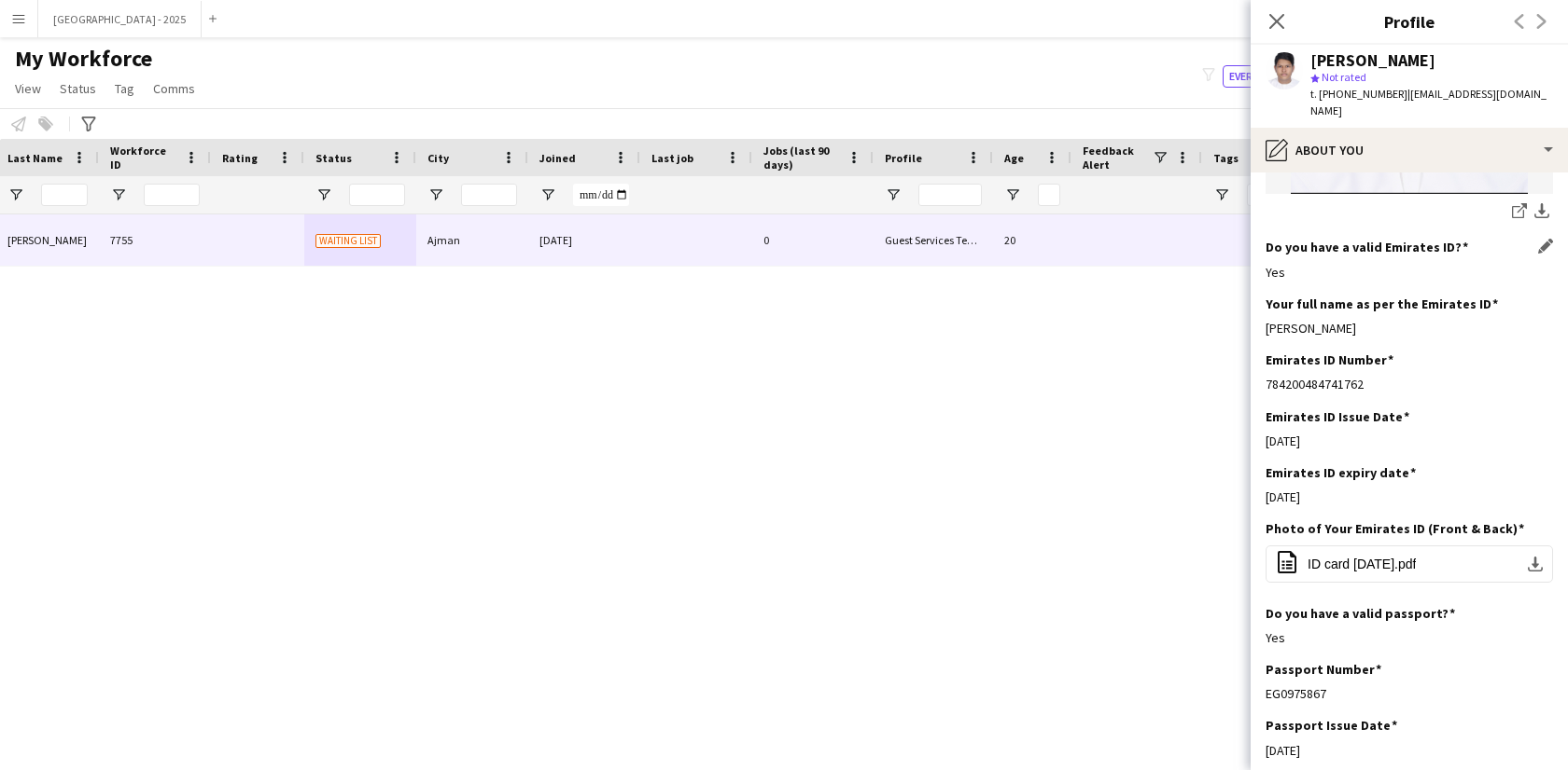
scroll to position [634, 0]
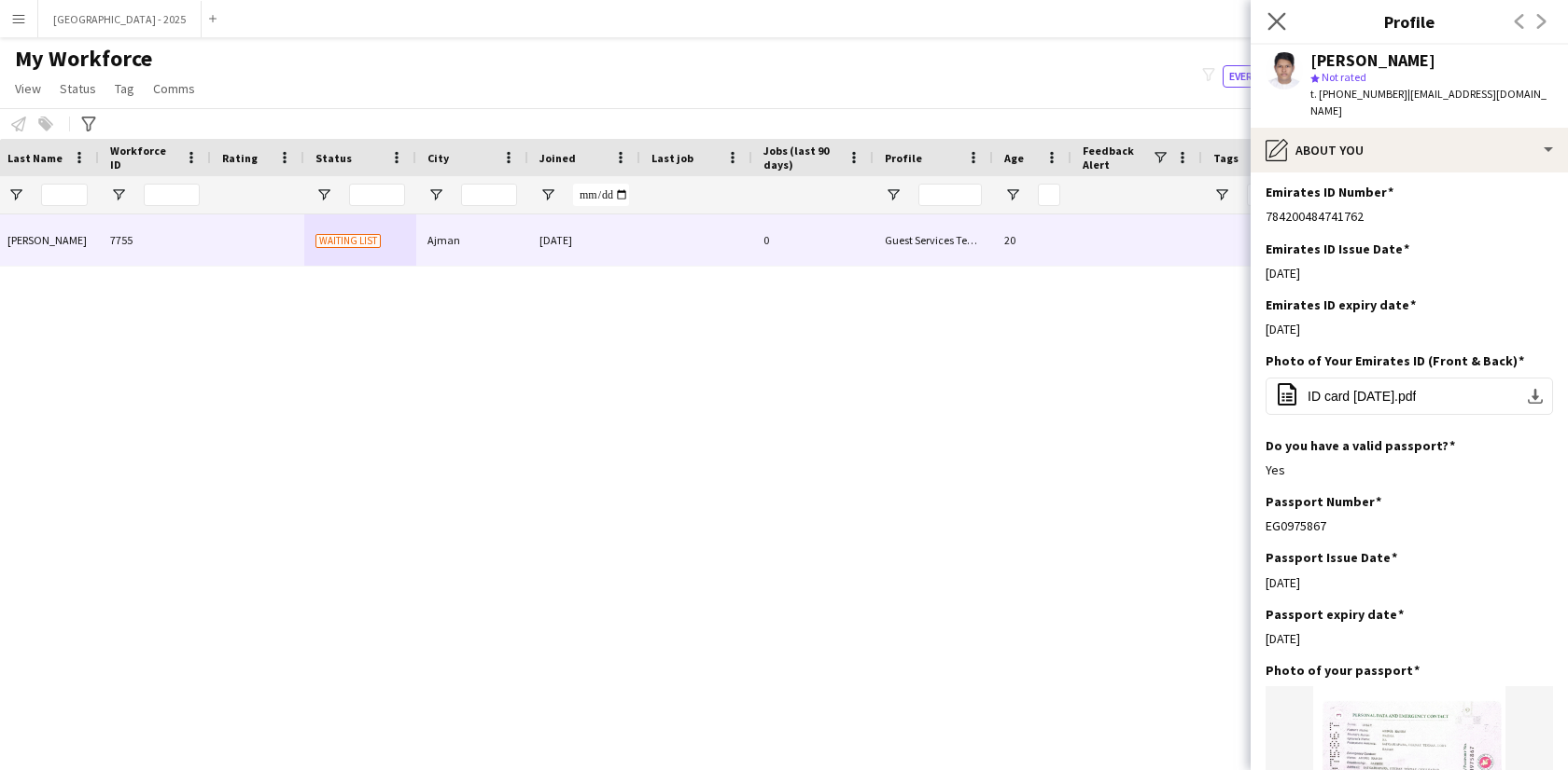
click at [1287, 21] on app-icon "Close pop-in" at bounding box center [1276, 21] width 27 height 27
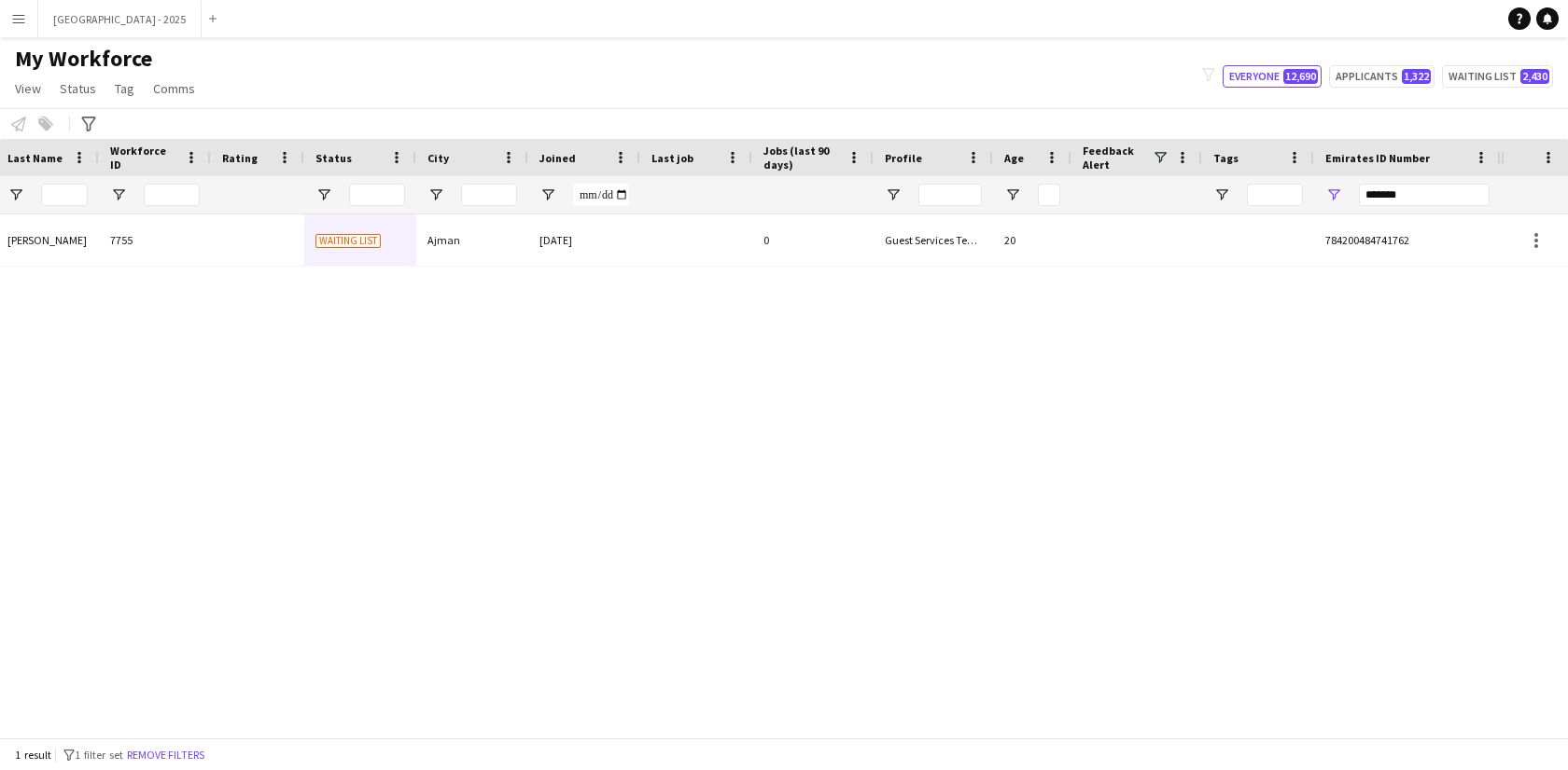
scroll to position [0, 0]
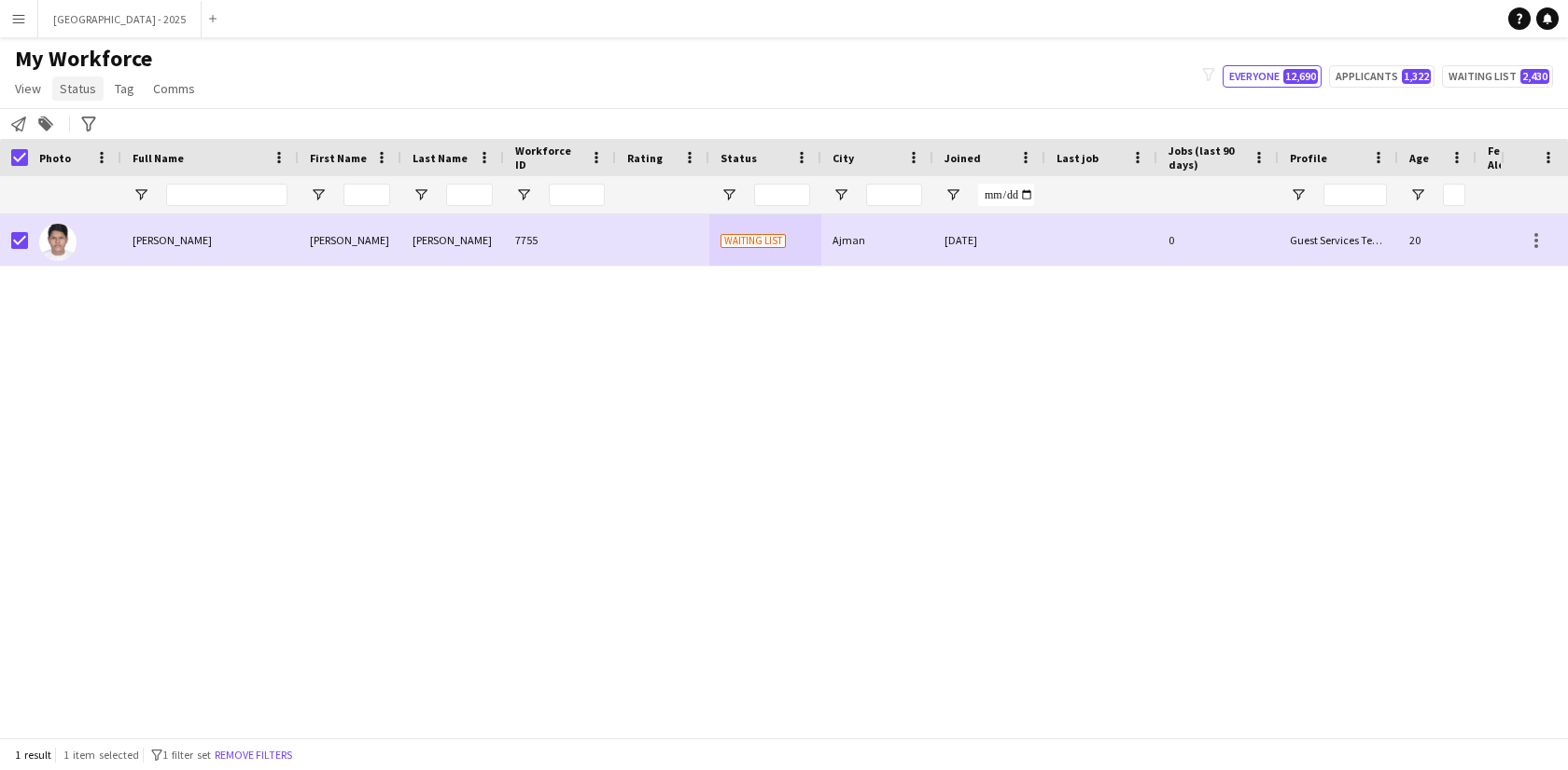
click at [100, 81] on link "Status" at bounding box center [78, 89] width 51 height 24
click at [110, 125] on link "Edit" at bounding box center [119, 129] width 131 height 39
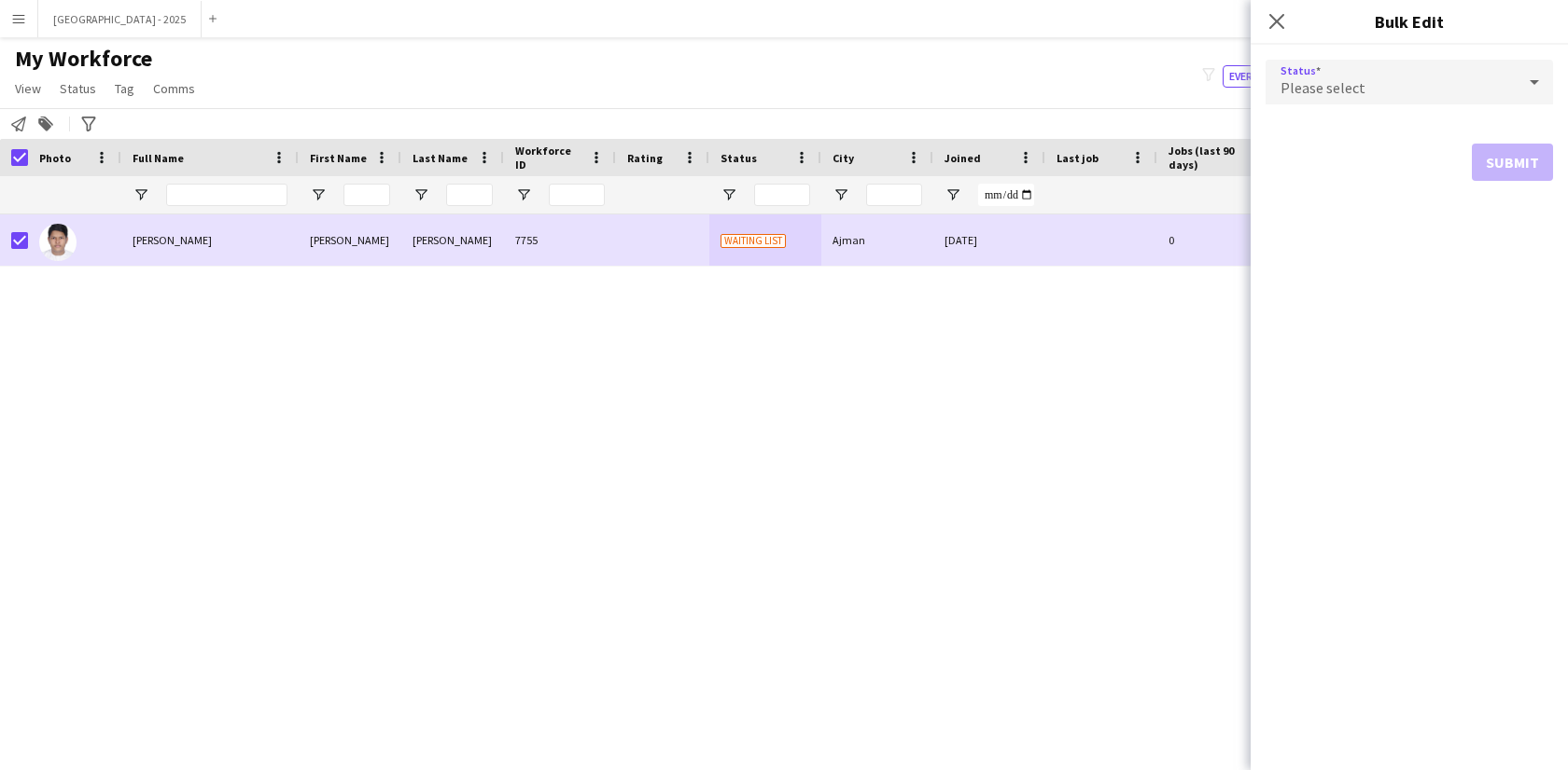
click at [1314, 91] on span "Please select" at bounding box center [1322, 88] width 85 height 19
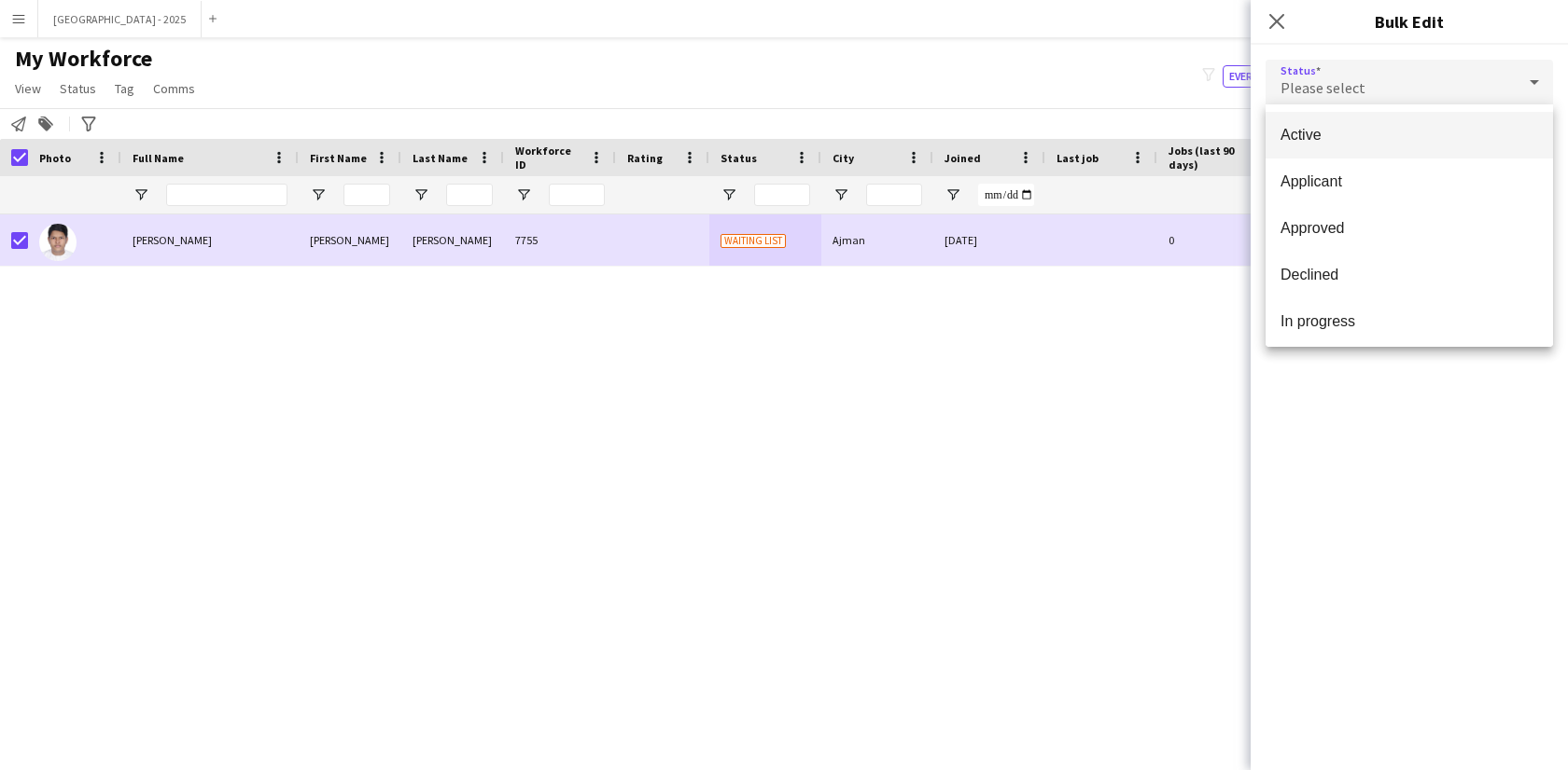
click at [1328, 123] on mat-option "Active" at bounding box center [1408, 135] width 287 height 47
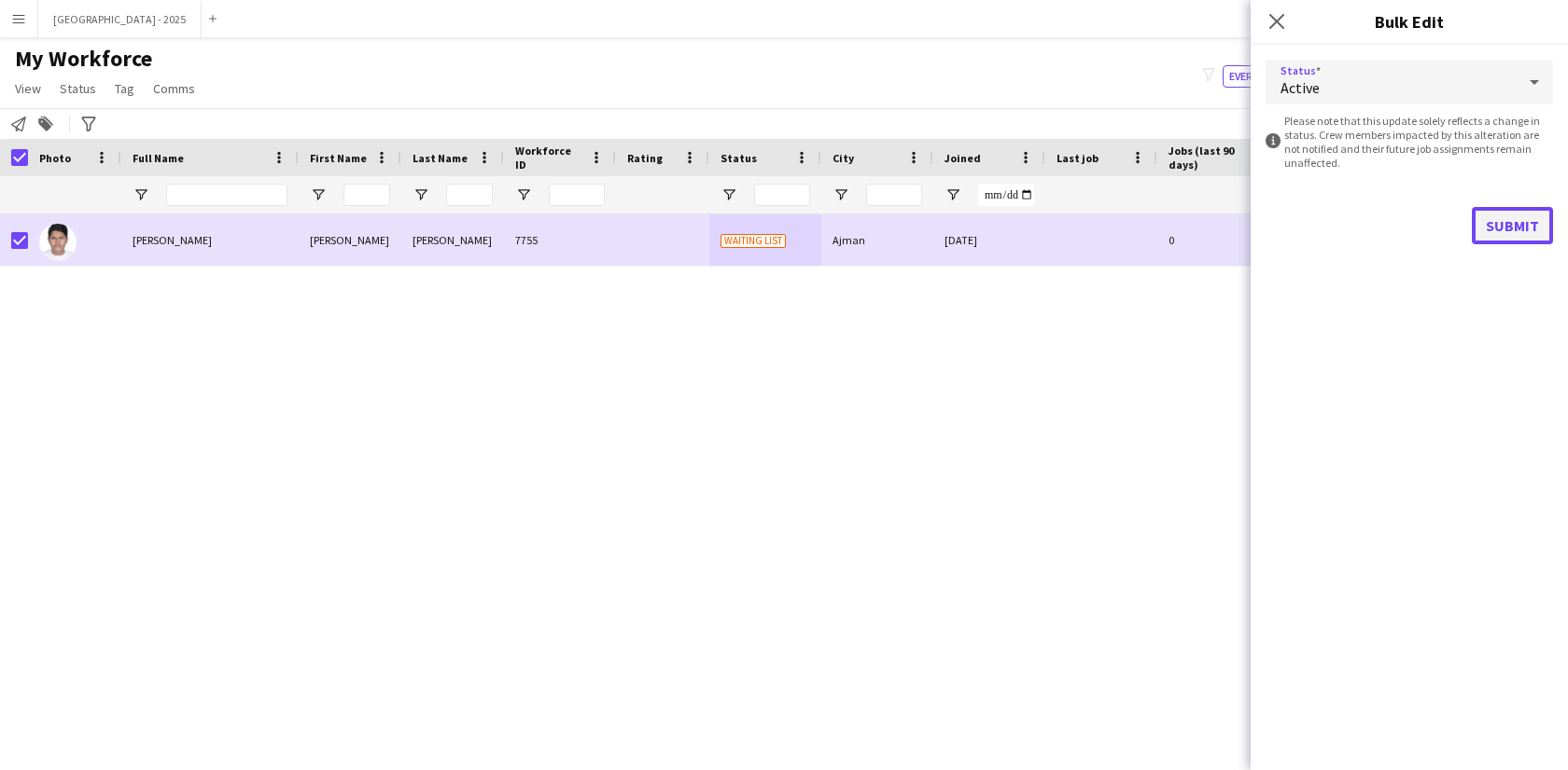
click at [1482, 207] on button "Submit" at bounding box center [1512, 226] width 81 height 37
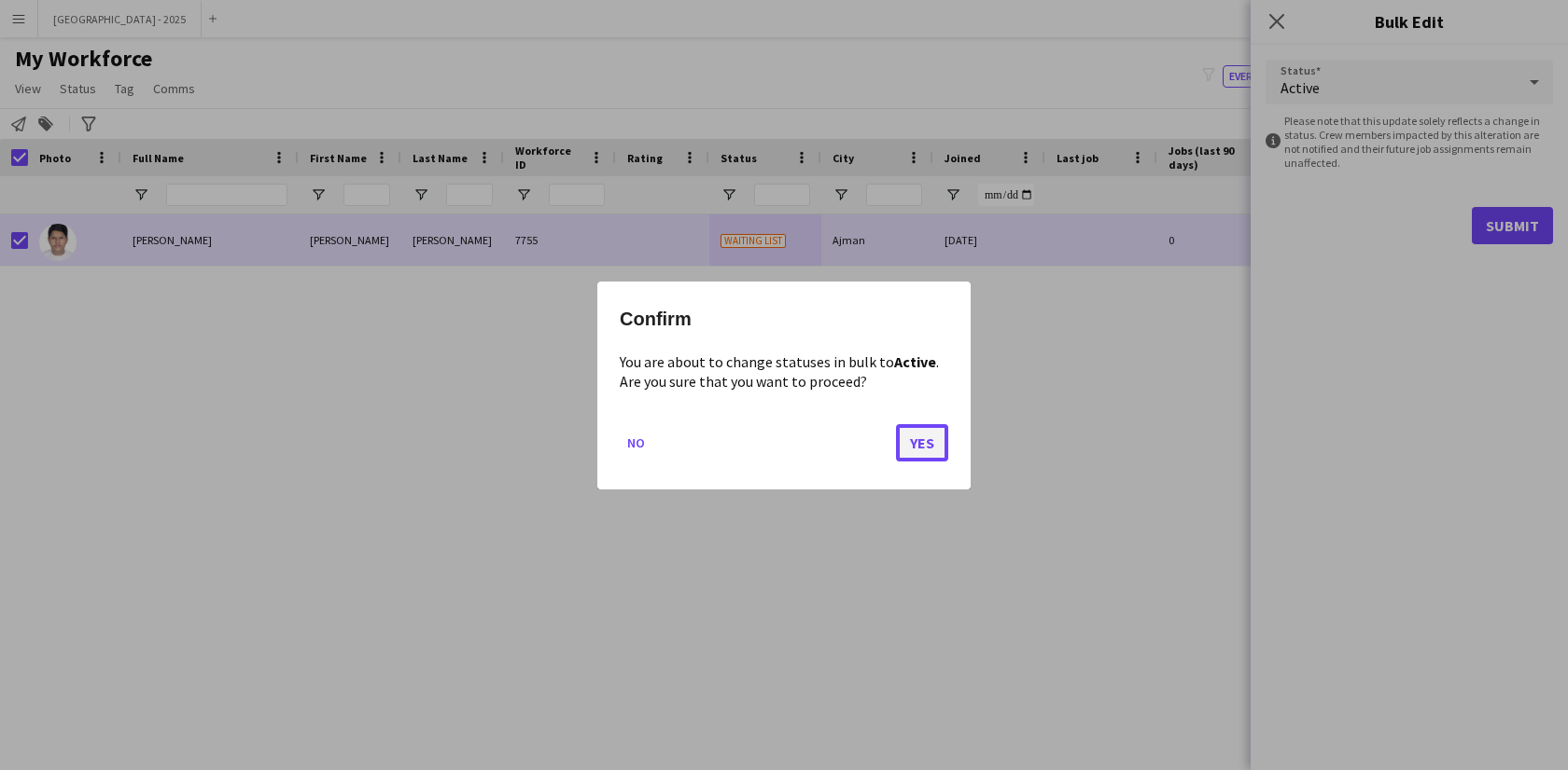
click at [915, 444] on button "Yes" at bounding box center [922, 442] width 52 height 37
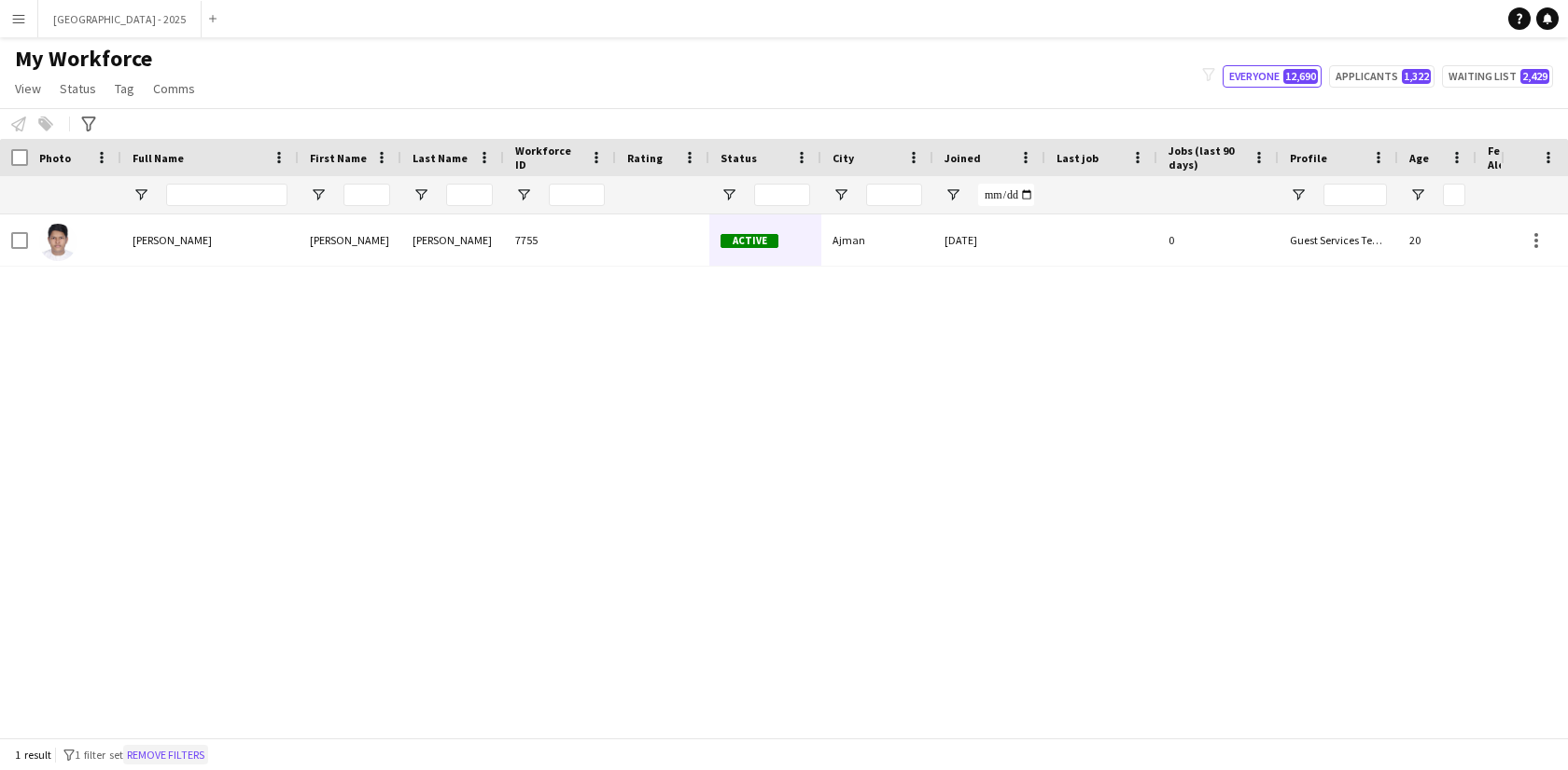
click at [205, 748] on button "Remove filters" at bounding box center [165, 755] width 85 height 21
